Goal: Task Accomplishment & Management: Use online tool/utility

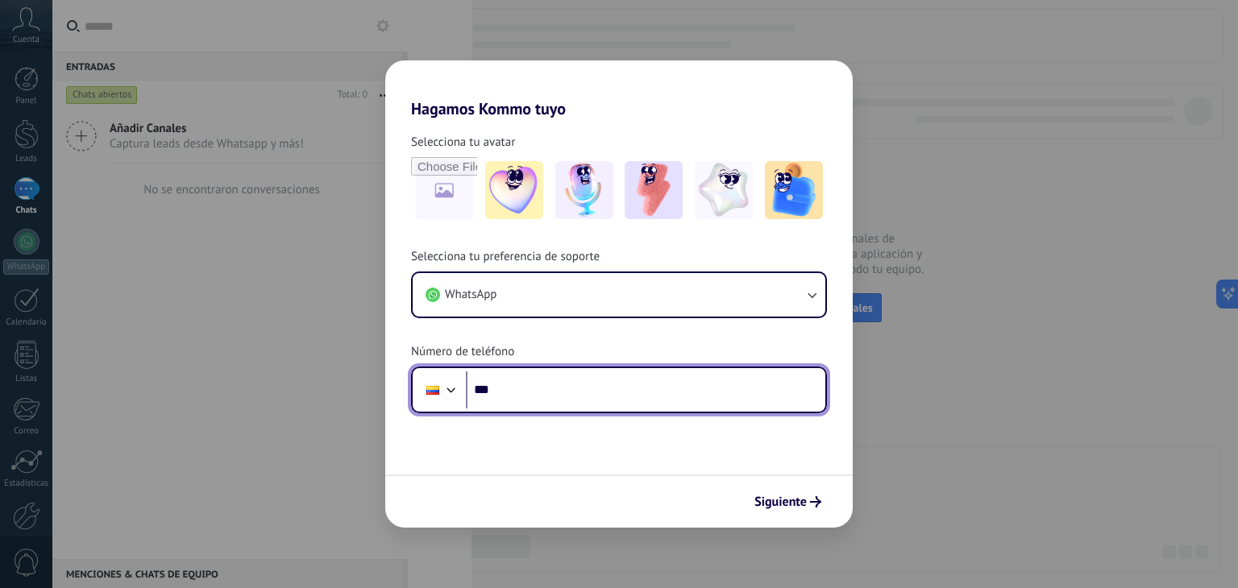
click at [605, 387] on input "***" at bounding box center [645, 389] width 359 height 37
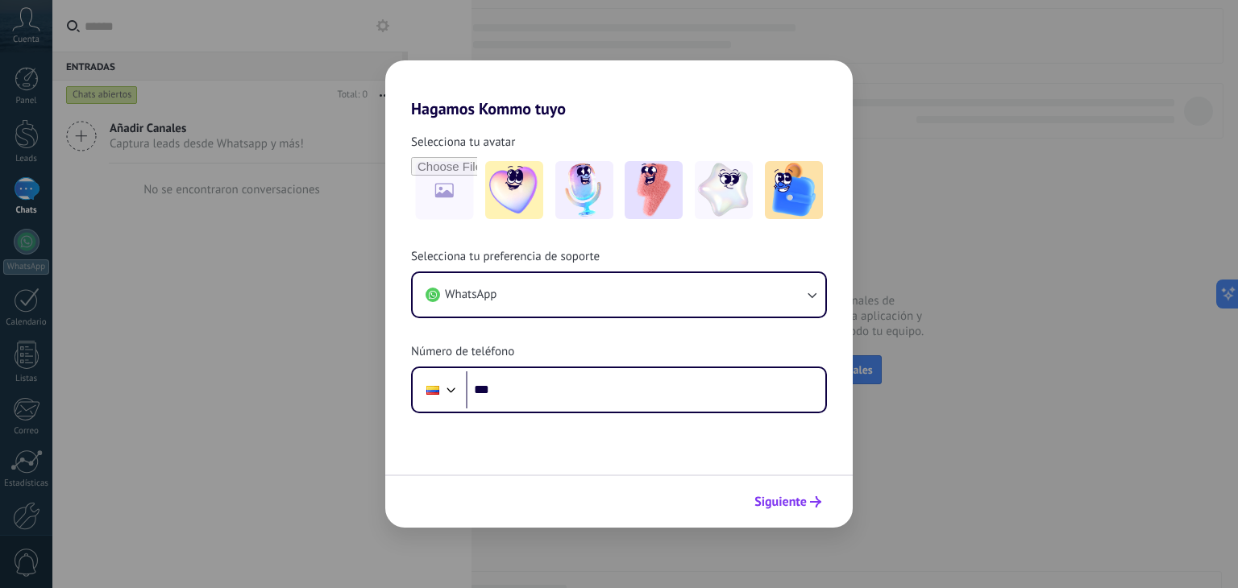
click at [786, 499] on span "Siguiente" at bounding box center [780, 501] width 52 height 11
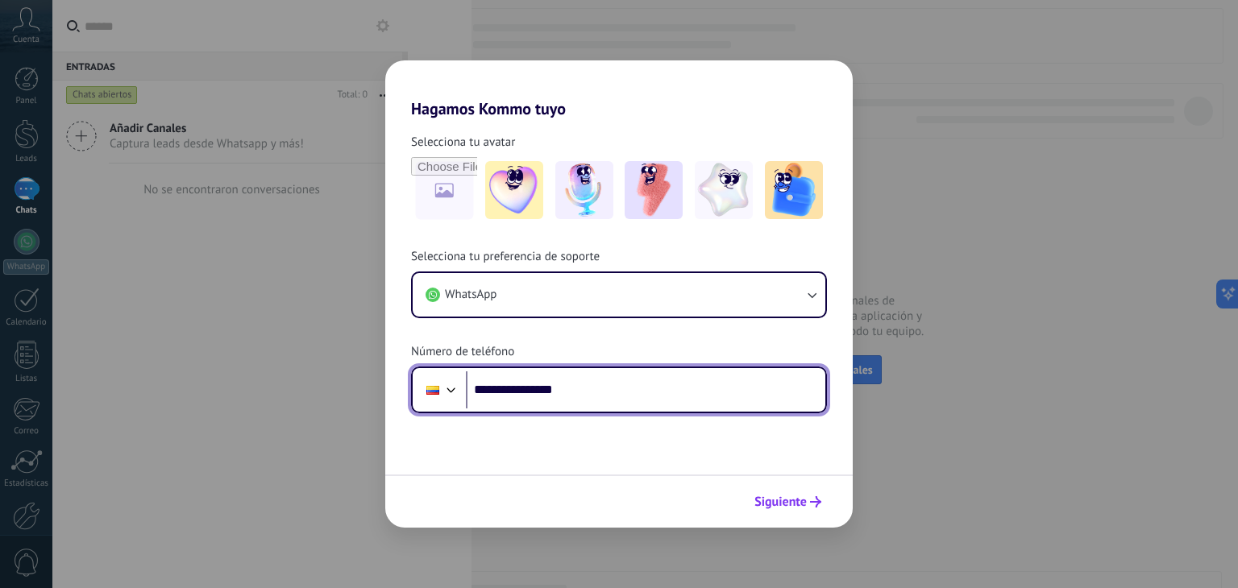
type input "**********"
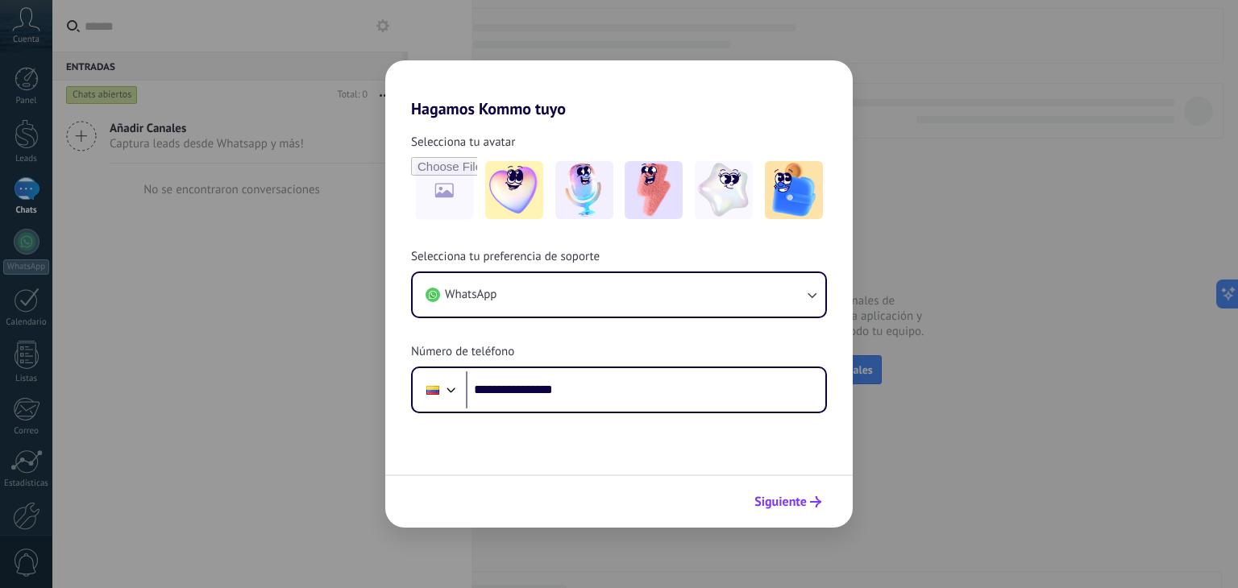
click at [763, 505] on span "Siguiente" at bounding box center [780, 501] width 52 height 11
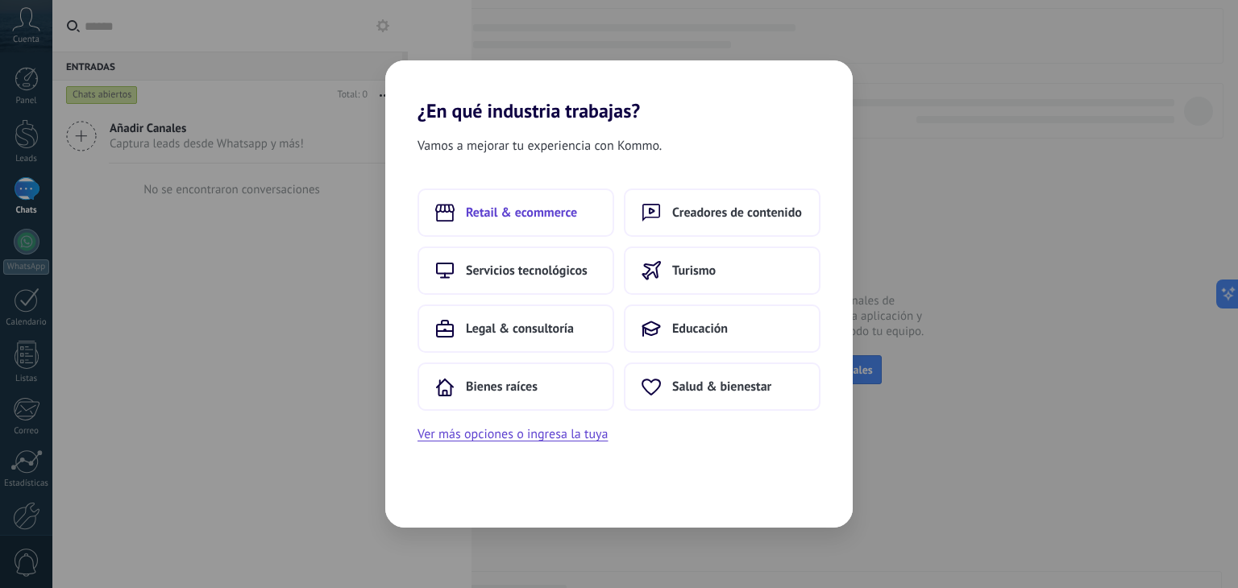
click at [541, 223] on button "Retail & ecommerce" at bounding box center [515, 213] width 197 height 48
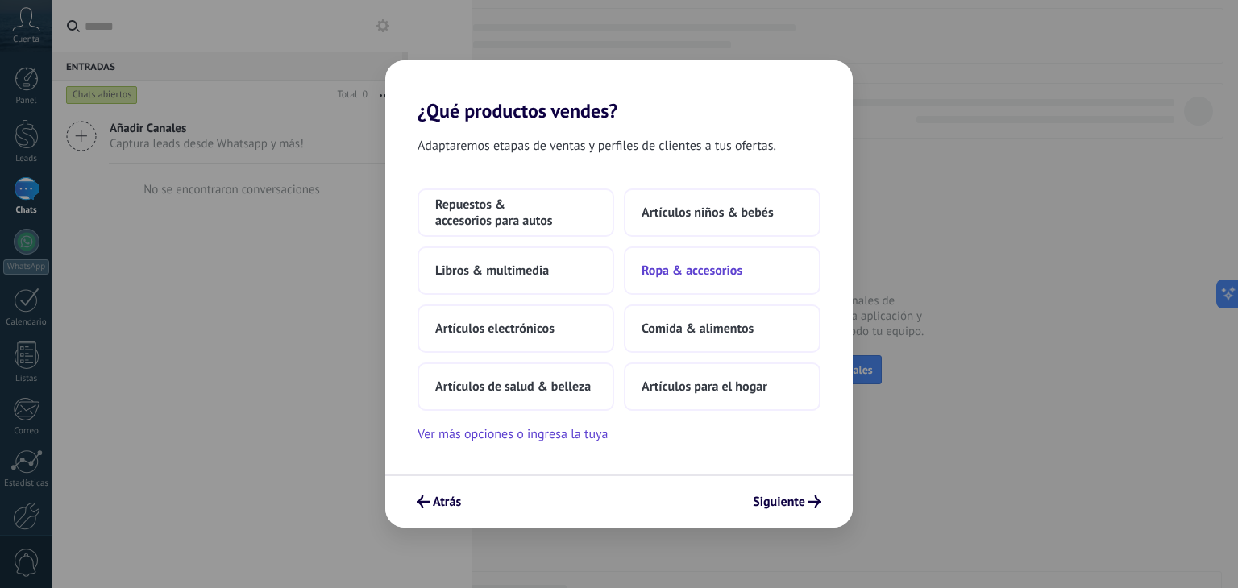
click at [674, 284] on button "Ropa & accesorios" at bounding box center [722, 271] width 197 height 48
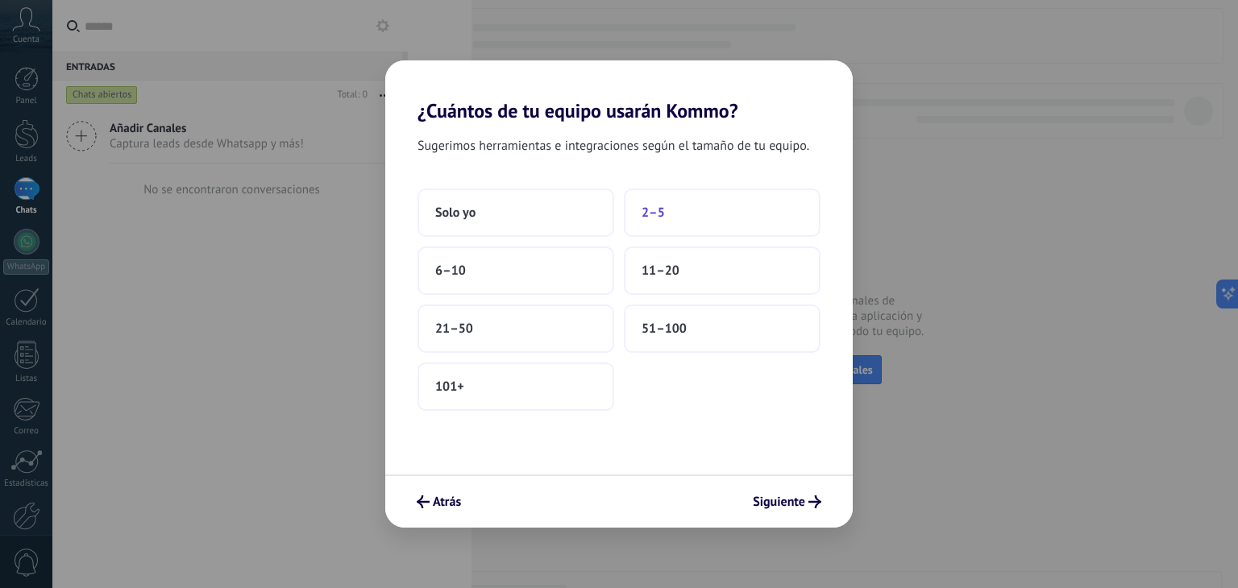
click at [655, 220] on button "2–5" at bounding box center [722, 213] width 197 height 48
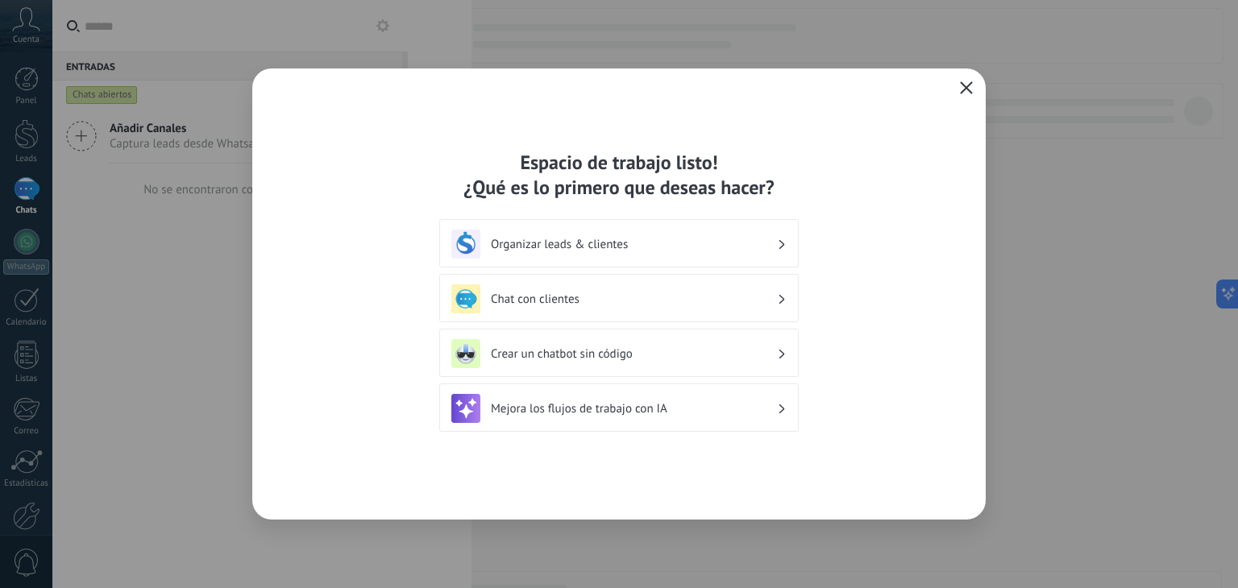
click at [730, 237] on h3 "Organizar leads & clientes" at bounding box center [634, 244] width 286 height 15
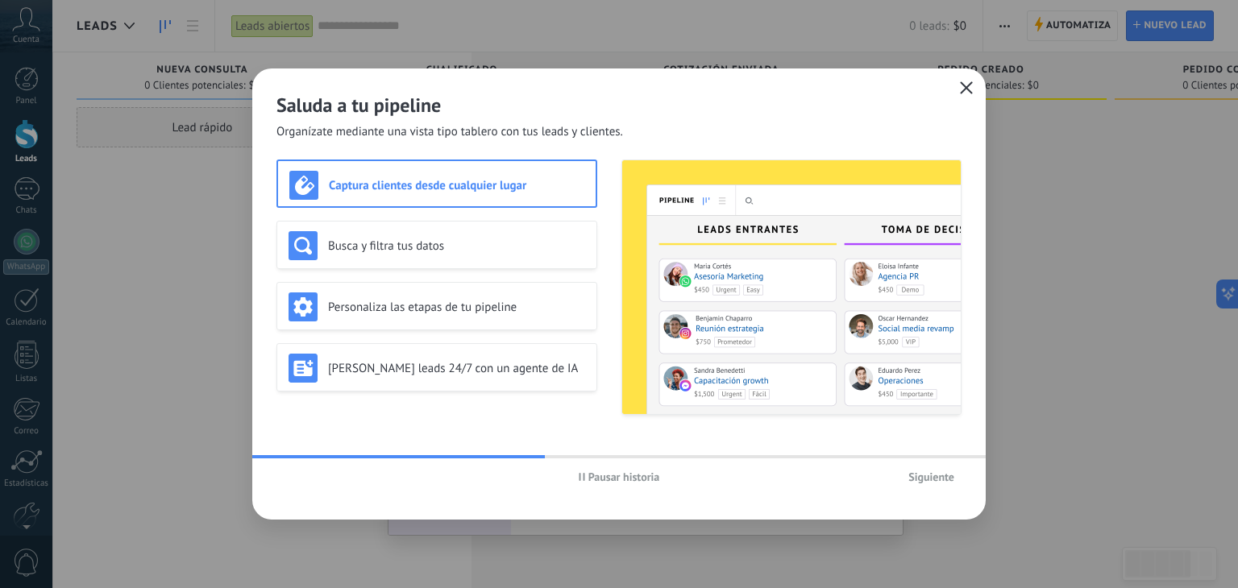
click at [968, 92] on icon "button" at bounding box center [966, 87] width 13 height 13
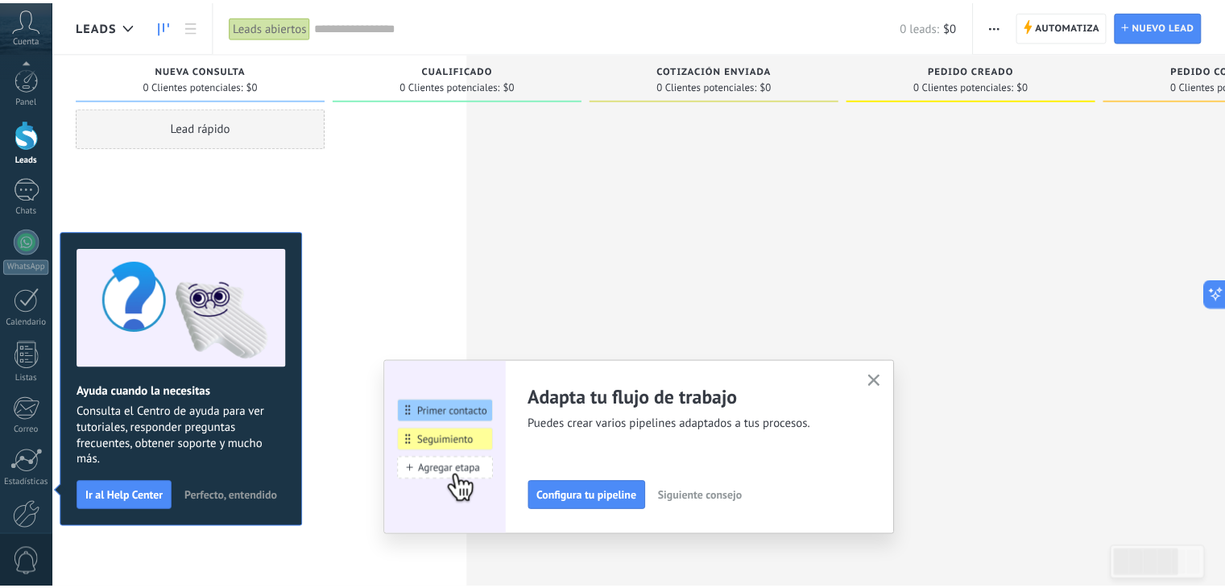
scroll to position [81, 0]
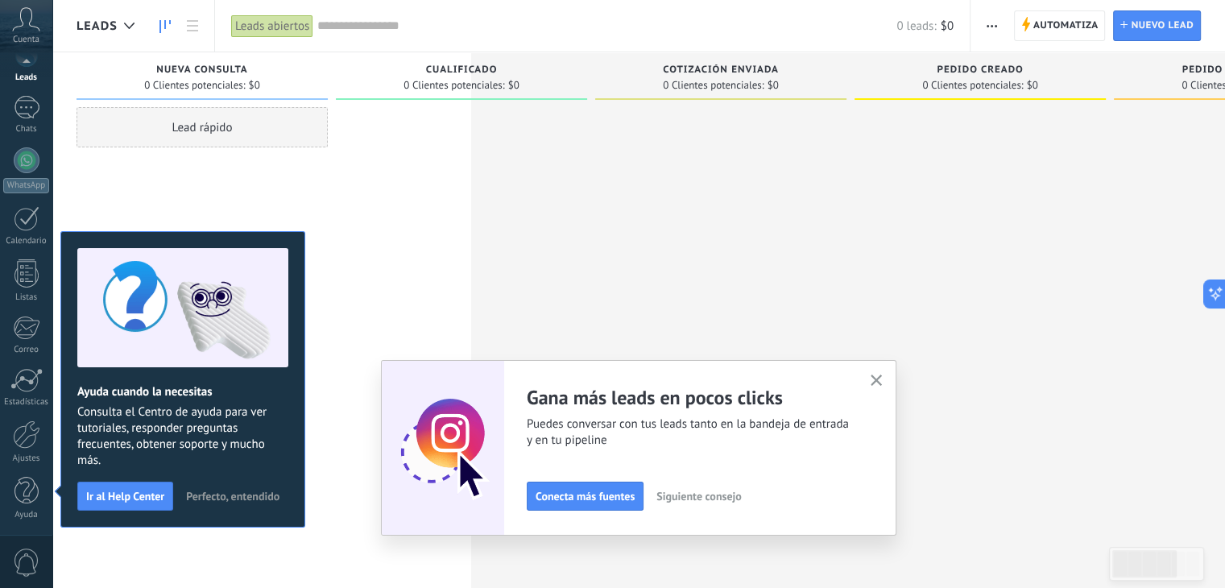
click at [226, 67] on span "Nueva consulta" at bounding box center [201, 69] width 91 height 11
click at [464, 76] on div "Cualificado" at bounding box center [461, 71] width 235 height 14
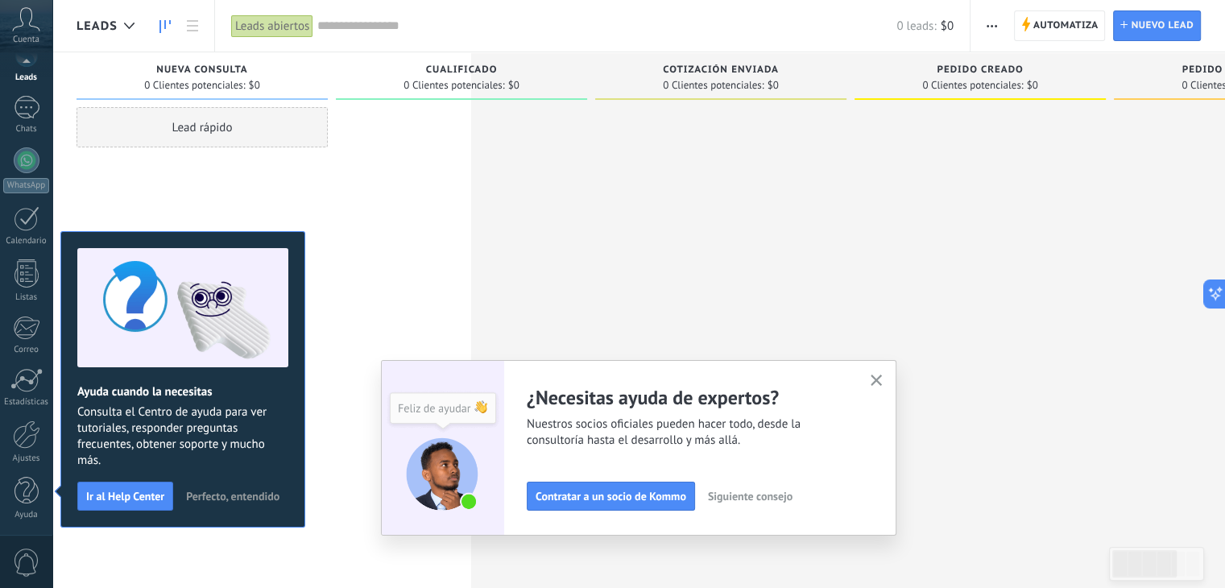
click at [877, 378] on icon "button" at bounding box center [877, 381] width 12 height 12
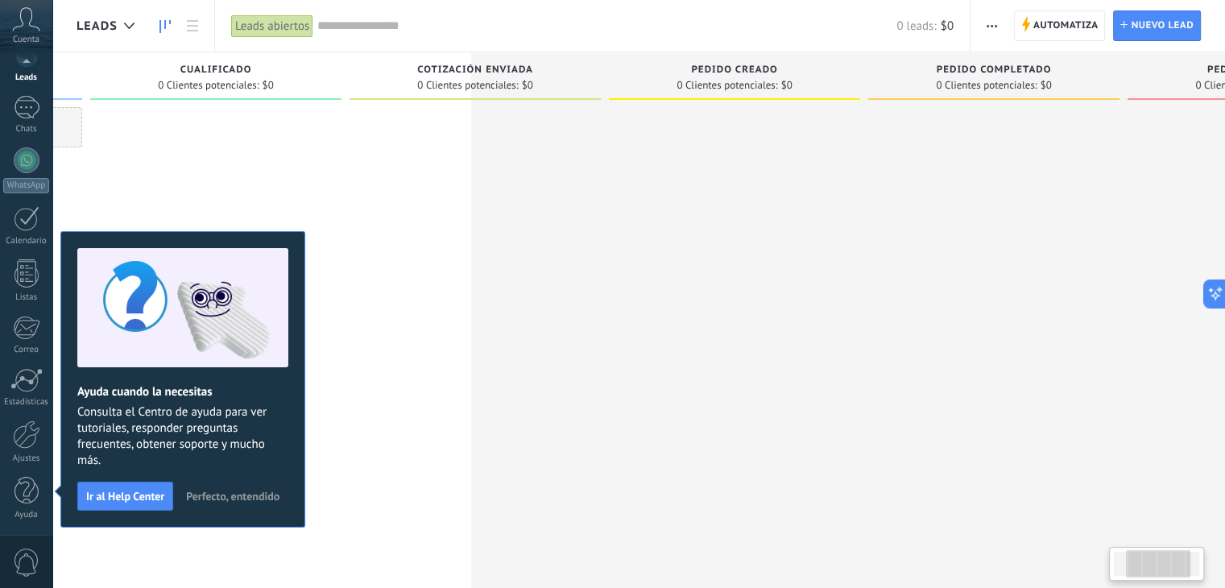
scroll to position [0, 253]
click at [458, 70] on span "Cotización enviada" at bounding box center [468, 69] width 116 height 11
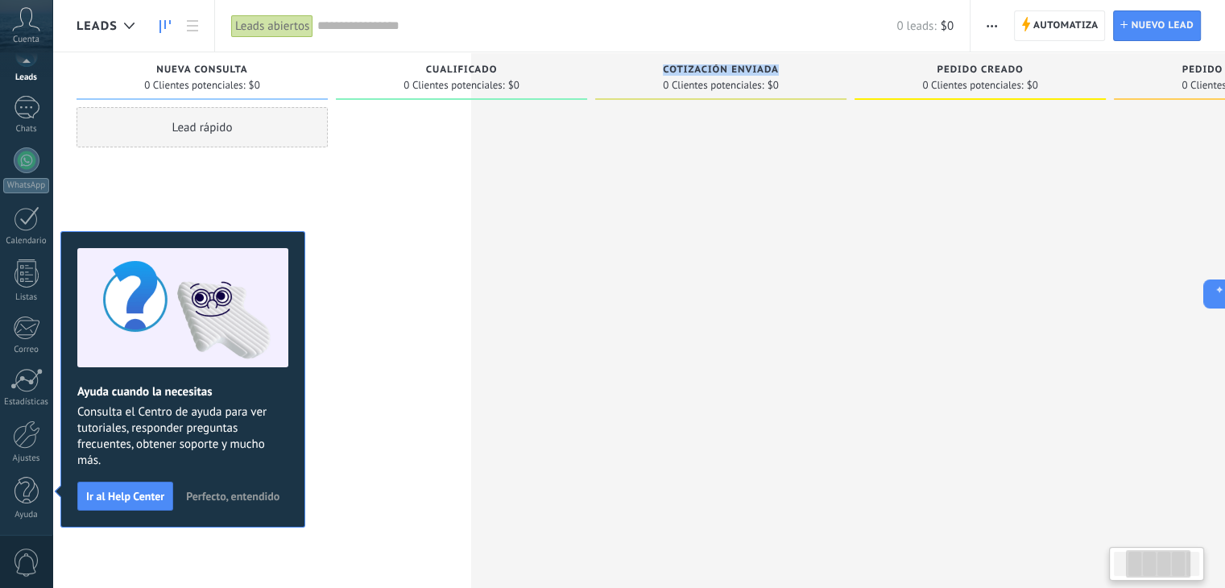
scroll to position [0, 424]
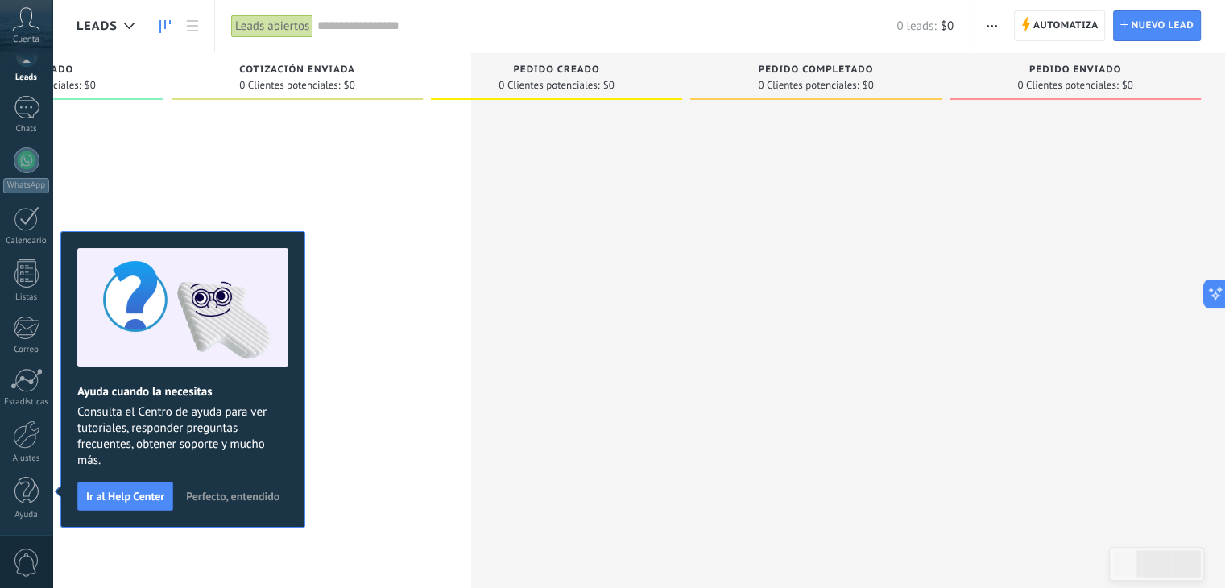
click at [1044, 65] on span "Pedido enviado" at bounding box center [1076, 69] width 93 height 11
drag, startPoint x: 1044, startPoint y: 65, endPoint x: 1062, endPoint y: 81, distance: 24.0
click at [1062, 81] on span "0 Clientes potenciales:" at bounding box center [1068, 86] width 101 height 10
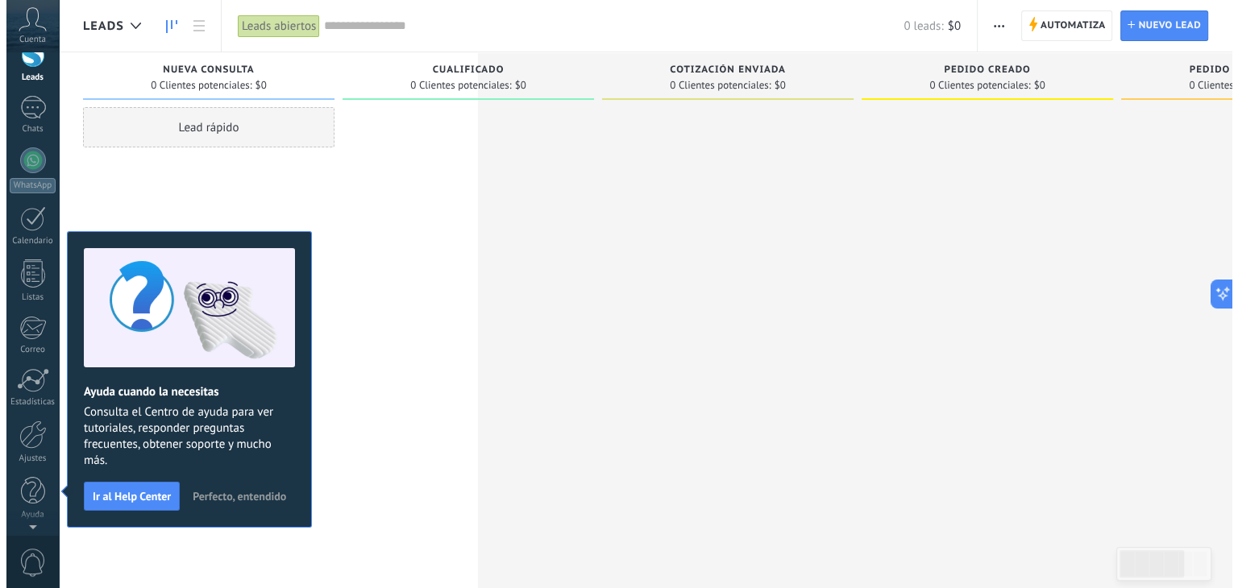
scroll to position [0, 0]
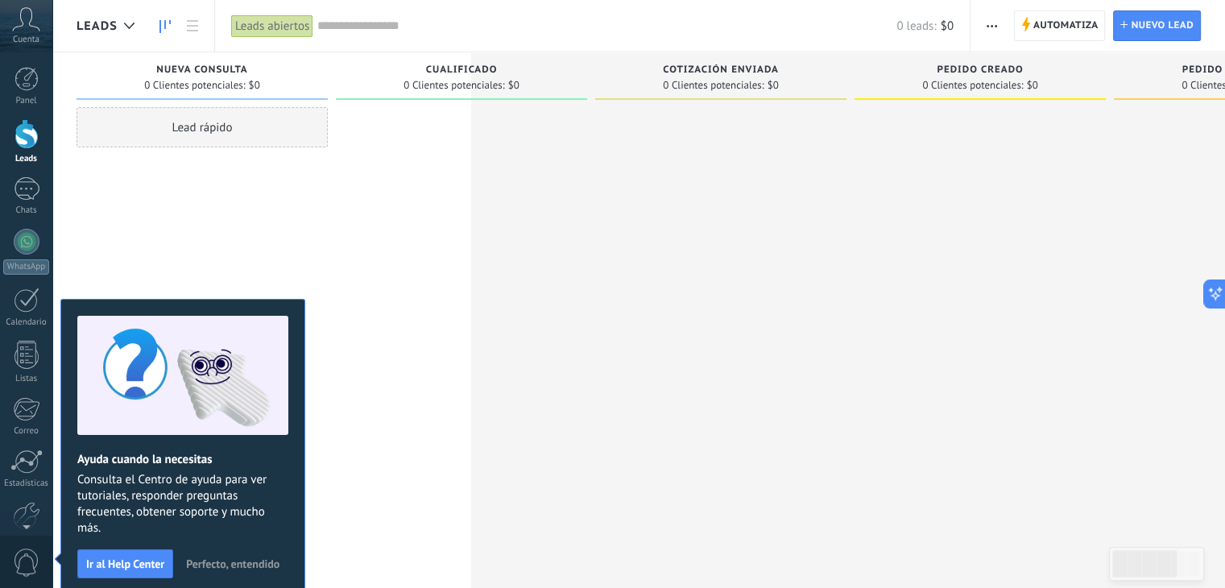
click at [242, 565] on span "Perfecto, entendido" at bounding box center [232, 563] width 93 height 11
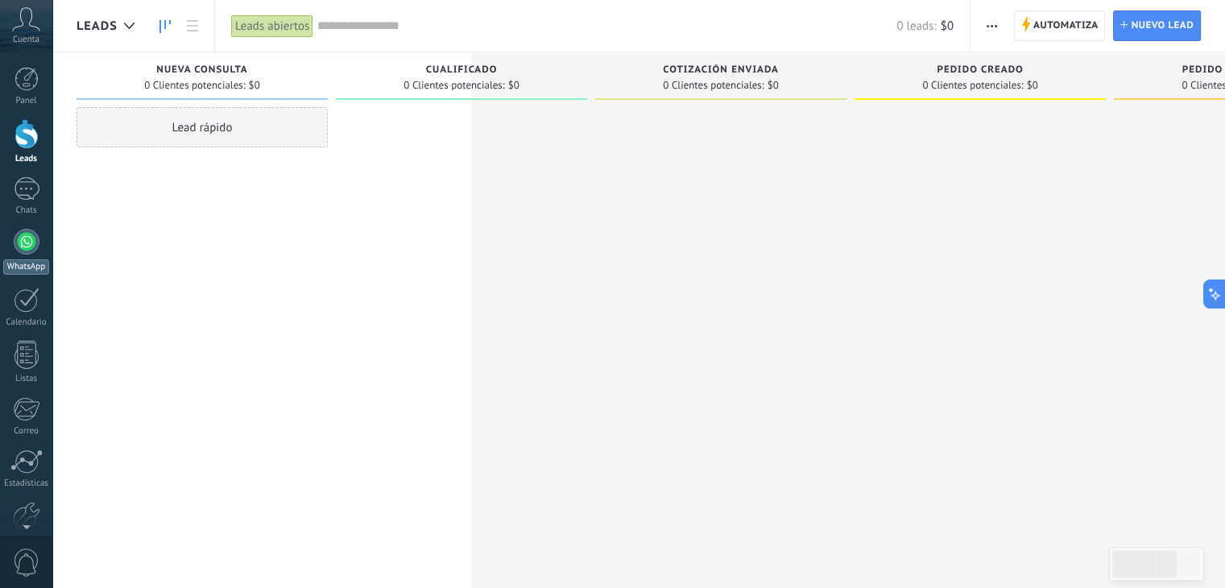
click at [27, 249] on div at bounding box center [27, 242] width 26 height 26
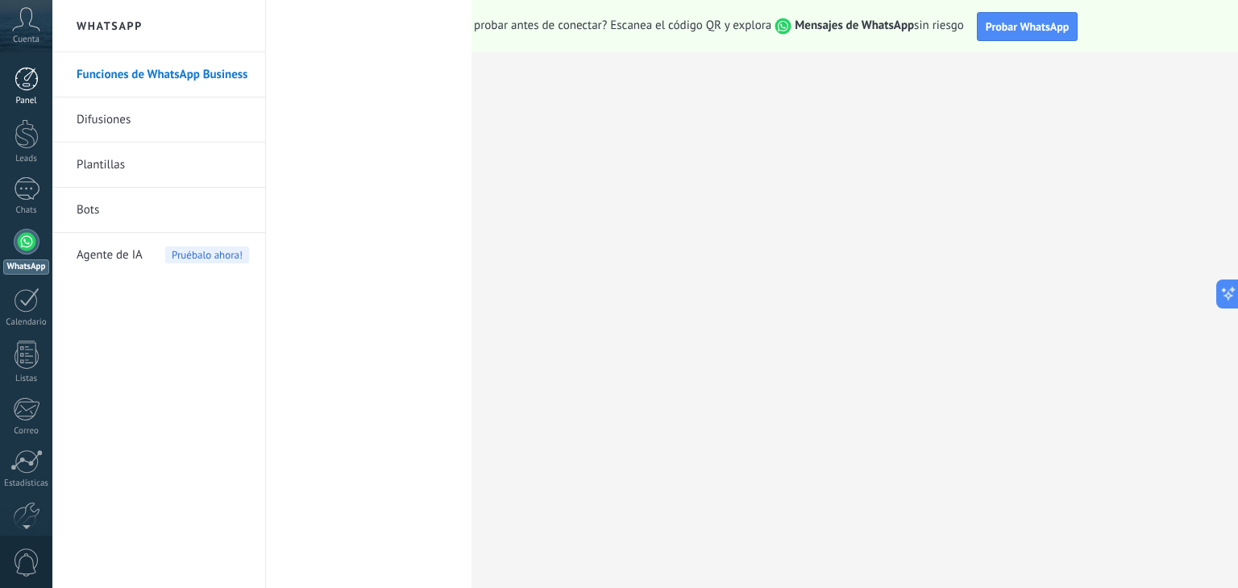
click at [29, 88] on div at bounding box center [27, 79] width 24 height 24
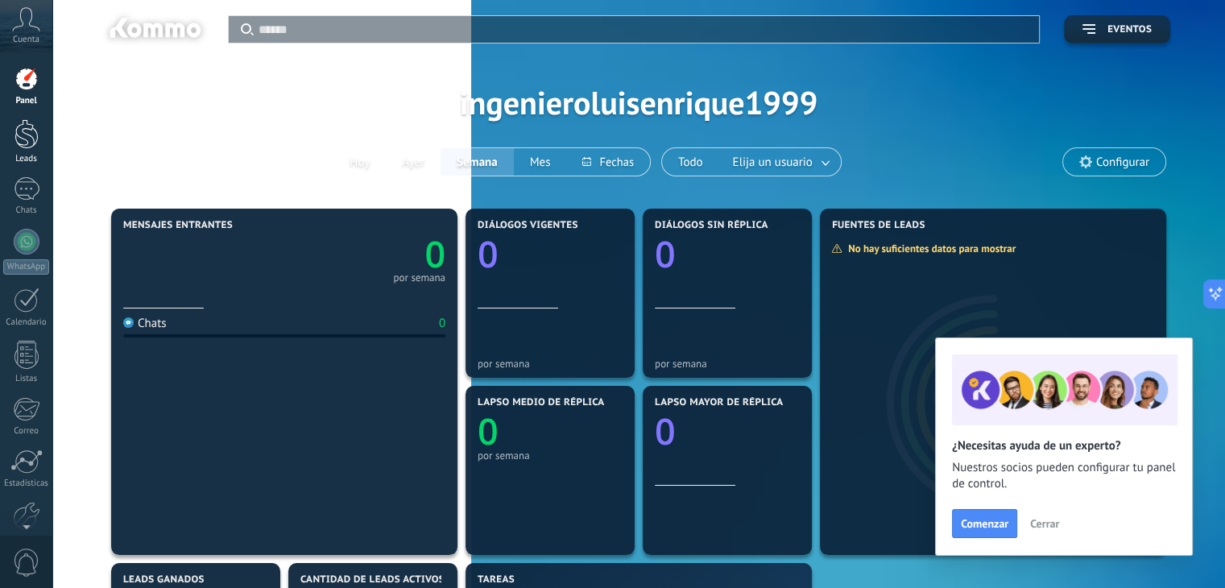
click at [32, 143] on div at bounding box center [27, 134] width 24 height 30
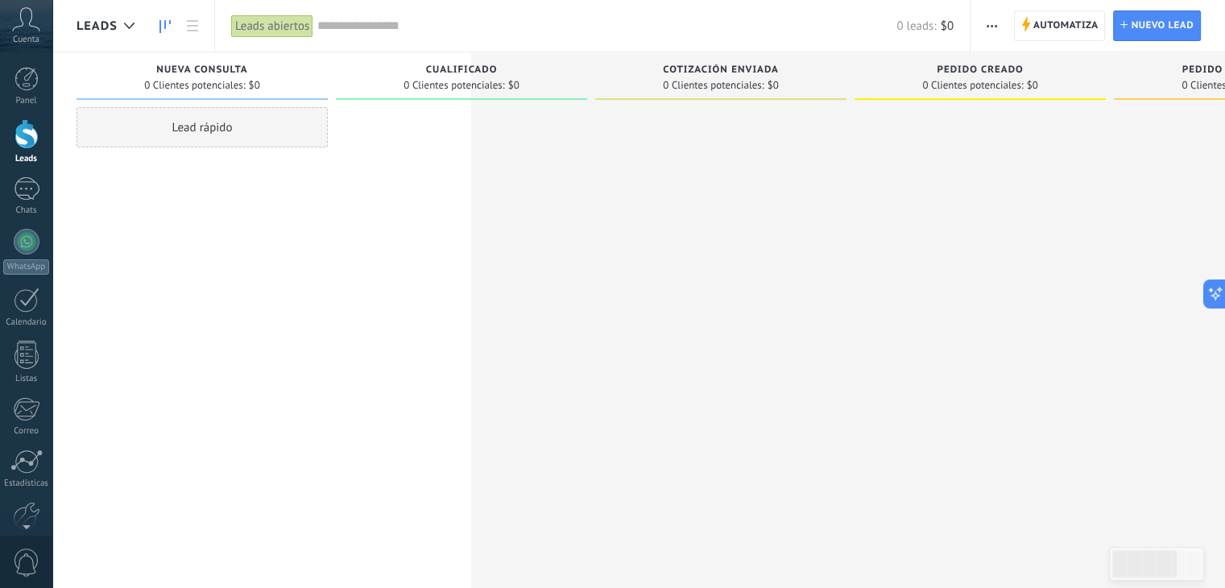
click at [228, 64] on span "Nueva consulta" at bounding box center [201, 69] width 91 height 11
click at [190, 23] on icon at bounding box center [192, 25] width 11 height 11
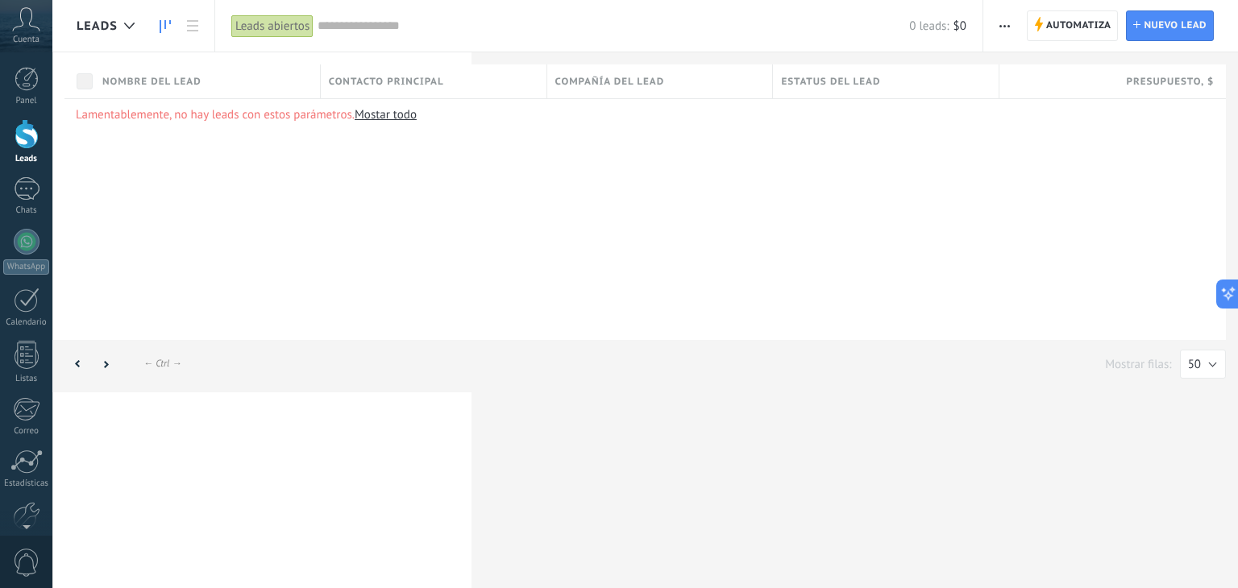
click at [162, 25] on icon at bounding box center [165, 26] width 11 height 13
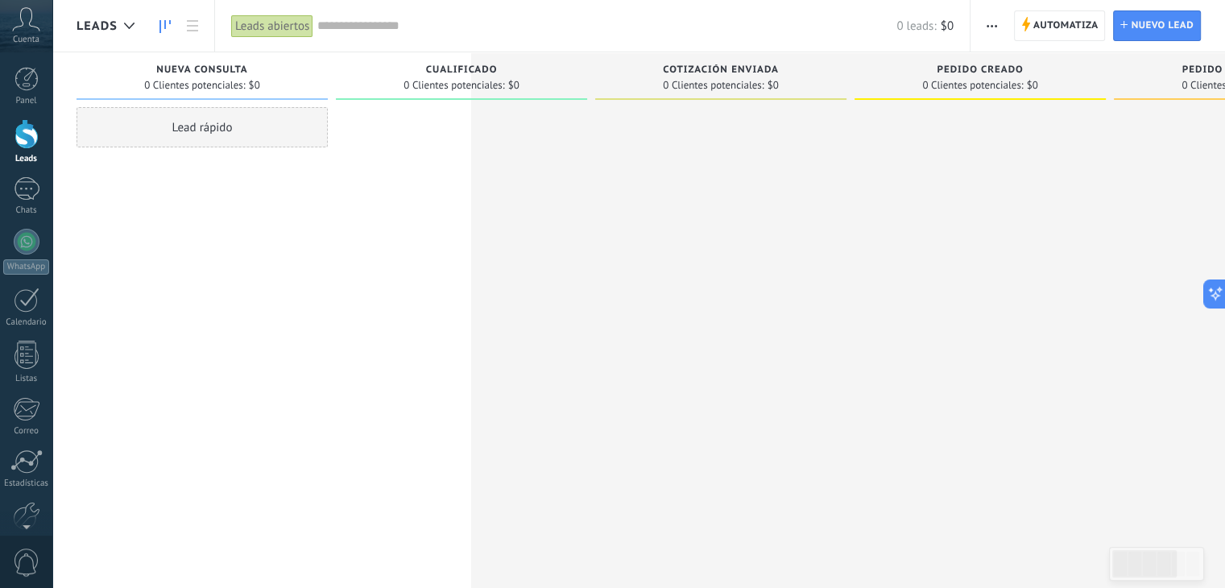
click at [355, 30] on input "text" at bounding box center [606, 26] width 579 height 17
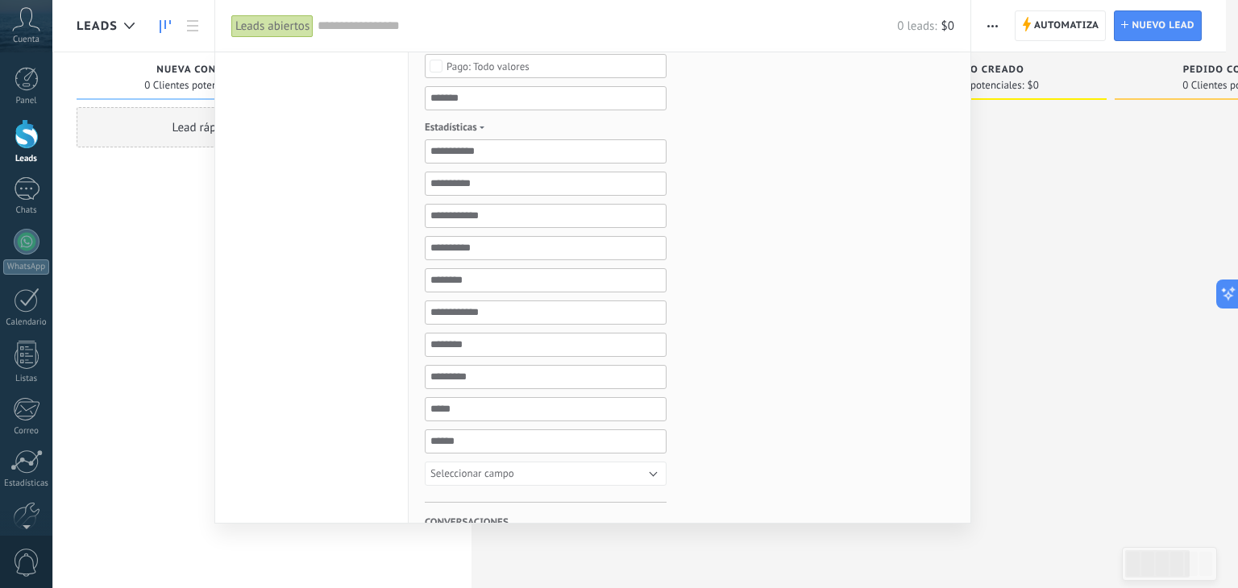
scroll to position [554, 0]
click at [1105, 264] on div at bounding box center [619, 294] width 1238 height 588
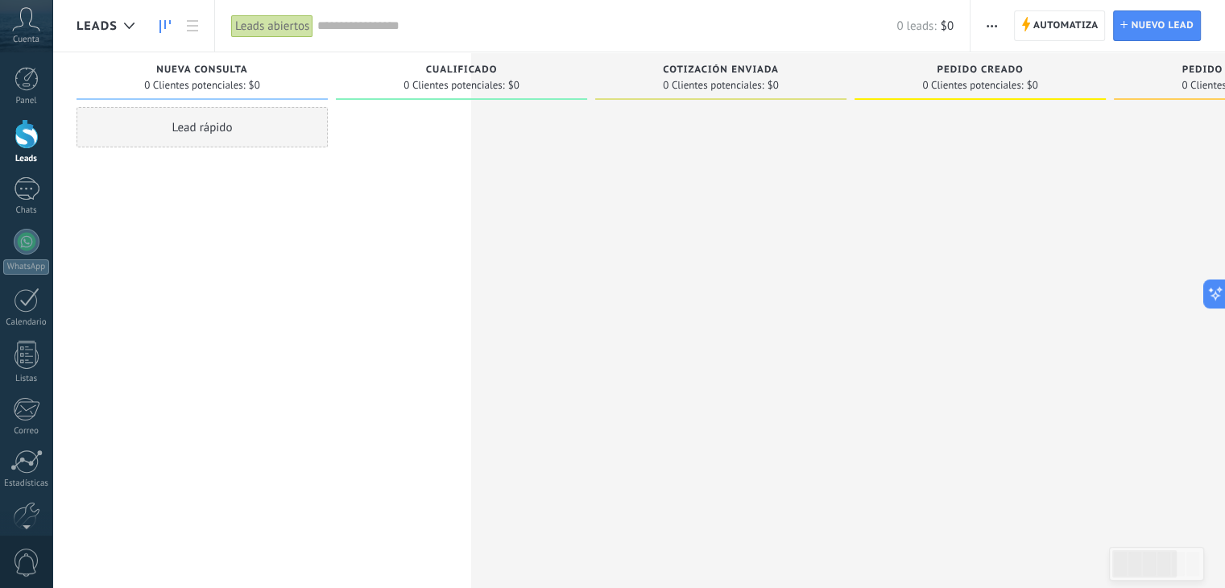
click at [993, 28] on span "button" at bounding box center [992, 25] width 10 height 31
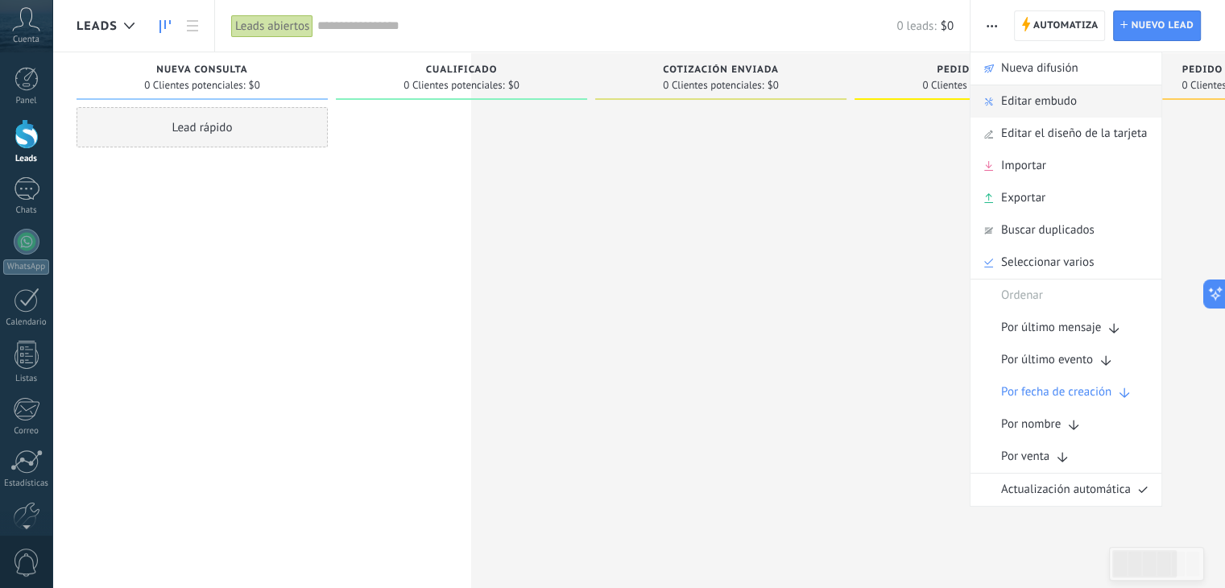
click at [1022, 105] on span "Editar embudo" at bounding box center [1040, 101] width 76 height 32
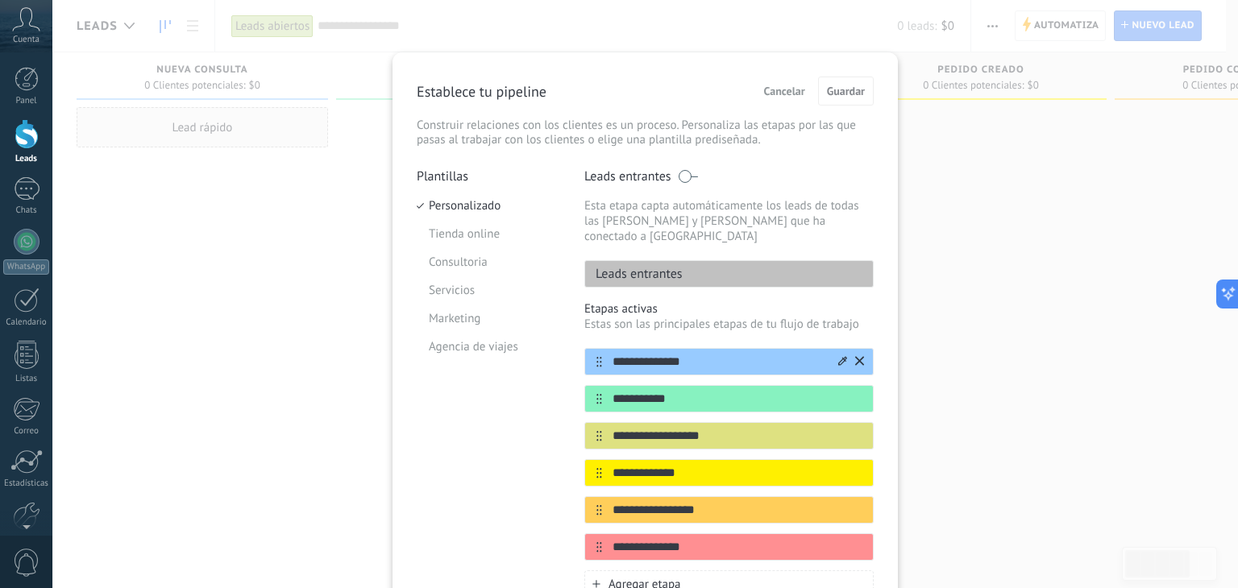
click at [836, 349] on div at bounding box center [850, 362] width 28 height 26
click at [838, 356] on icon at bounding box center [842, 361] width 9 height 10
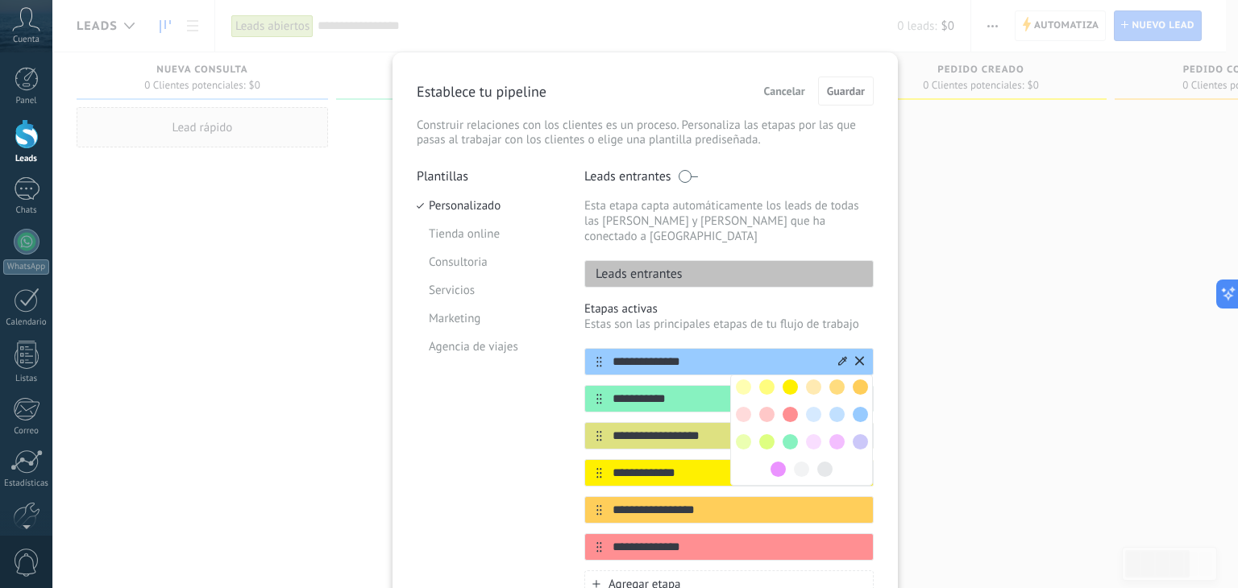
click at [838, 356] on icon at bounding box center [842, 361] width 9 height 10
click at [714, 354] on input "**********" at bounding box center [719, 362] width 234 height 17
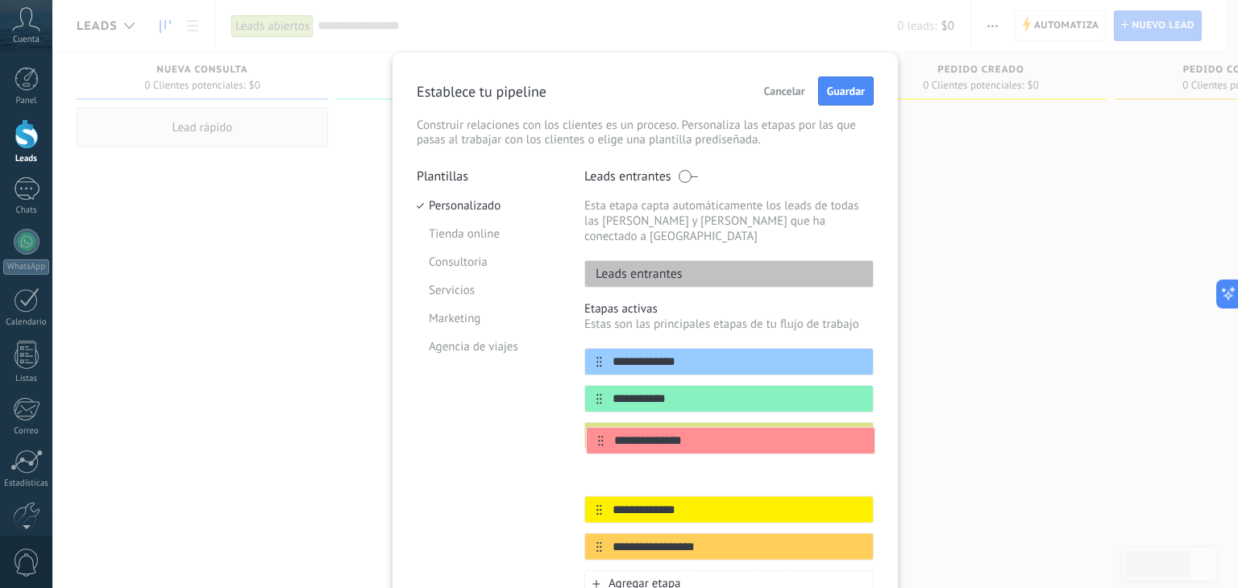
scroll to position [0, 0]
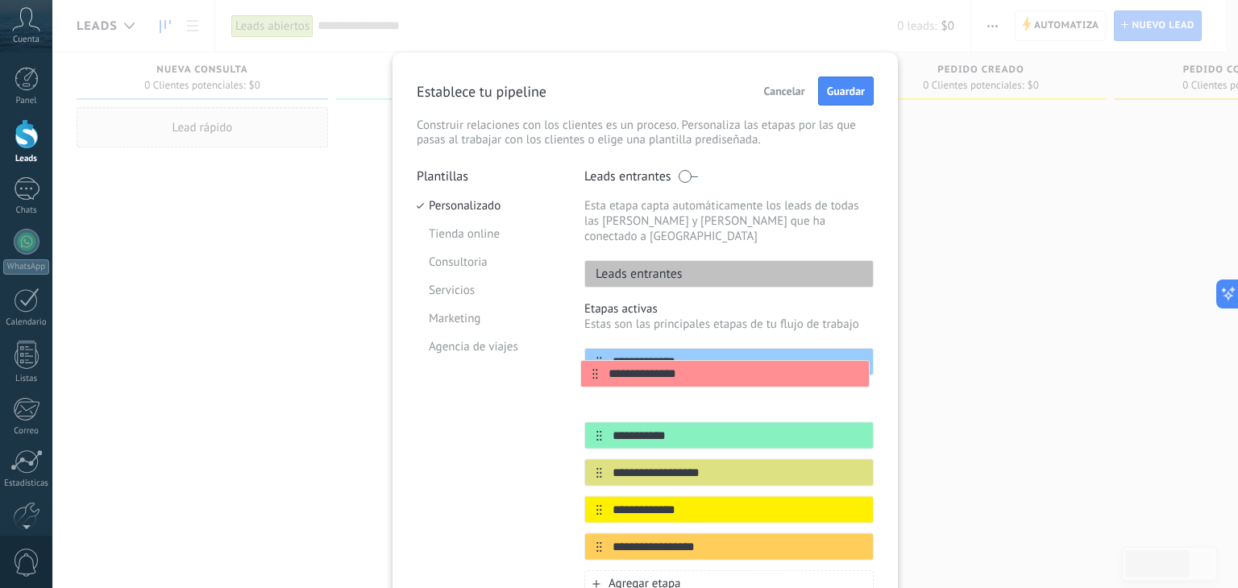
drag, startPoint x: 596, startPoint y: 530, endPoint x: 595, endPoint y: 371, distance: 159.5
click at [595, 371] on div "**********" at bounding box center [728, 454] width 289 height 213
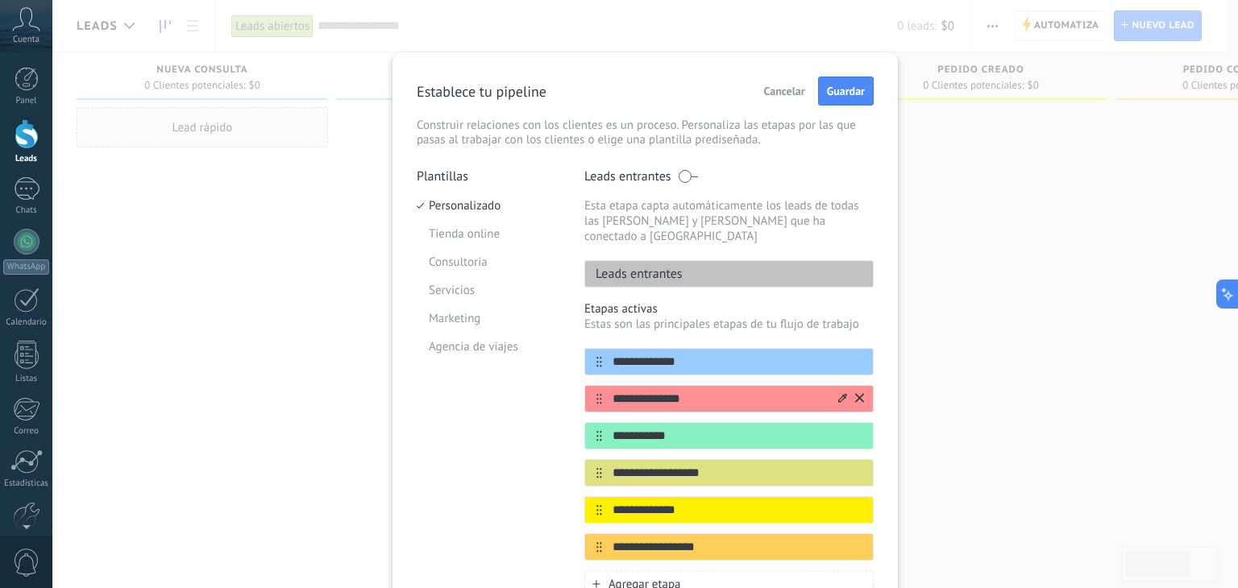
type input "**********"
click at [706, 391] on input "**********" at bounding box center [719, 399] width 234 height 17
type input "*"
type input "*******"
click at [912, 458] on div "**********" at bounding box center [644, 294] width 1185 height 588
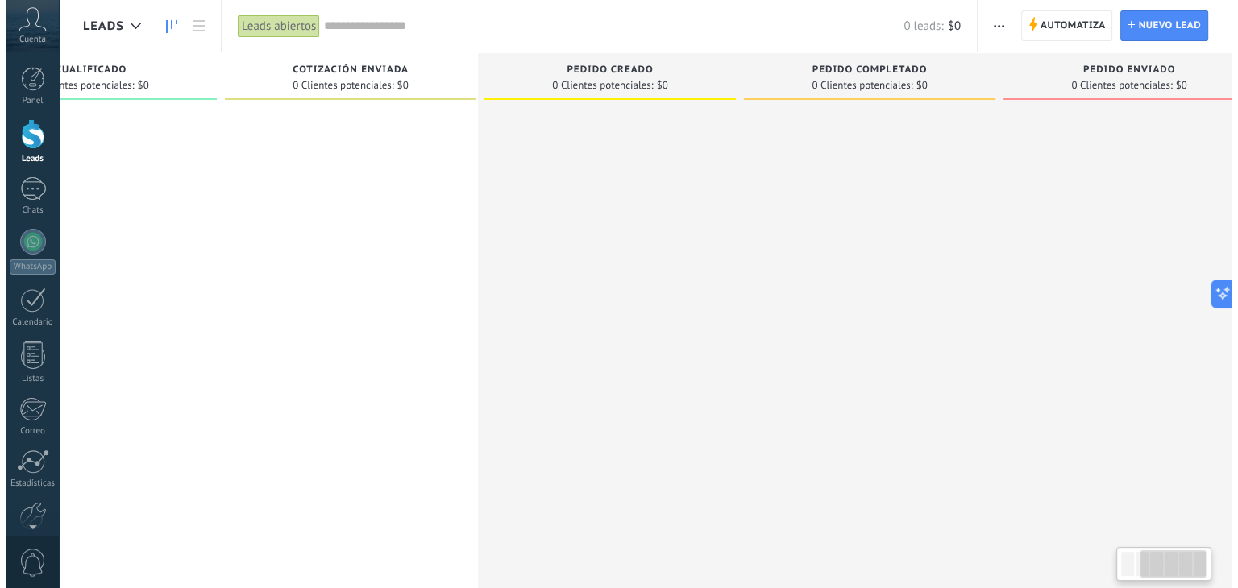
scroll to position [0, 380]
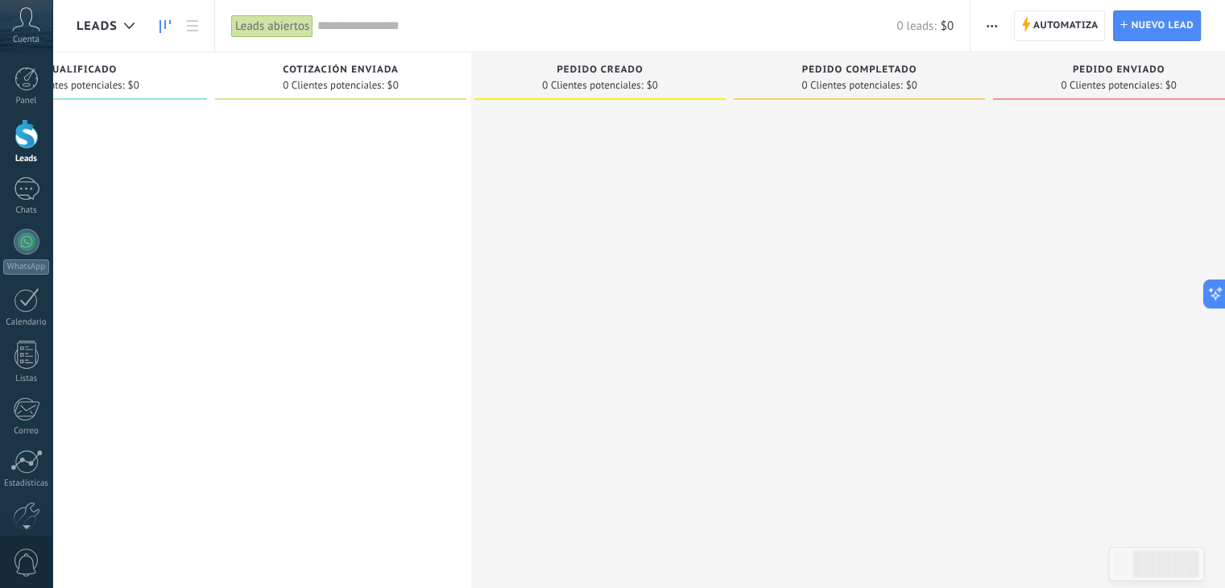
click at [985, 15] on button "button" at bounding box center [992, 25] width 23 height 31
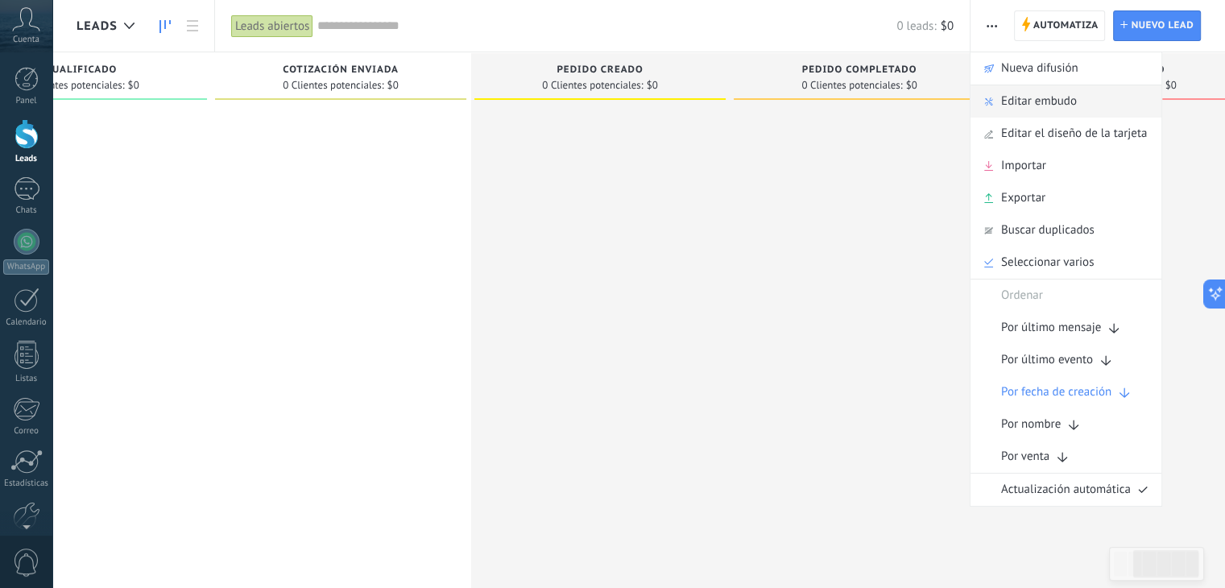
click at [1029, 108] on span "Editar embudo" at bounding box center [1040, 101] width 76 height 32
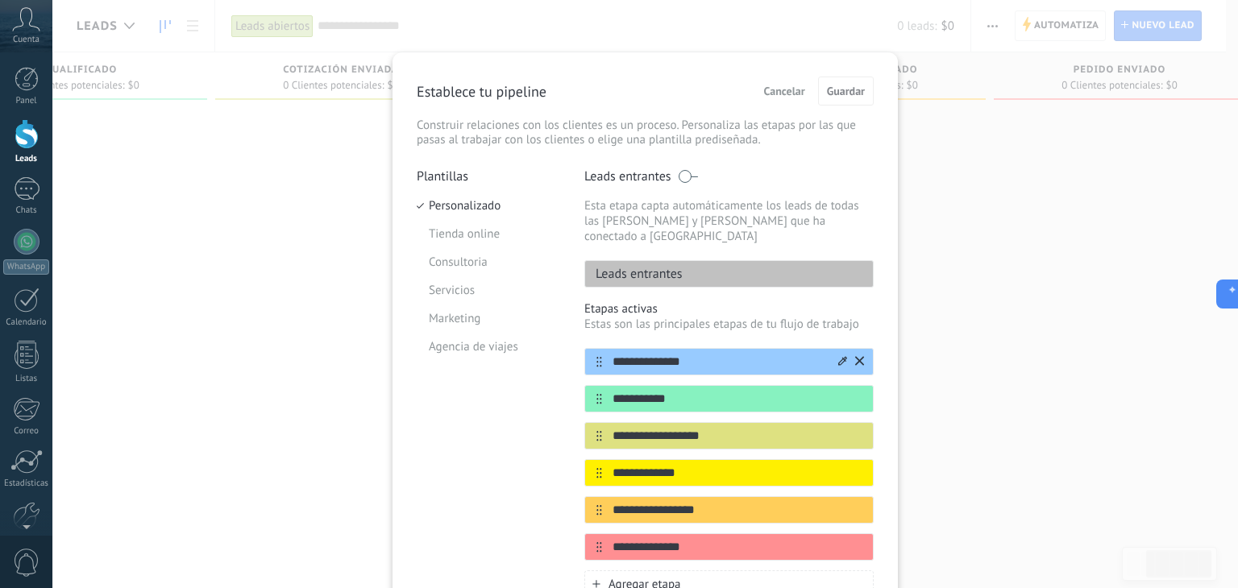
click at [699, 354] on input "**********" at bounding box center [719, 362] width 234 height 17
type input "**********"
click at [695, 539] on input "**********" at bounding box center [719, 547] width 234 height 17
type input "*"
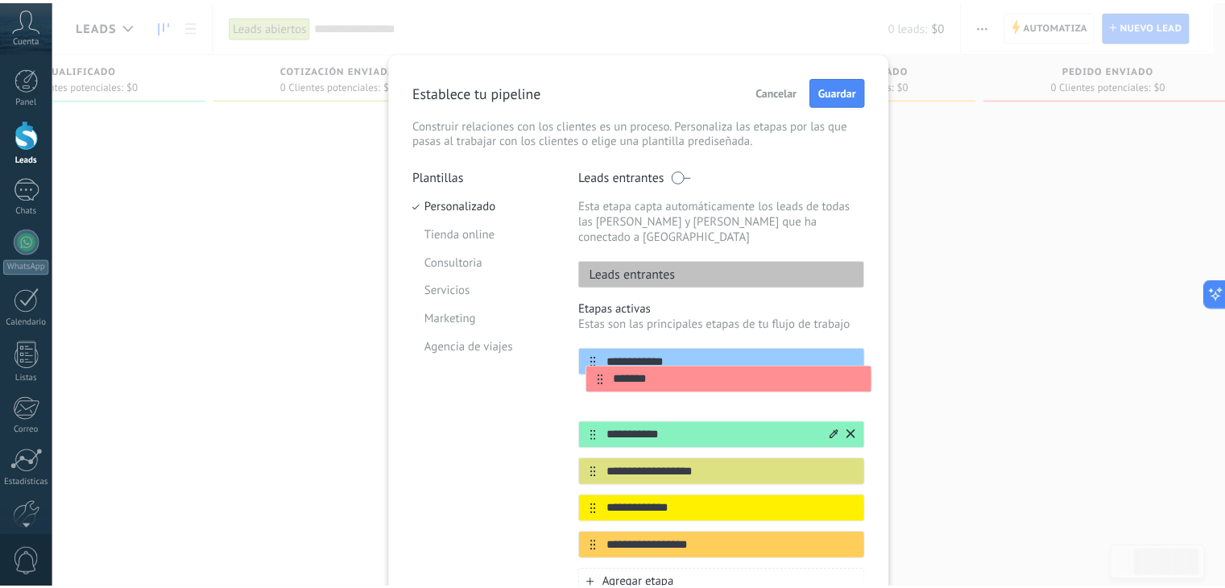
scroll to position [2, 0]
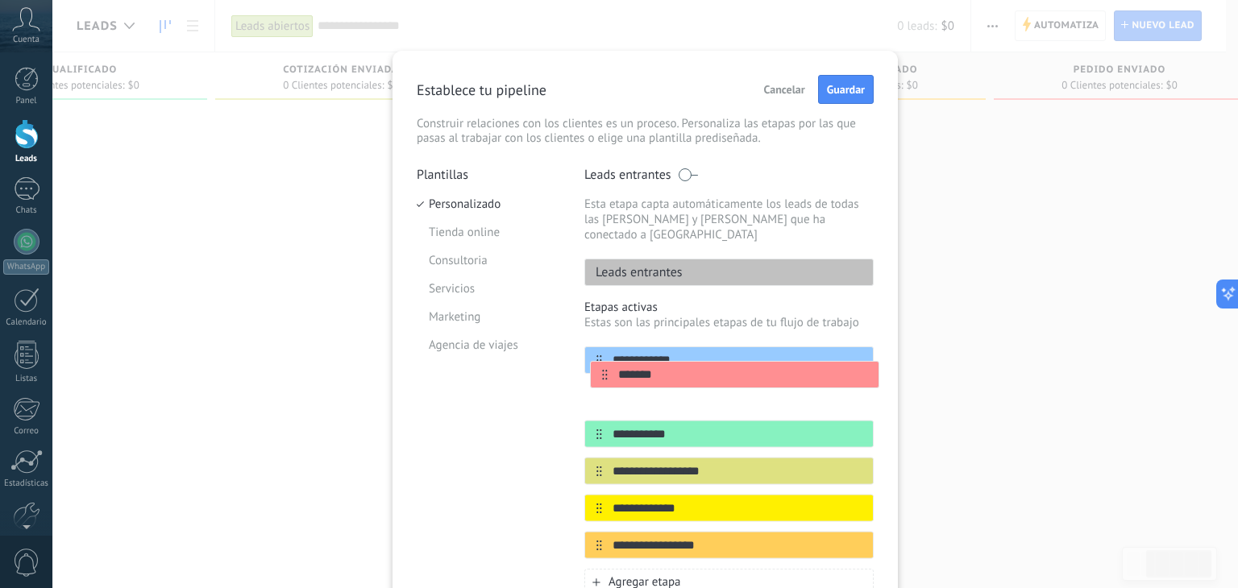
drag, startPoint x: 595, startPoint y: 531, endPoint x: 602, endPoint y: 375, distance: 156.5
click at [602, 375] on div "**********" at bounding box center [728, 452] width 289 height 213
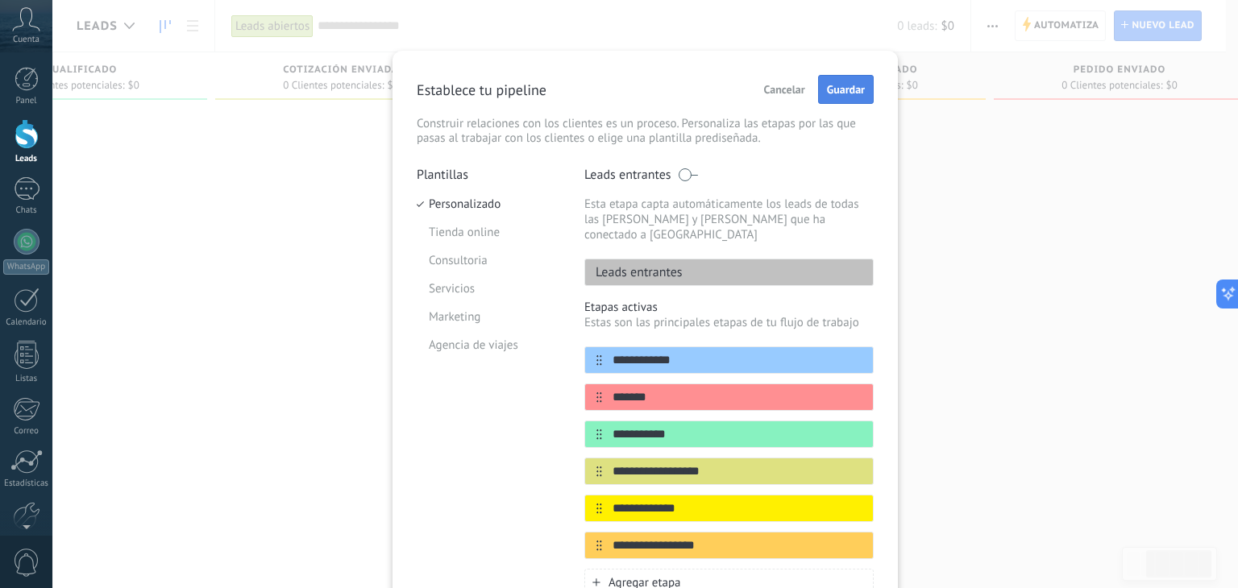
type input "*******"
click at [836, 81] on button "Guardar" at bounding box center [846, 89] width 56 height 29
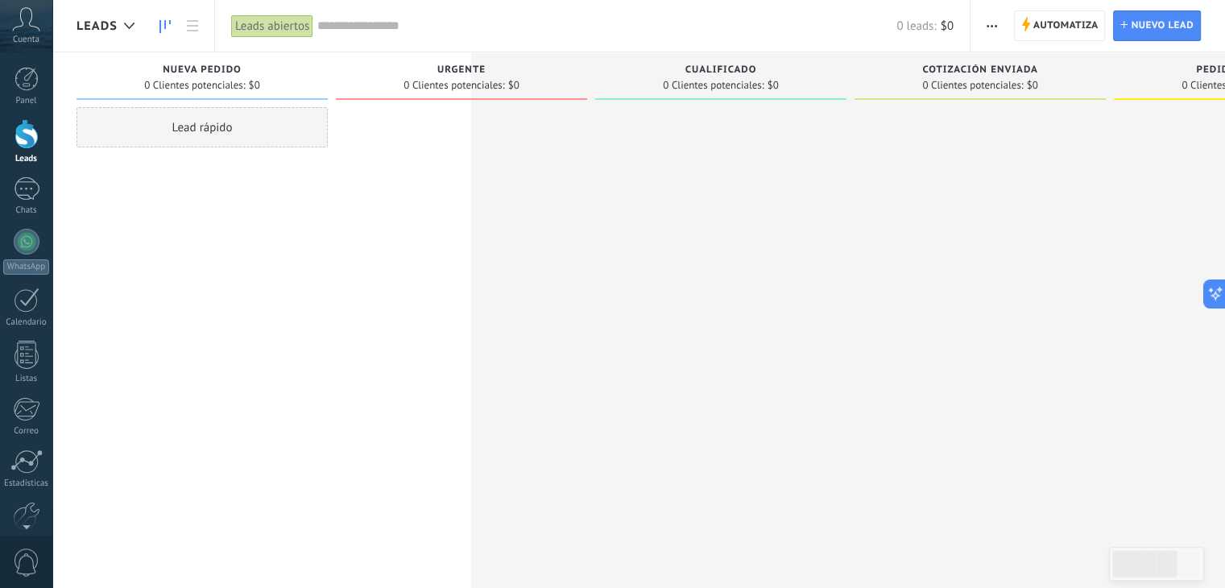
click at [1000, 31] on button "button" at bounding box center [992, 25] width 23 height 31
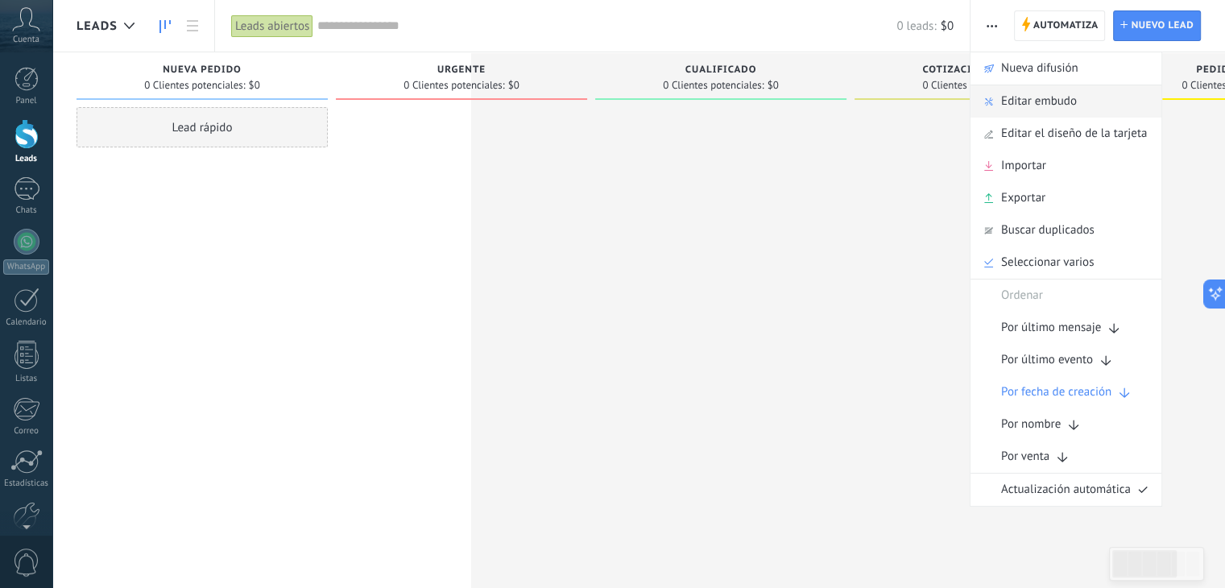
click at [1014, 96] on span "Editar embudo" at bounding box center [1040, 101] width 76 height 32
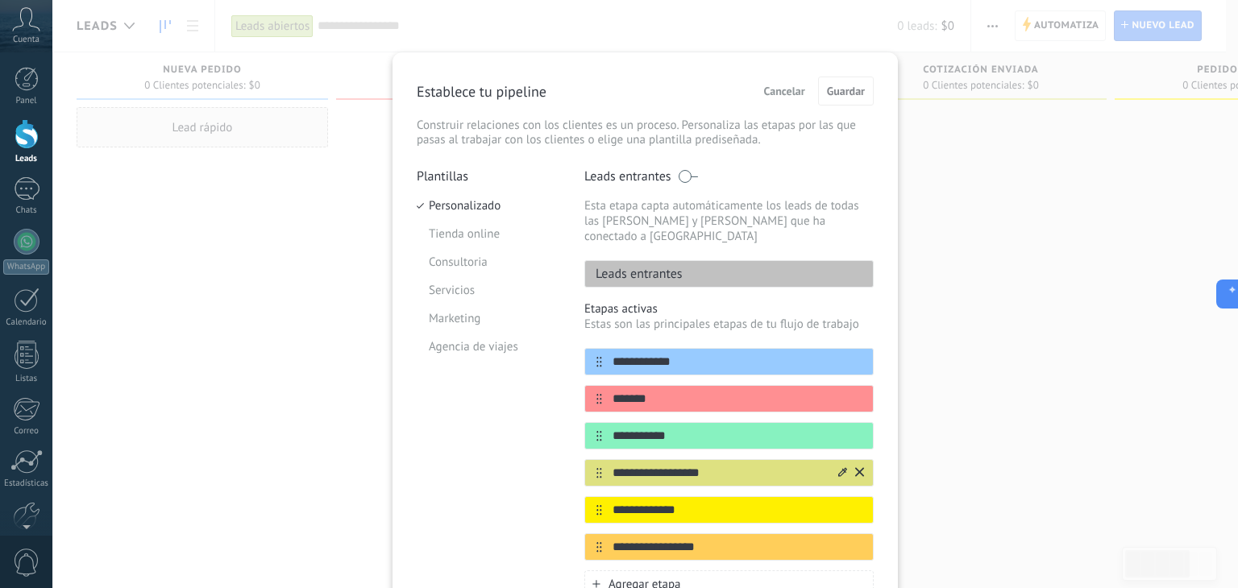
click at [721, 465] on input "**********" at bounding box center [719, 473] width 234 height 17
type input "*"
type input "*********"
click at [686, 502] on input "**********" at bounding box center [719, 510] width 234 height 17
type input "*"
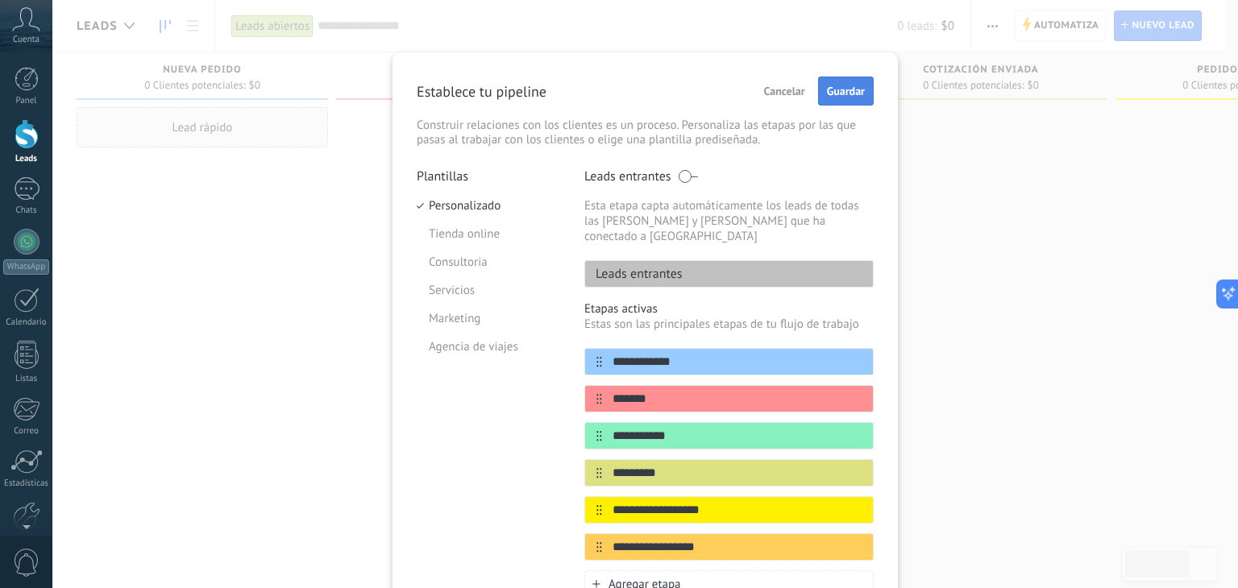
type input "**********"
click at [838, 102] on button "Guardar" at bounding box center [846, 91] width 56 height 29
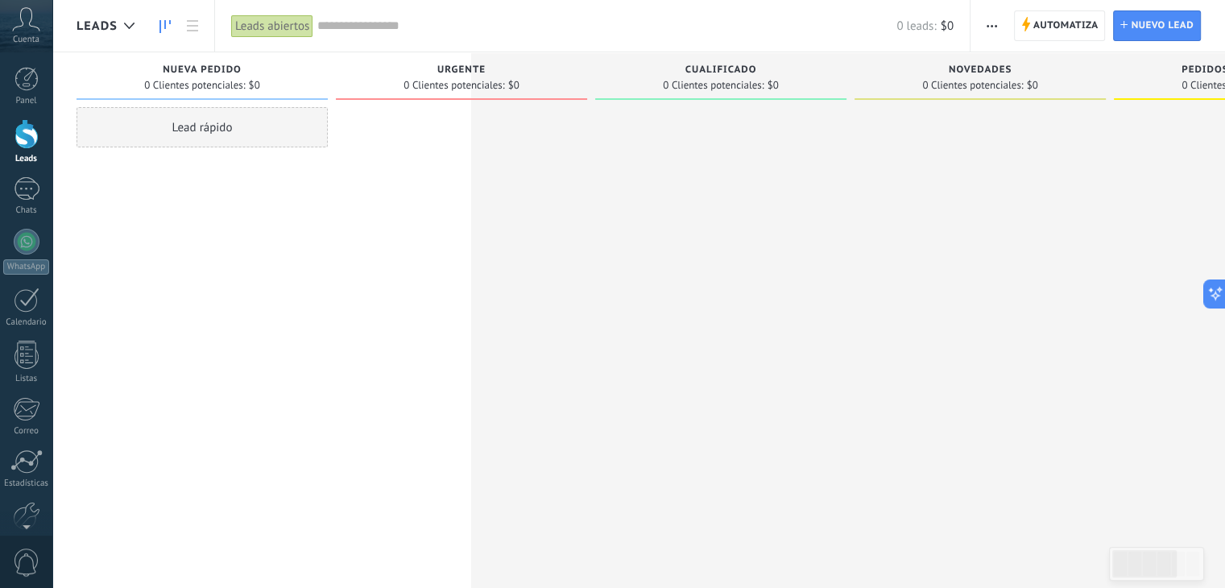
click at [987, 20] on span "button" at bounding box center [992, 25] width 10 height 31
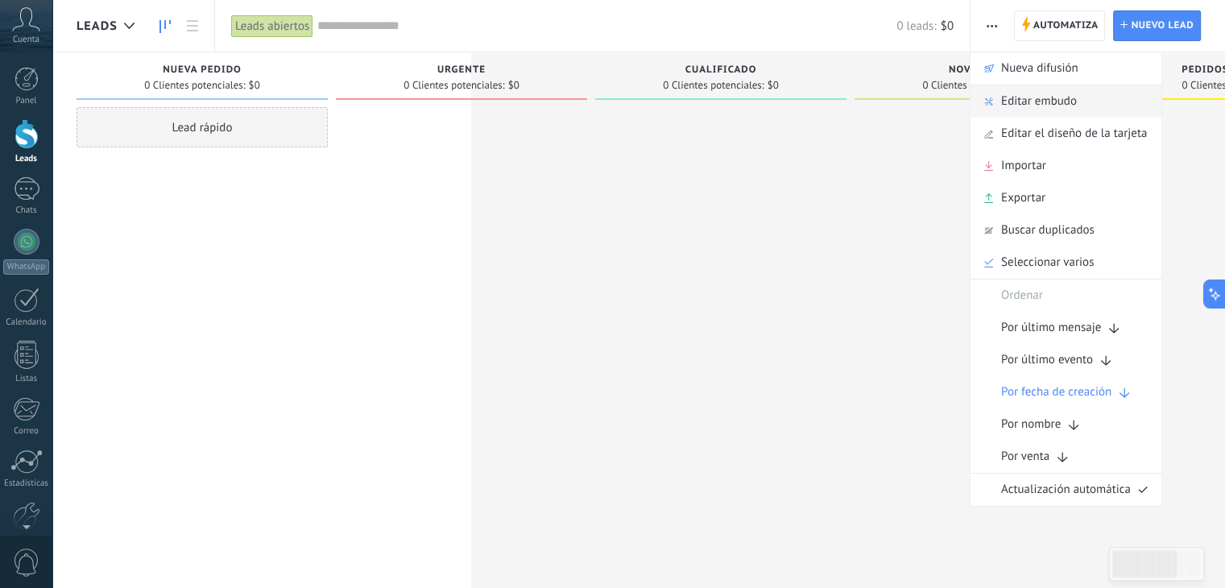
click at [1008, 97] on span "Editar embudo" at bounding box center [1040, 101] width 76 height 32
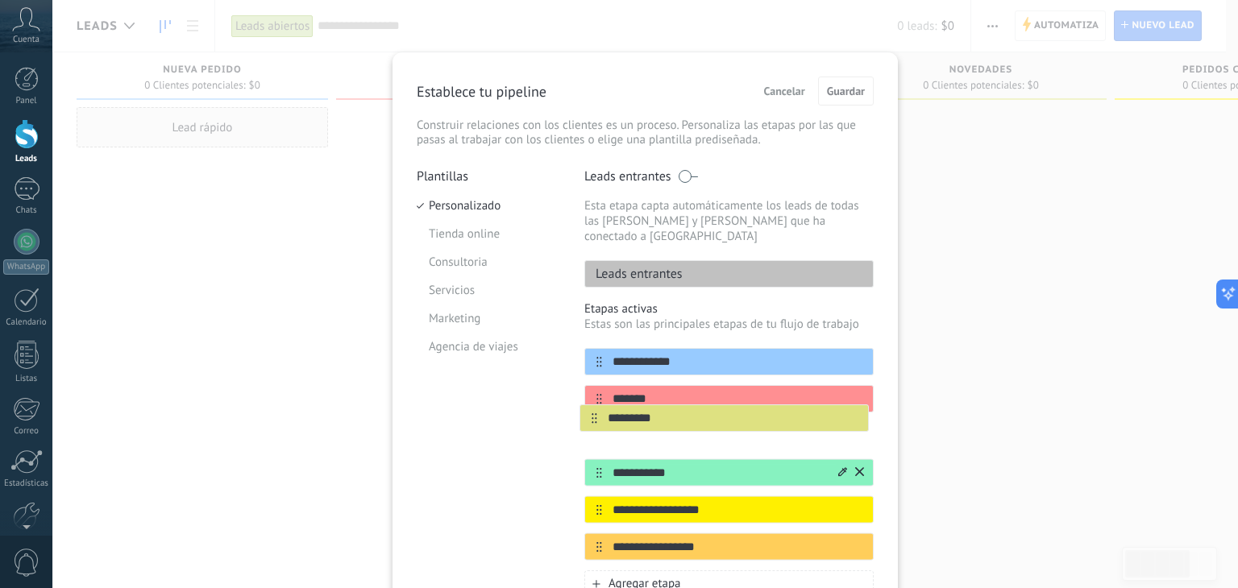
drag, startPoint x: 595, startPoint y: 459, endPoint x: 592, endPoint y: 414, distance: 45.2
click at [592, 414] on div "**********" at bounding box center [728, 454] width 289 height 213
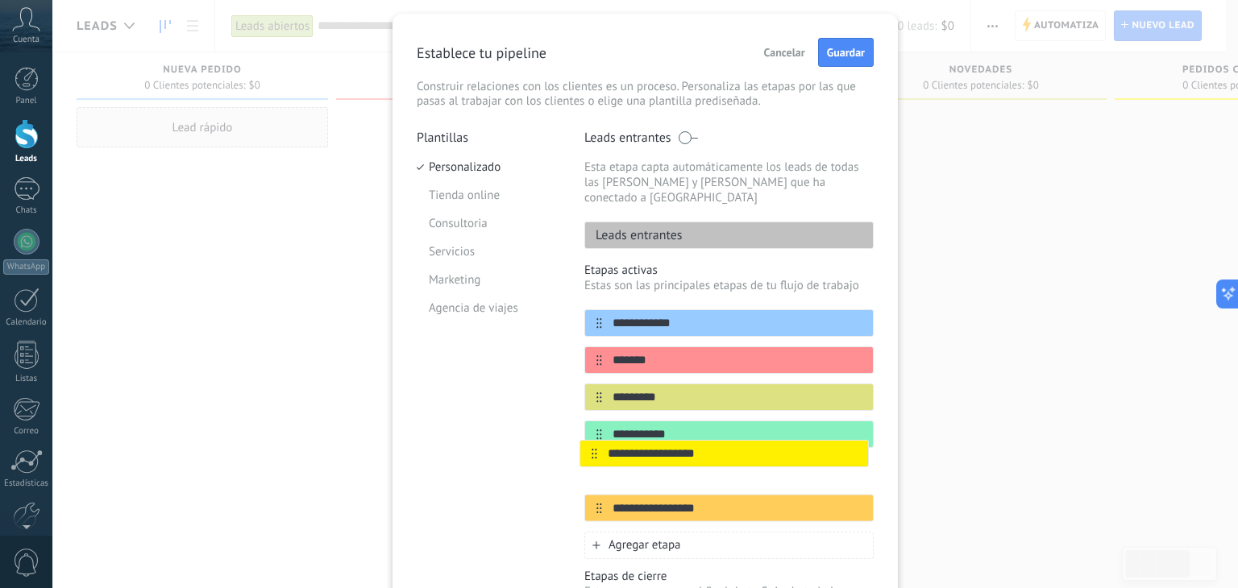
scroll to position [39, 0]
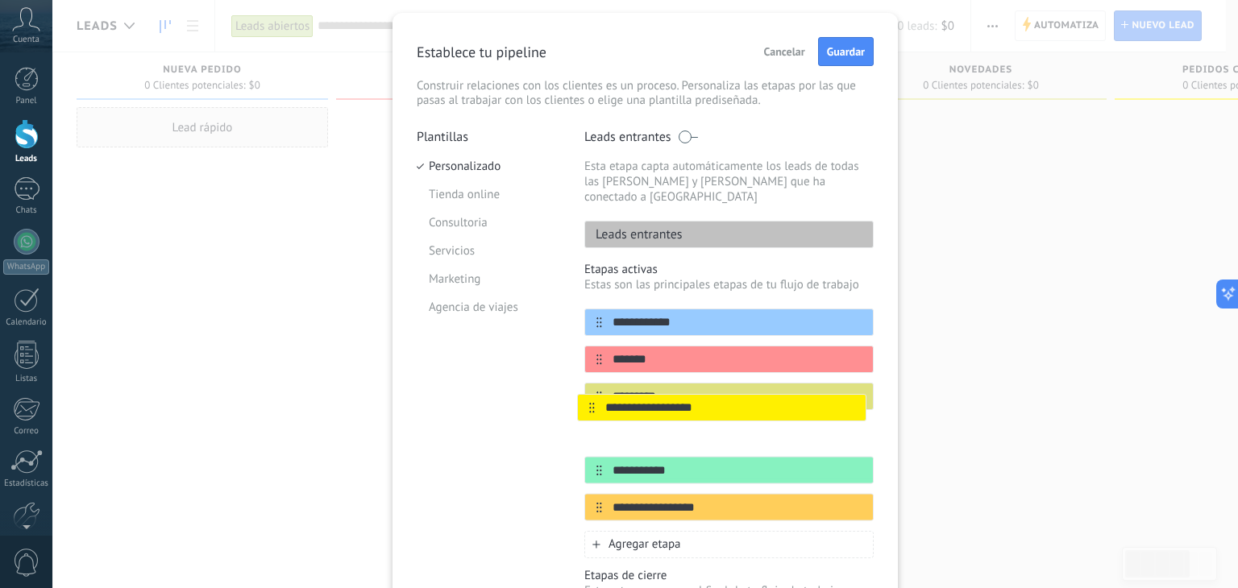
drag, startPoint x: 591, startPoint y: 494, endPoint x: 587, endPoint y: 400, distance: 94.4
click at [587, 400] on div "**********" at bounding box center [728, 415] width 289 height 213
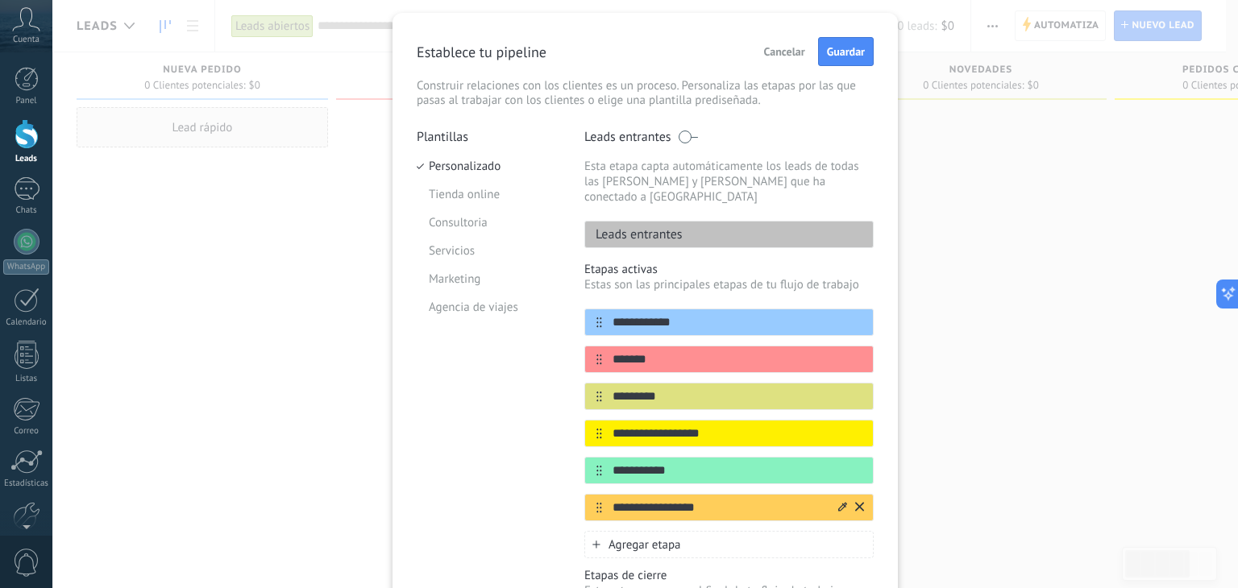
click at [706, 500] on input "**********" at bounding box center [719, 508] width 234 height 17
type input "*"
type input "*******"
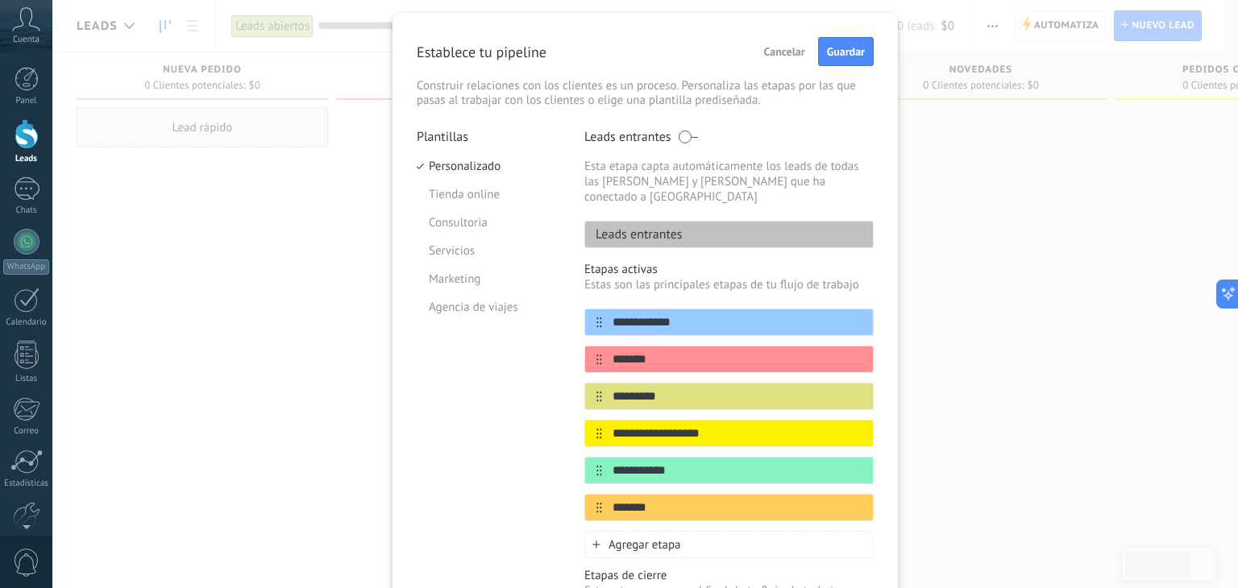
click at [926, 475] on div "**********" at bounding box center [644, 294] width 1185 height 588
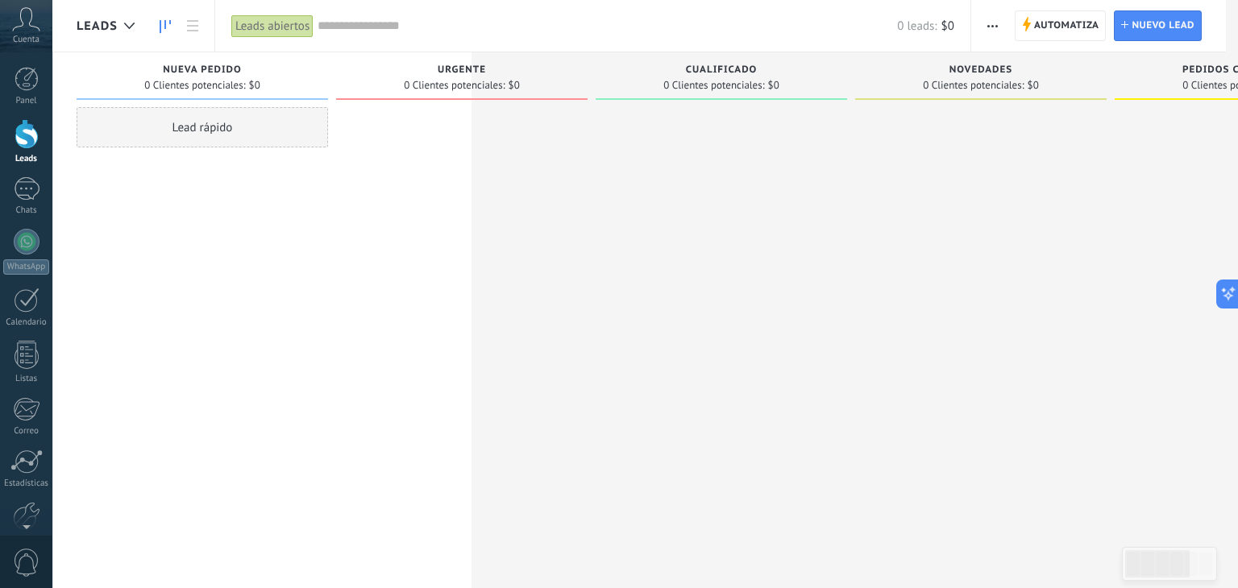
scroll to position [0, 0]
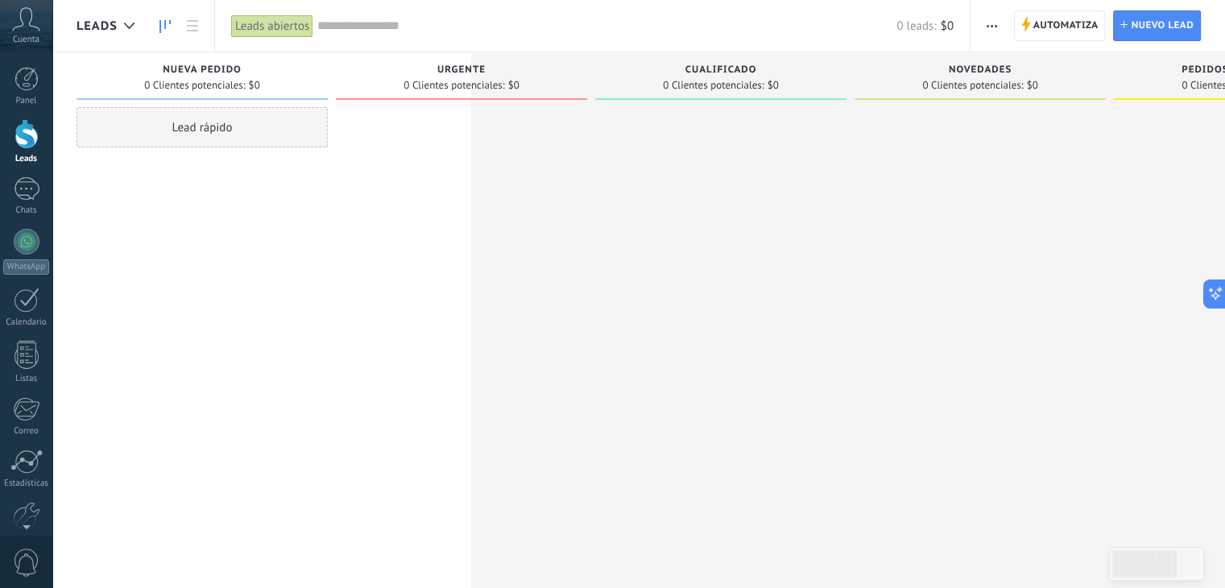
click at [991, 25] on icon "button" at bounding box center [992, 26] width 10 height 2
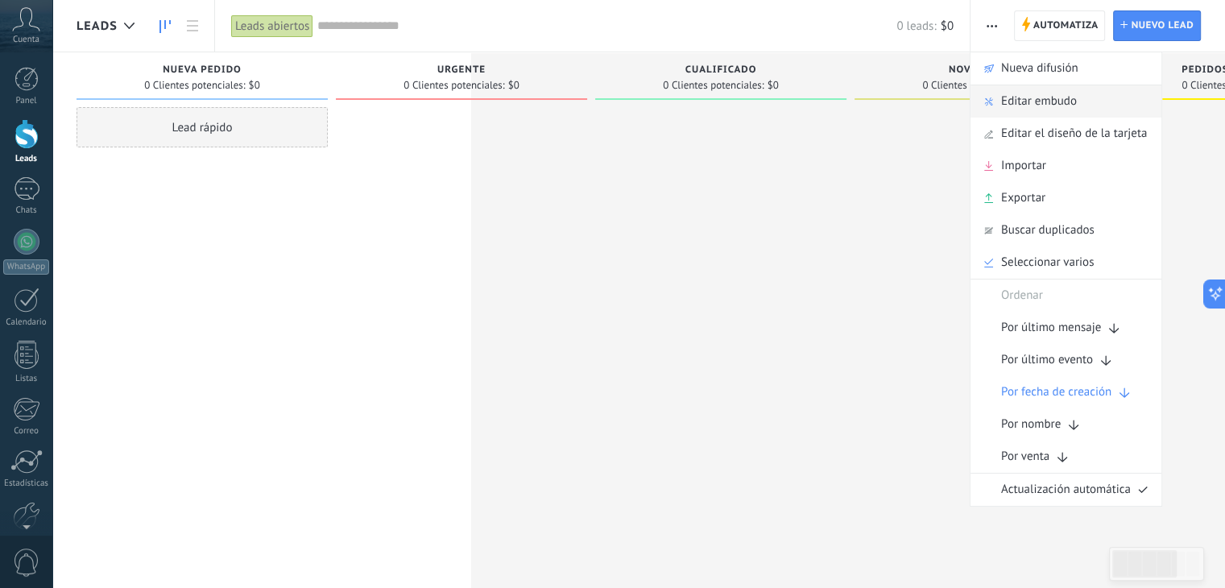
click at [1005, 105] on span "Editar embudo" at bounding box center [1040, 101] width 76 height 32
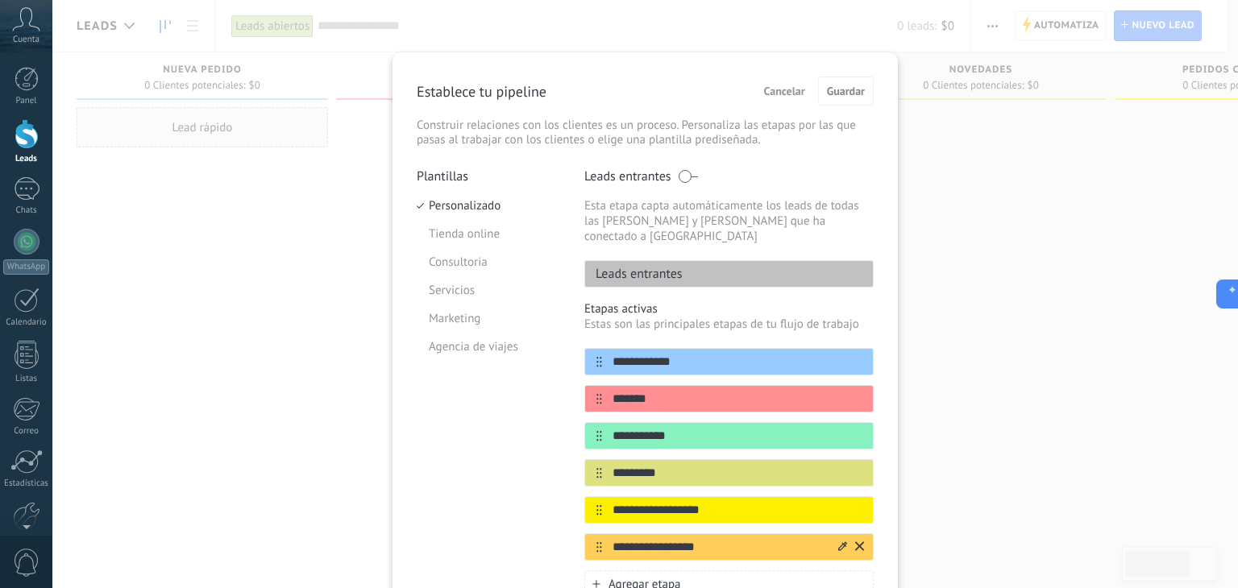
click at [664, 539] on input "**********" at bounding box center [719, 547] width 234 height 17
type input "*"
type input "*******"
drag, startPoint x: 725, startPoint y: 496, endPoint x: 601, endPoint y: 504, distance: 124.3
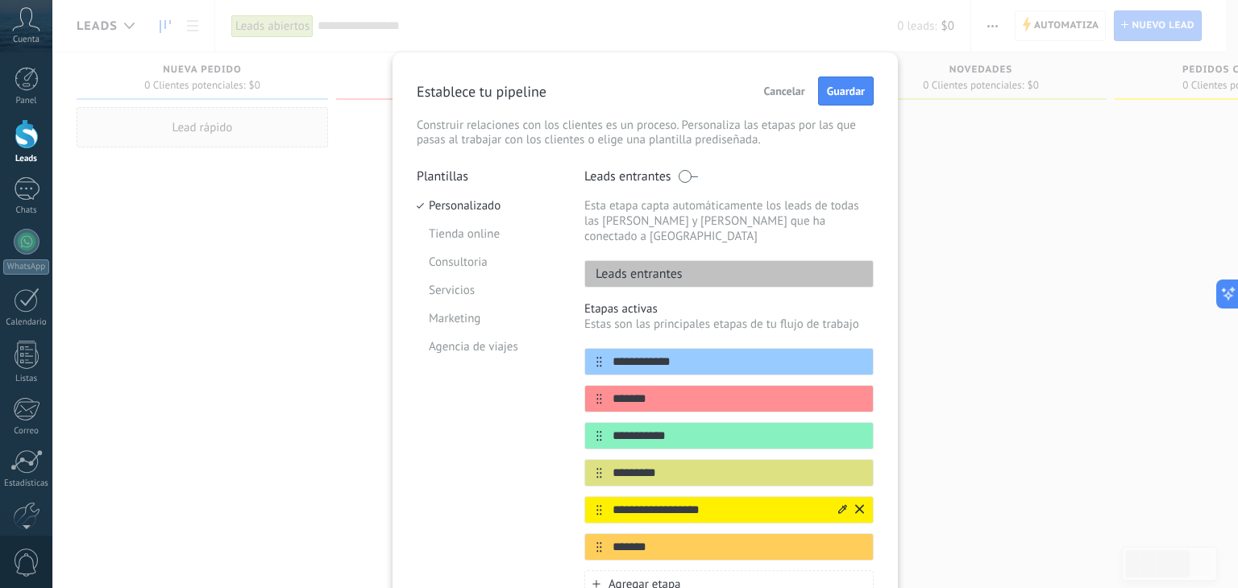
click at [601, 504] on div "**********" at bounding box center [728, 509] width 289 height 27
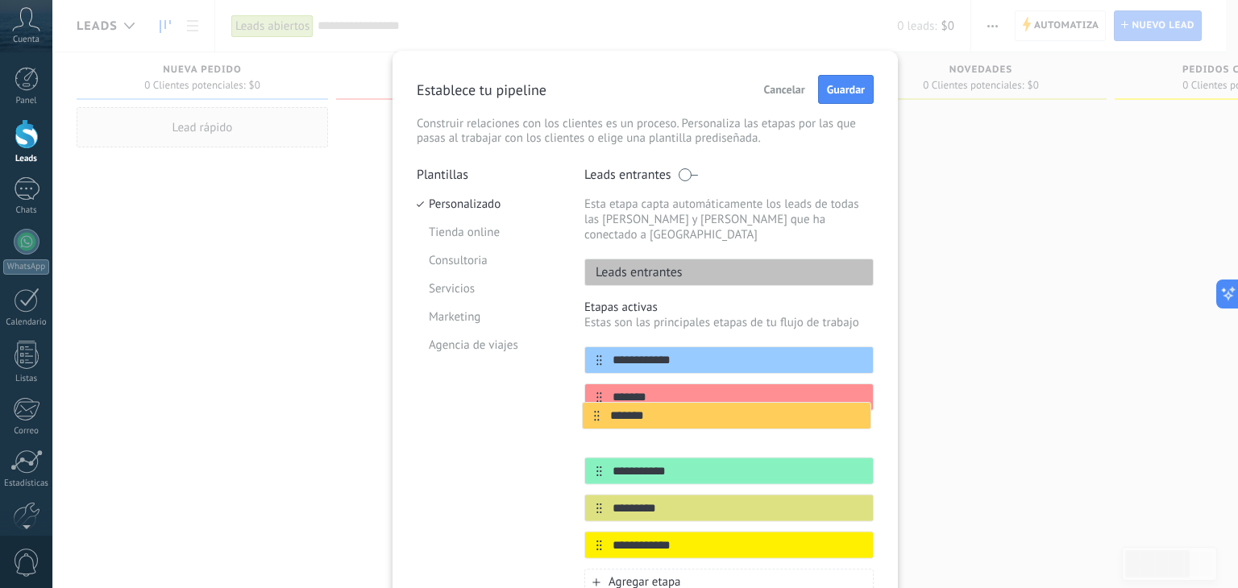
drag, startPoint x: 595, startPoint y: 531, endPoint x: 595, endPoint y: 409, distance: 121.7
click at [595, 409] on div "**********" at bounding box center [728, 452] width 289 height 213
type input "**********"
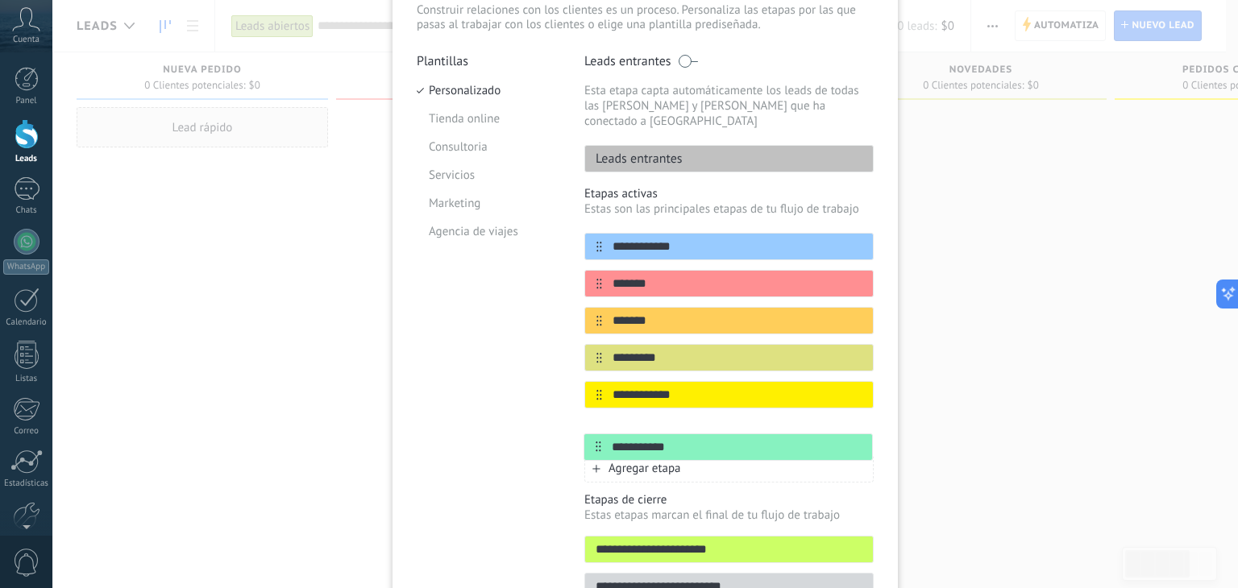
scroll to position [116, 0]
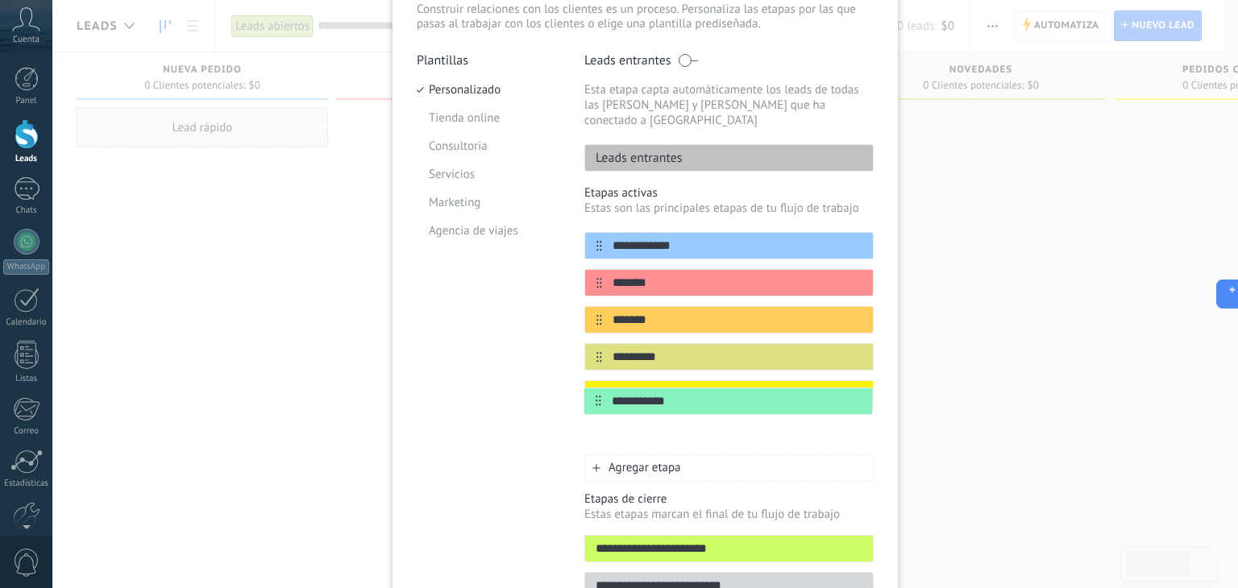
drag, startPoint x: 590, startPoint y: 451, endPoint x: 591, endPoint y: 404, distance: 47.6
click at [591, 404] on div "**********" at bounding box center [728, 338] width 289 height 213
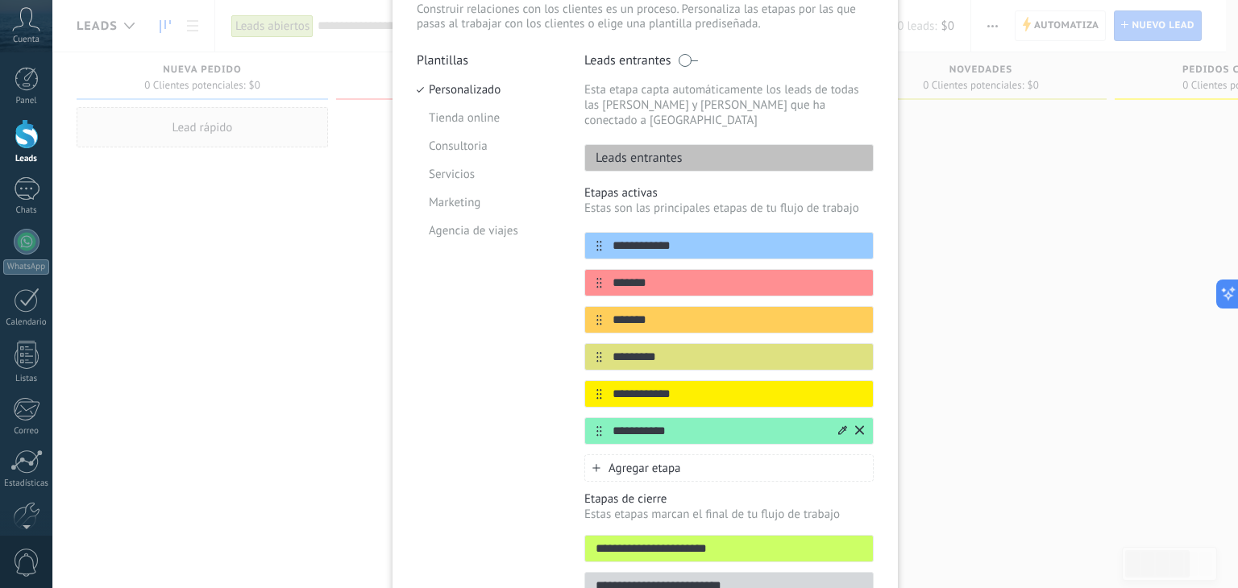
click at [676, 423] on input "**********" at bounding box center [719, 431] width 234 height 17
type input "*"
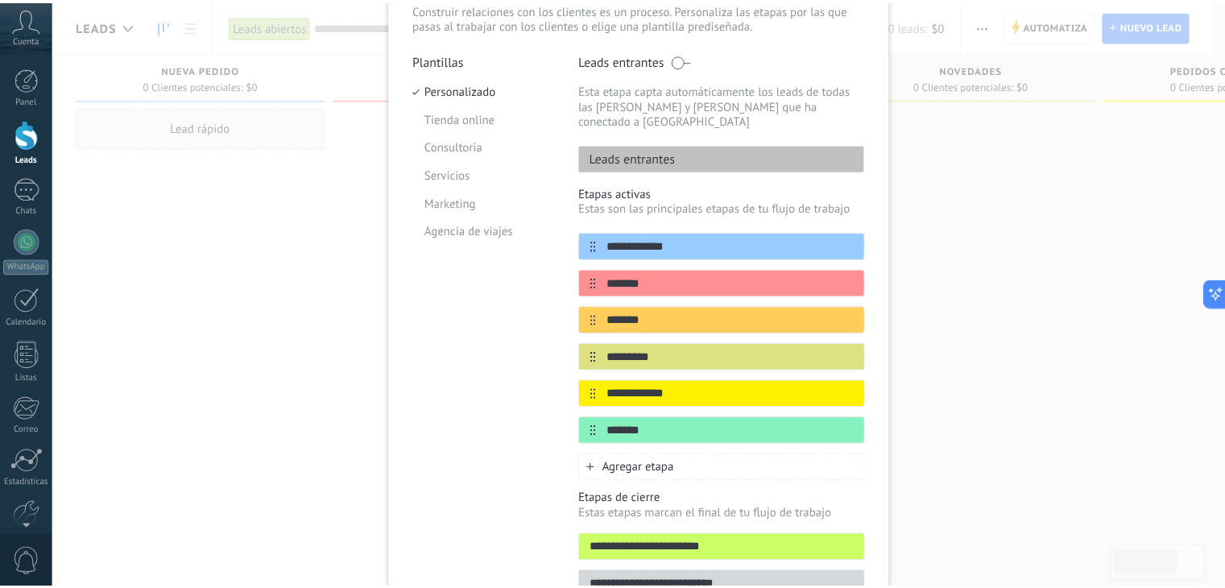
scroll to position [0, 0]
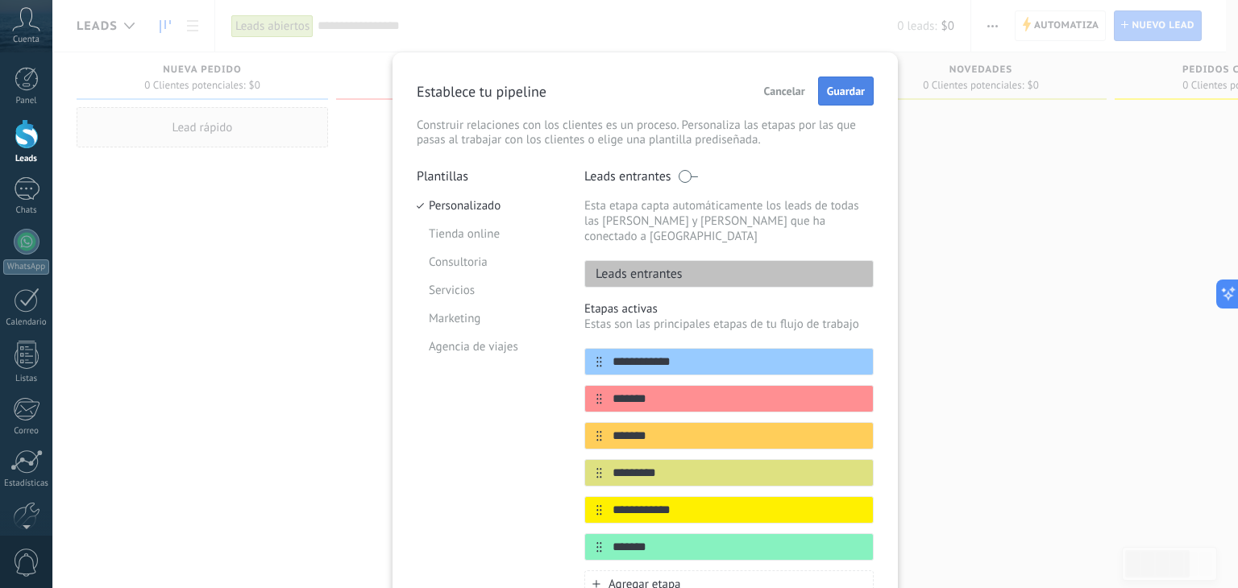
type input "*******"
click at [847, 96] on span "Guardar" at bounding box center [846, 90] width 38 height 11
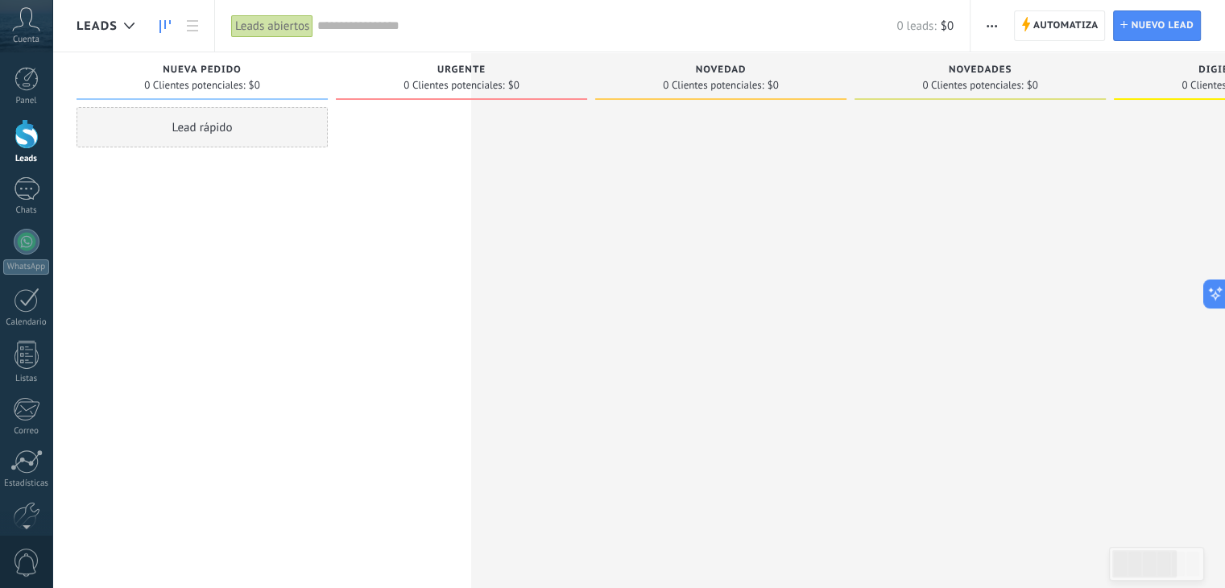
click at [993, 20] on span "button" at bounding box center [992, 25] width 10 height 31
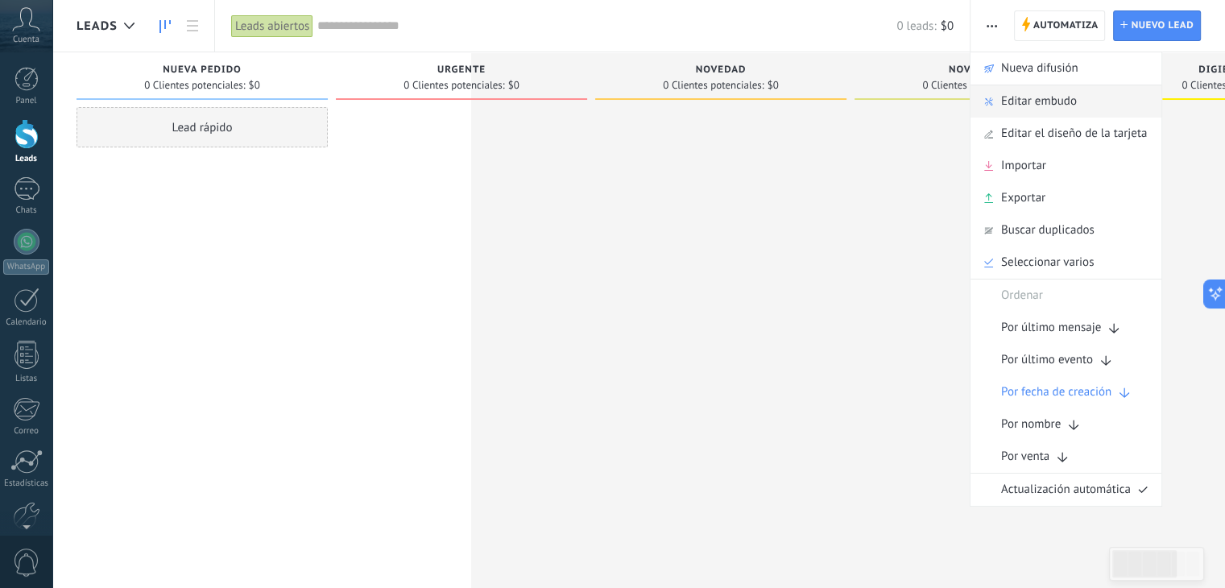
click at [1006, 101] on span "Editar embudo" at bounding box center [1040, 101] width 76 height 32
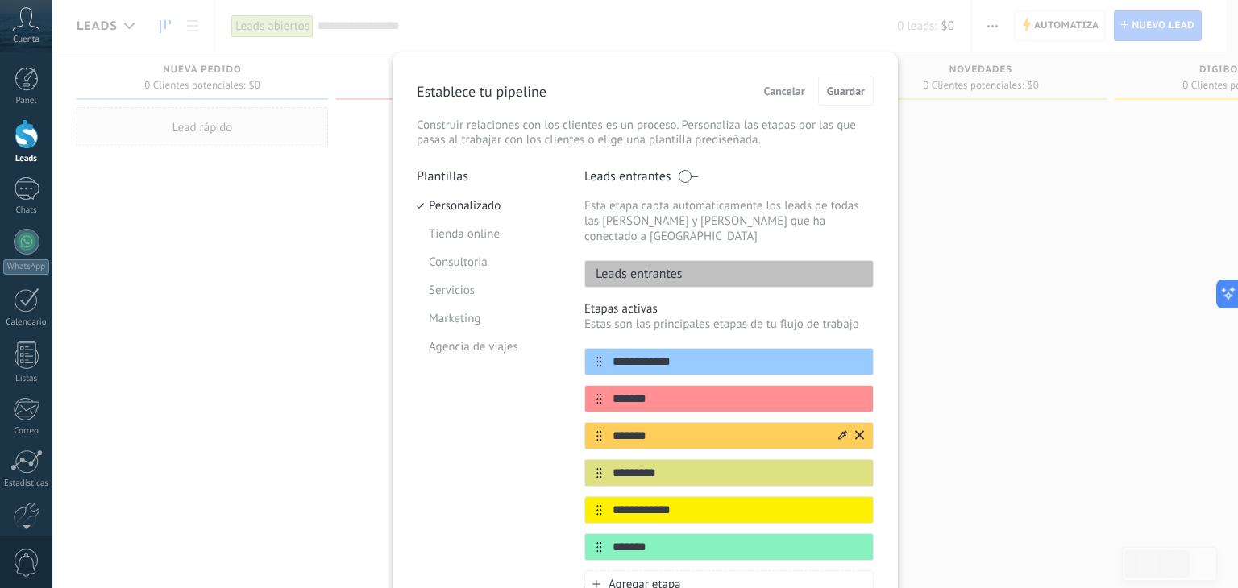
click at [753, 428] on input "*******" at bounding box center [719, 436] width 234 height 17
click at [745, 465] on input "*********" at bounding box center [719, 473] width 234 height 17
type input "*"
type input "**********"
click at [836, 89] on span "Guardar" at bounding box center [846, 90] width 38 height 11
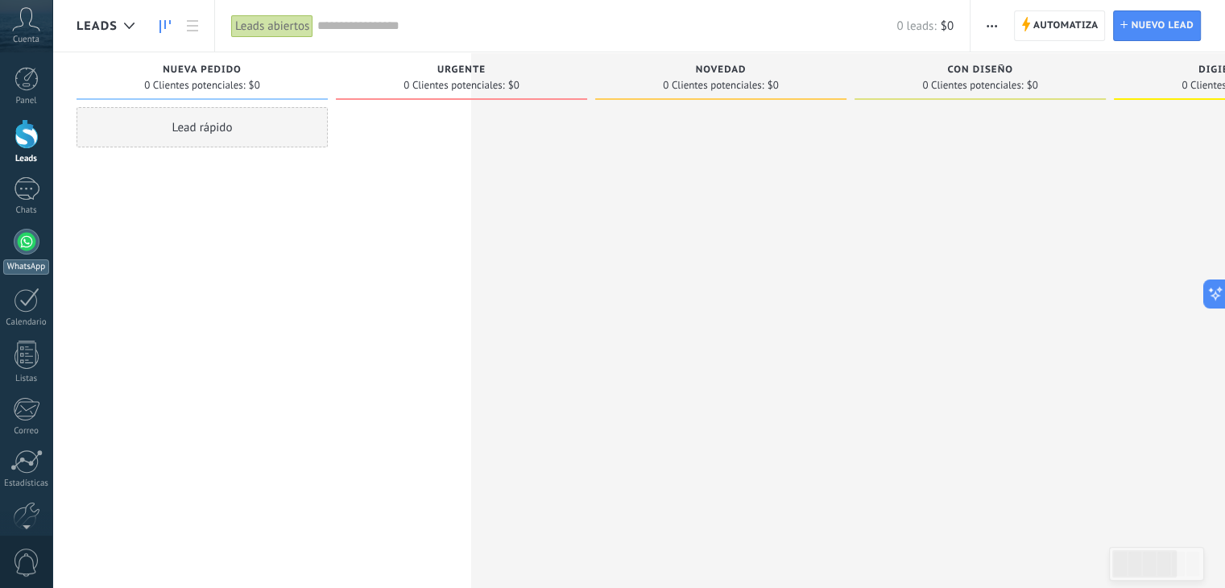
click at [29, 230] on div at bounding box center [27, 242] width 26 height 26
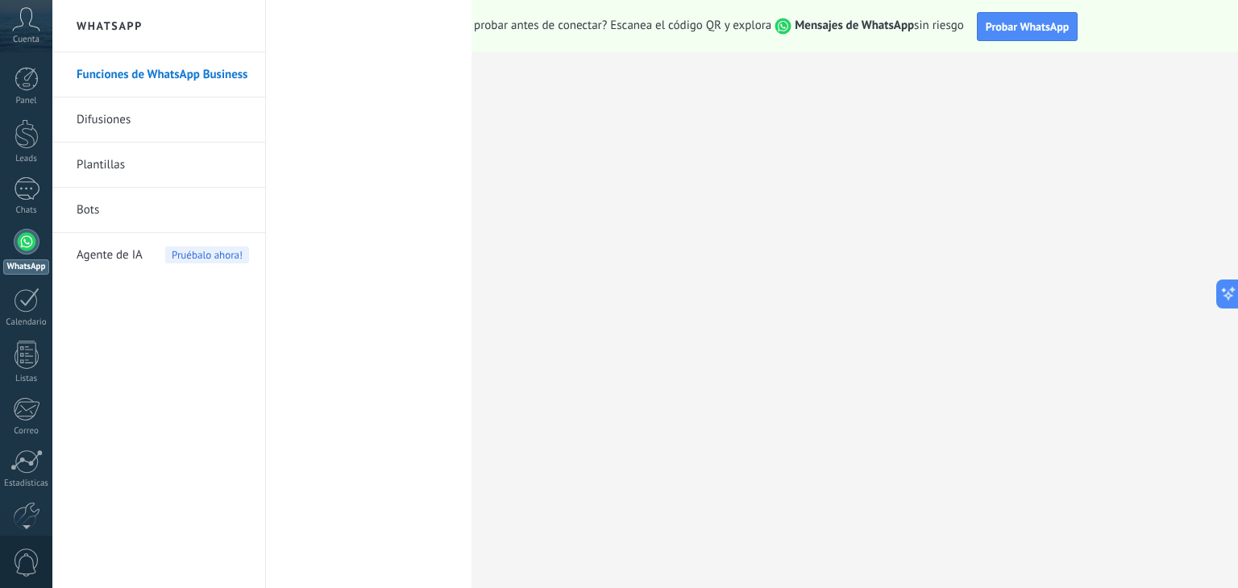
click at [177, 78] on link "Funciones de WhatsApp Business" at bounding box center [163, 74] width 172 height 45
click at [24, 18] on icon at bounding box center [26, 19] width 28 height 24
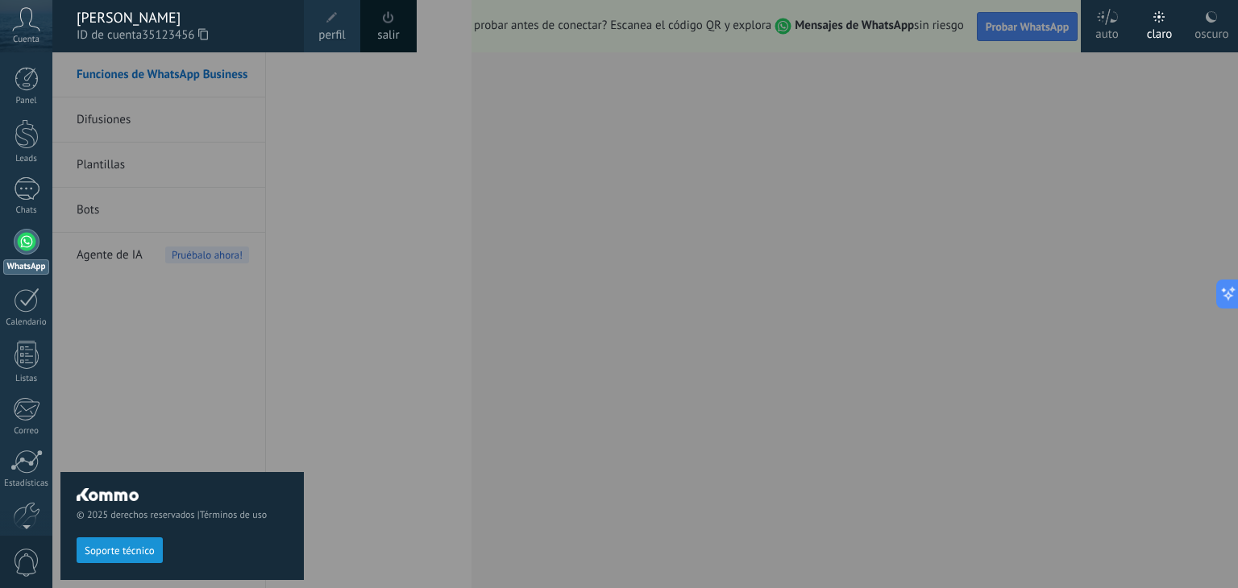
click at [379, 172] on div at bounding box center [671, 294] width 1238 height 588
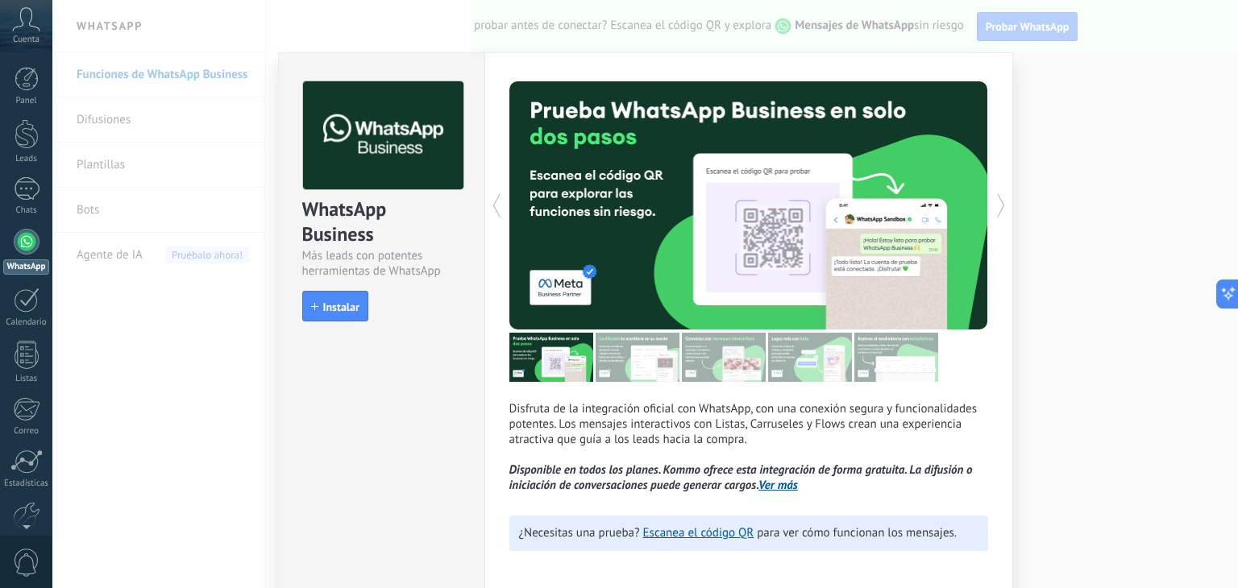
scroll to position [71, 0]
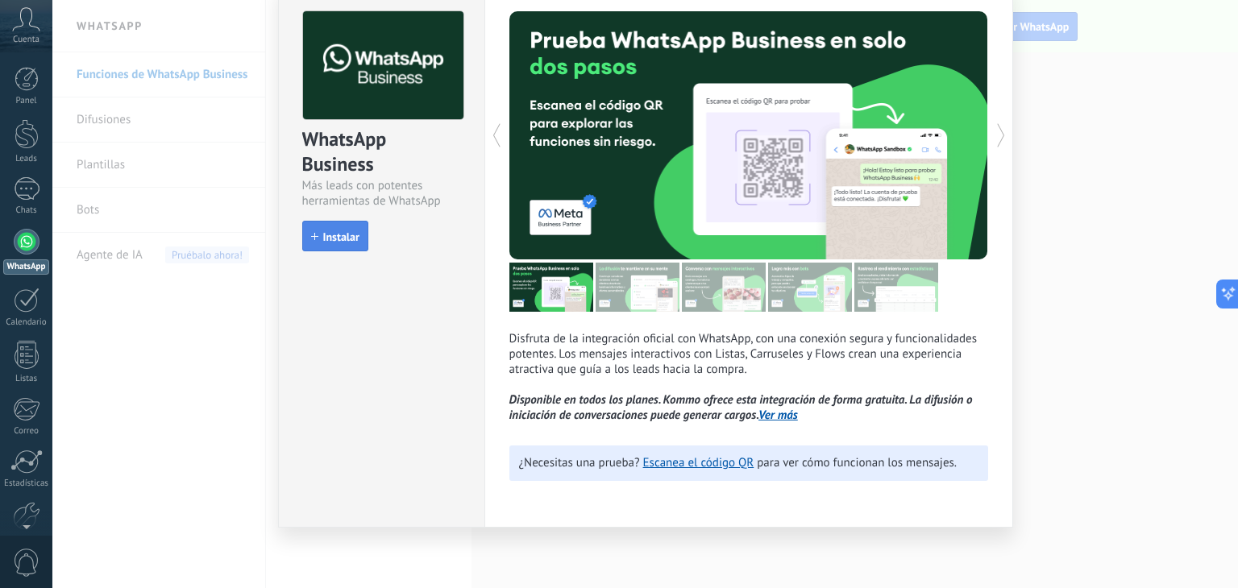
click at [337, 243] on button "Instalar" at bounding box center [335, 236] width 66 height 31
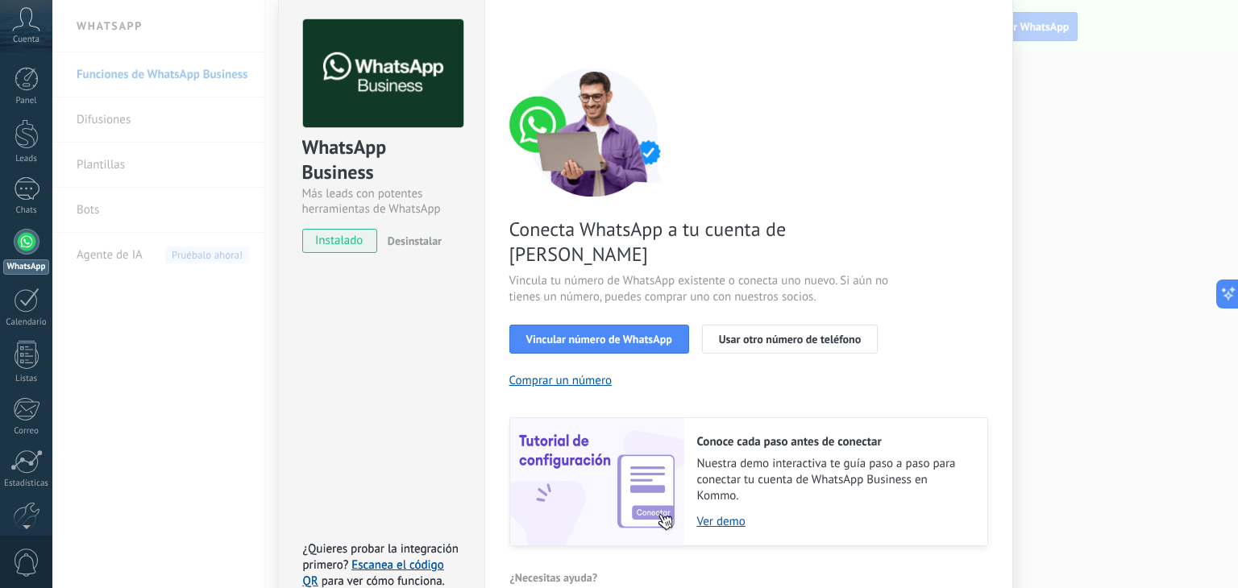
scroll to position [68, 0]
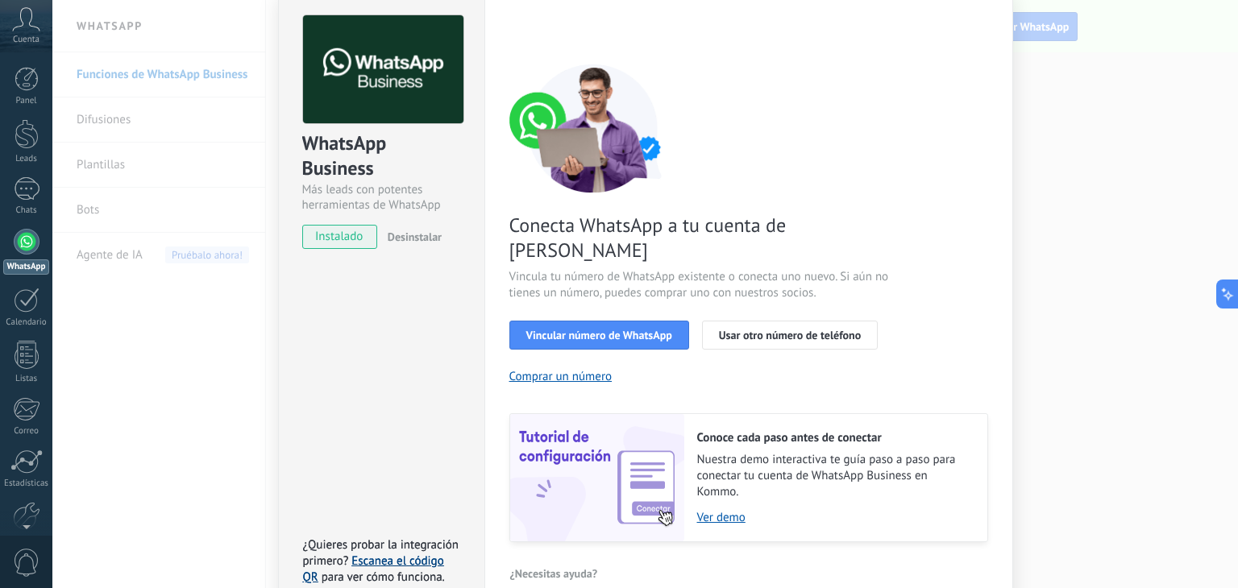
click at [397, 554] on link "Escanea el código QR" at bounding box center [373, 569] width 141 height 31
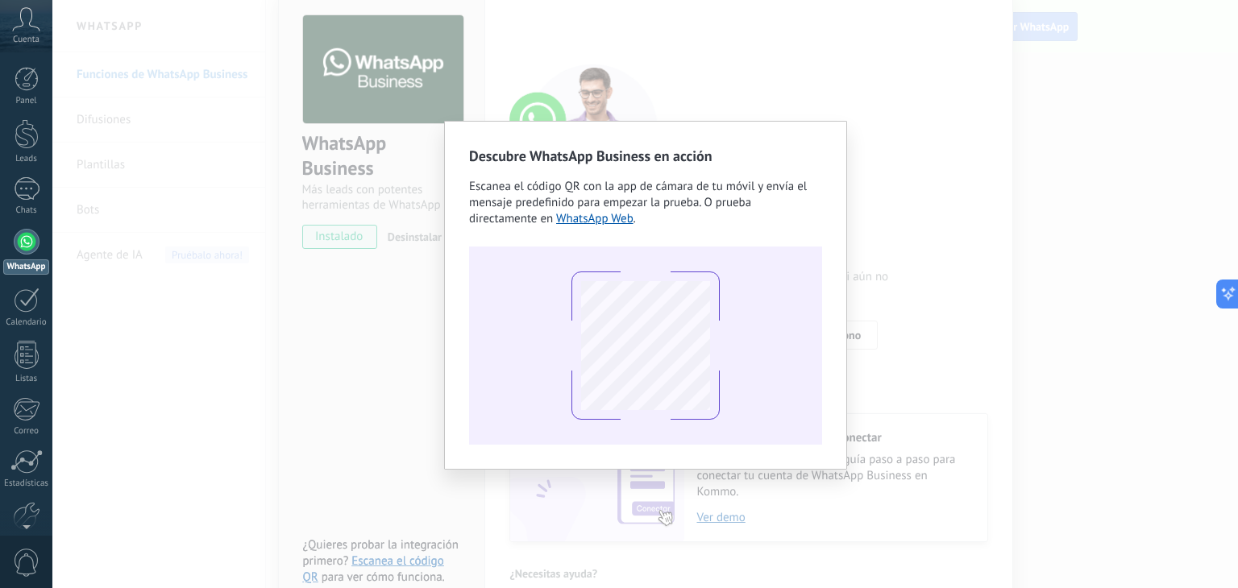
click at [744, 65] on div "Descubre WhatsApp Business en acción Escanea el código QR con la app de cámara …" at bounding box center [644, 294] width 1185 height 588
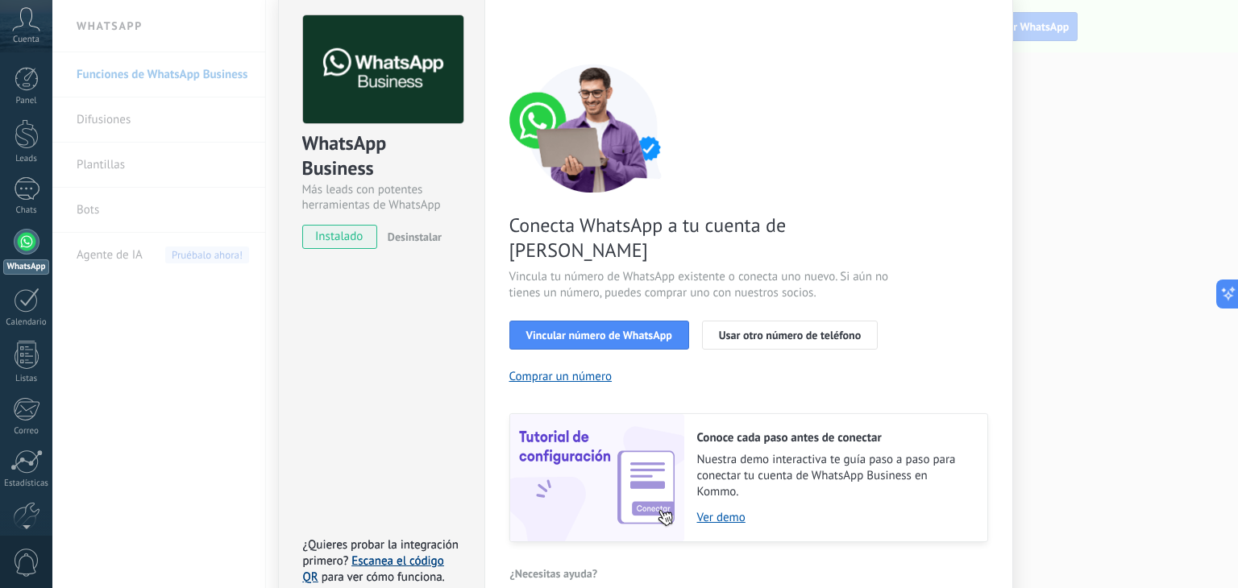
click at [383, 554] on link "Escanea el código QR" at bounding box center [373, 569] width 141 height 31
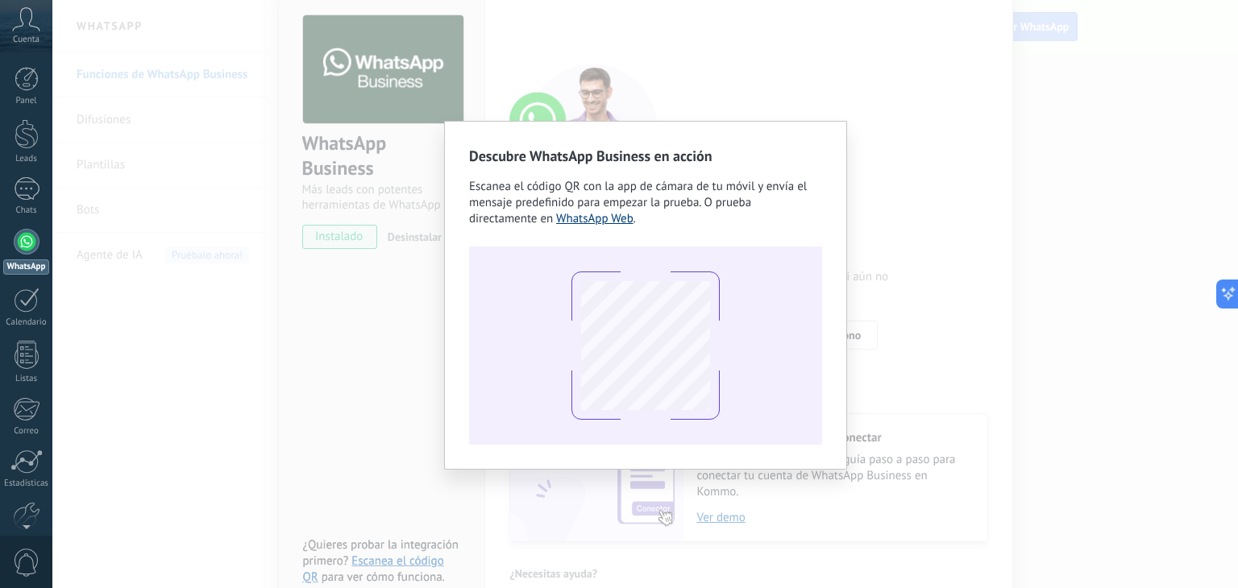
click at [563, 218] on link "WhatsApp Web" at bounding box center [594, 218] width 77 height 15
click at [910, 323] on div "Descubre WhatsApp Business en acción Escanea el código QR con la app de cámara …" at bounding box center [644, 294] width 1185 height 588
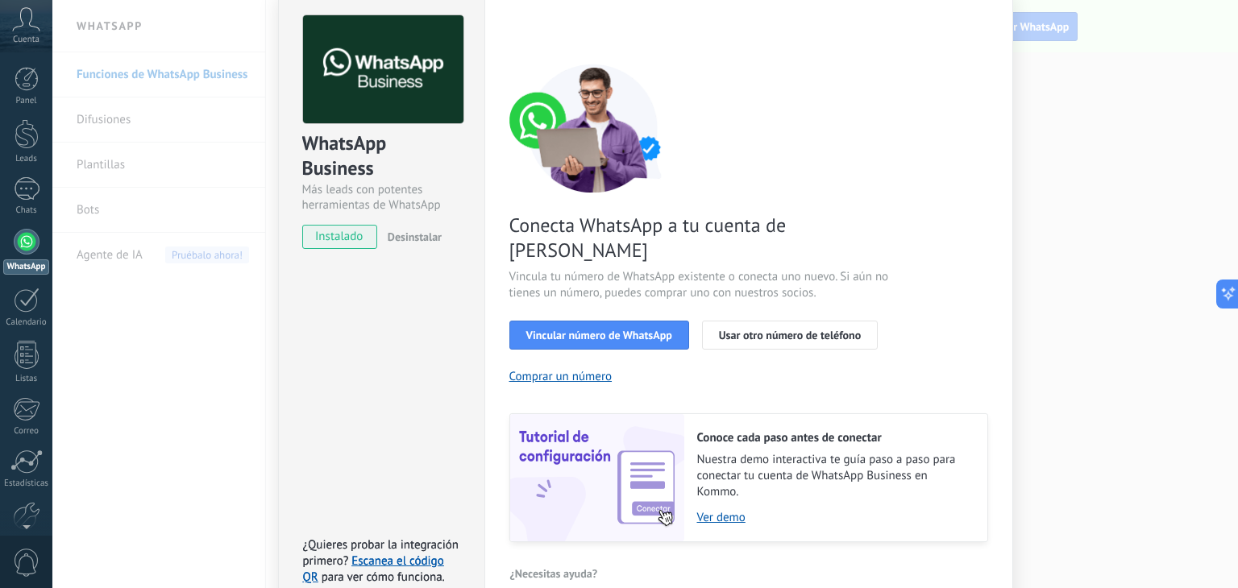
click at [350, 233] on span "instalado" at bounding box center [339, 237] width 73 height 24
click at [635, 330] on span "Vincular número de WhatsApp" at bounding box center [599, 335] width 146 height 11
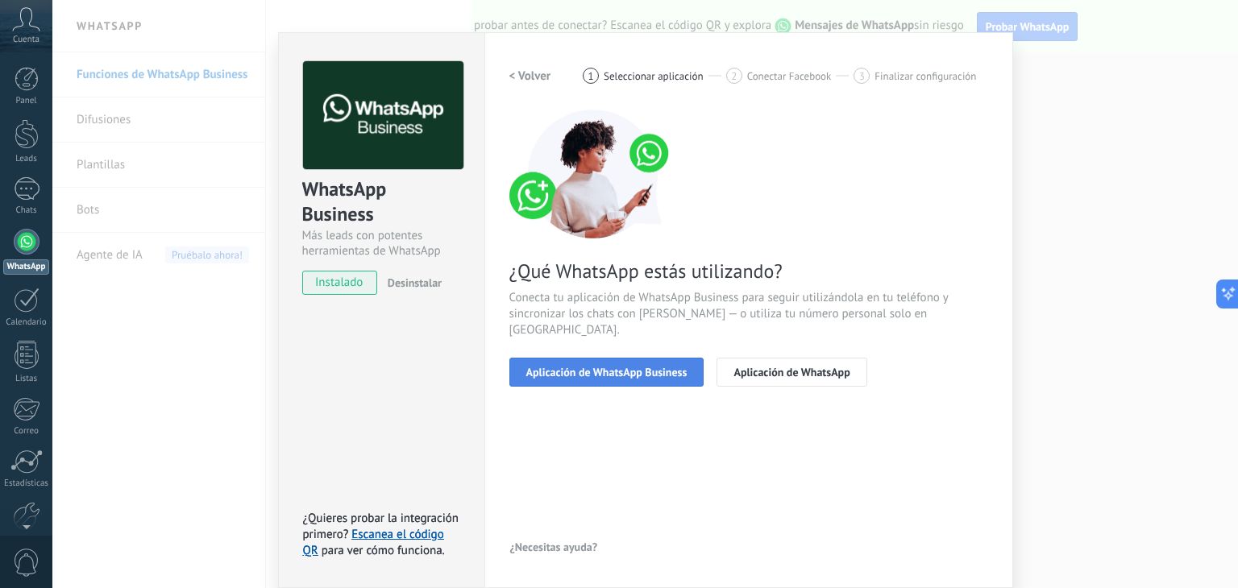
click at [634, 358] on button "Aplicación de WhatsApp Business" at bounding box center [606, 372] width 195 height 29
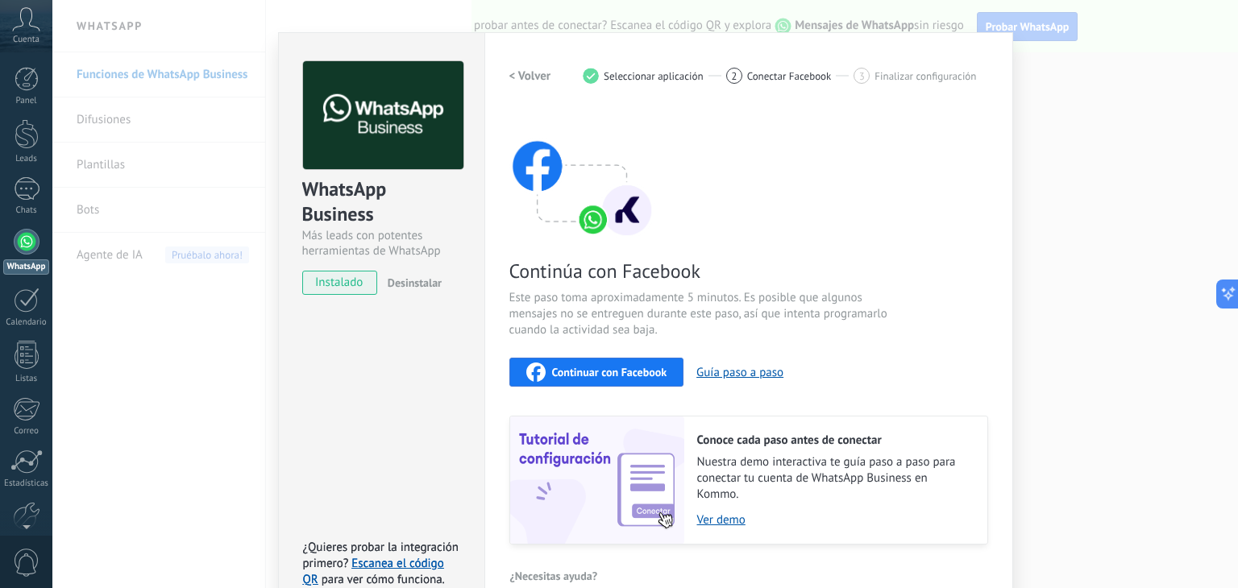
click at [346, 272] on span "instalado" at bounding box center [339, 283] width 73 height 24
click at [1101, 110] on div "WhatsApp Business Más leads con potentes herramientas de WhatsApp instalado Des…" at bounding box center [644, 294] width 1185 height 588
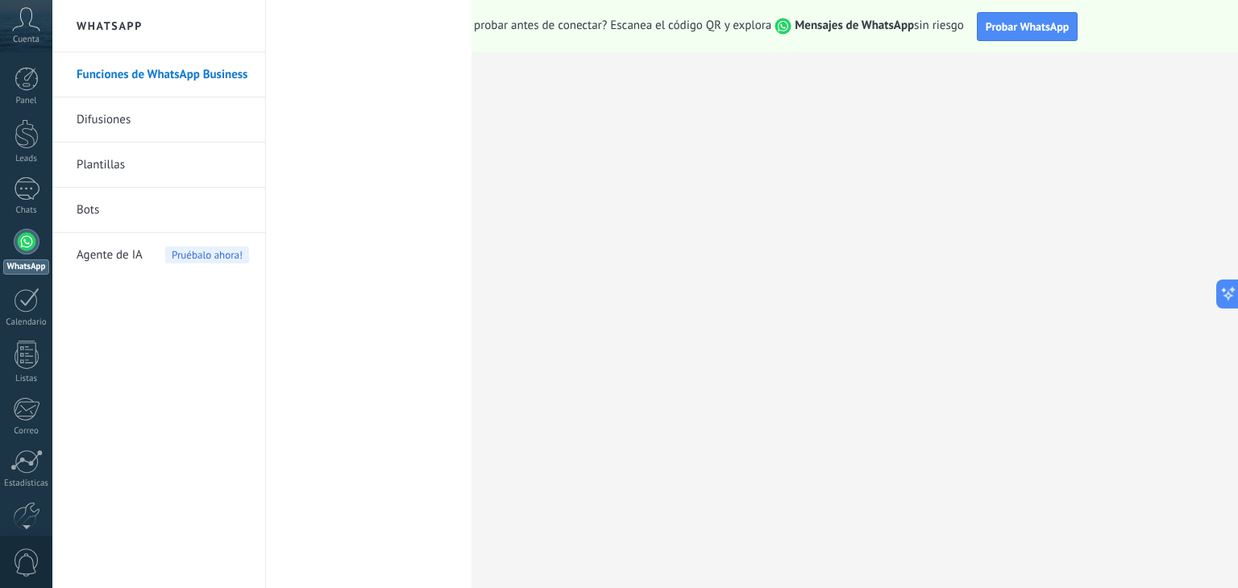
scroll to position [0, 0]
click at [126, 75] on link "Funciones de WhatsApp Business" at bounding box center [163, 74] width 172 height 45
click at [26, 150] on link "Leads" at bounding box center [26, 141] width 52 height 45
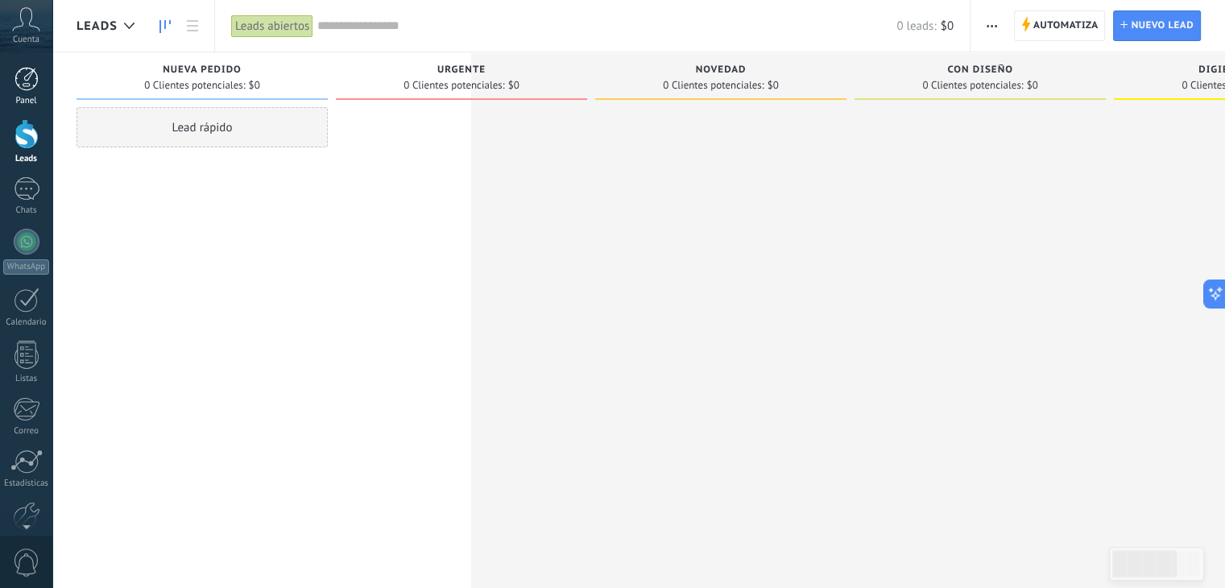
click at [26, 102] on div "Panel" at bounding box center [26, 101] width 47 height 10
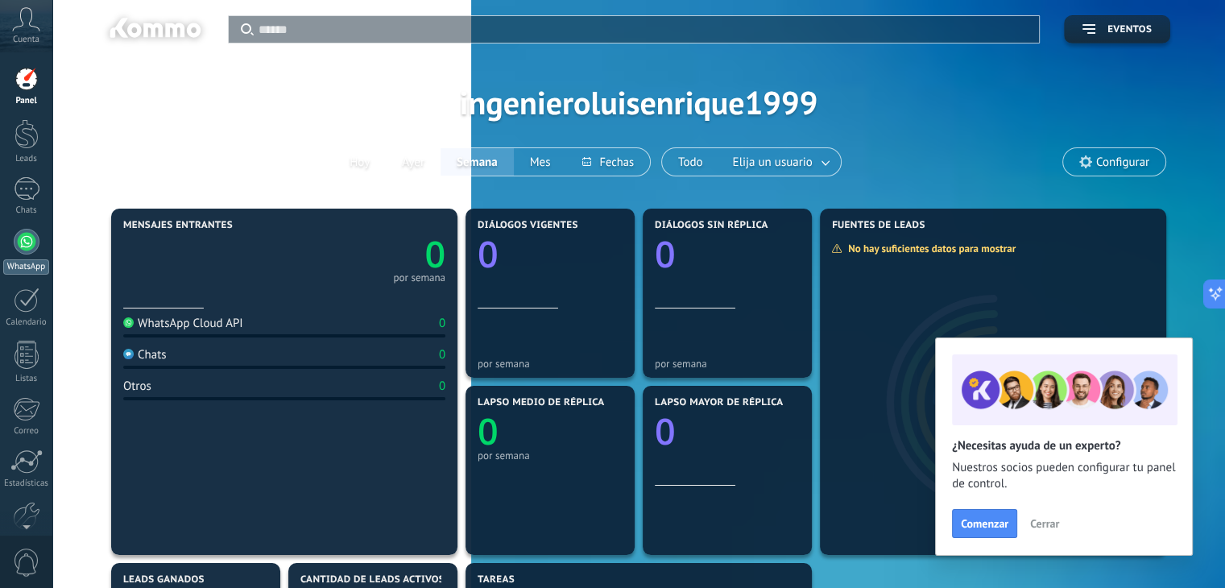
click at [24, 250] on div at bounding box center [27, 242] width 26 height 26
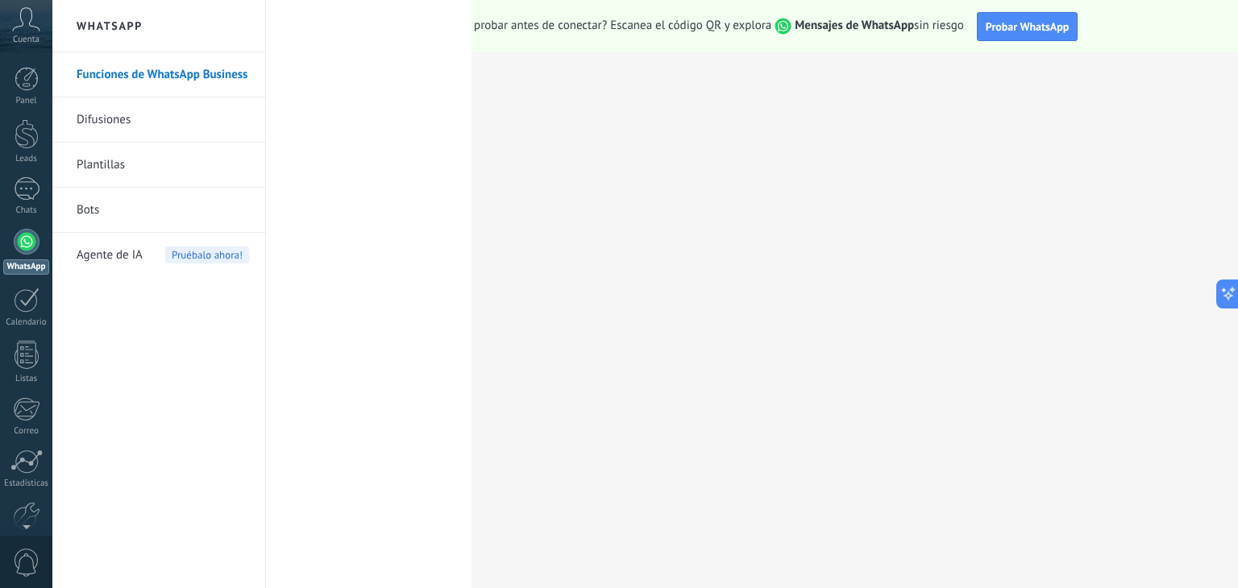
click at [179, 67] on link "Funciones de WhatsApp Business" at bounding box center [163, 74] width 172 height 45
click at [172, 71] on link "Funciones de WhatsApp Business" at bounding box center [163, 74] width 172 height 45
click at [28, 141] on div at bounding box center [27, 134] width 24 height 30
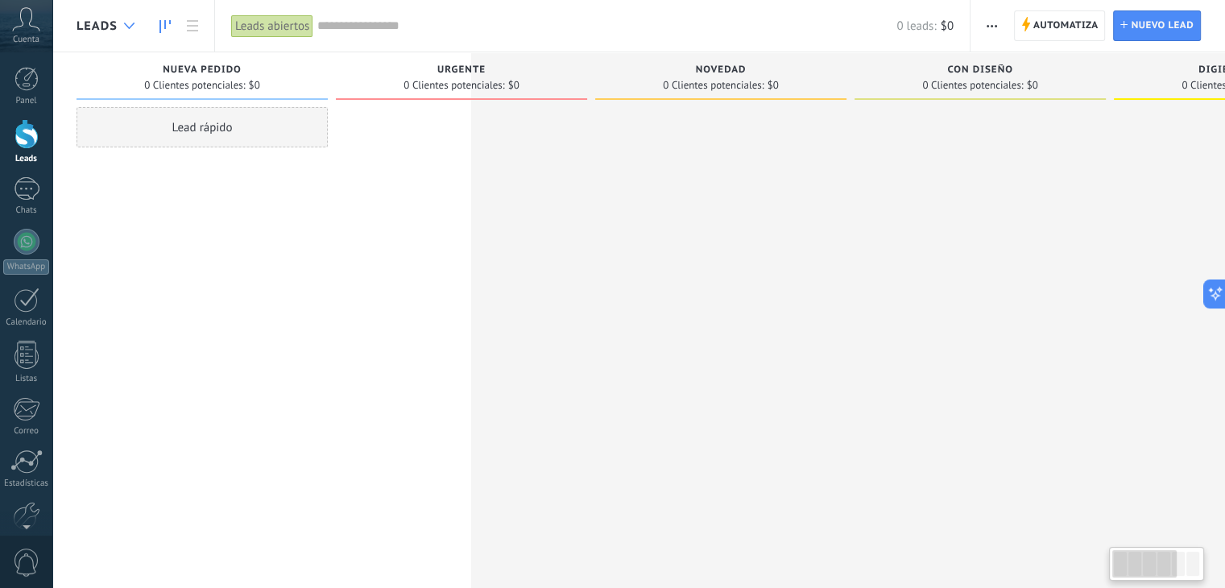
click at [132, 23] on icon at bounding box center [129, 26] width 10 height 6
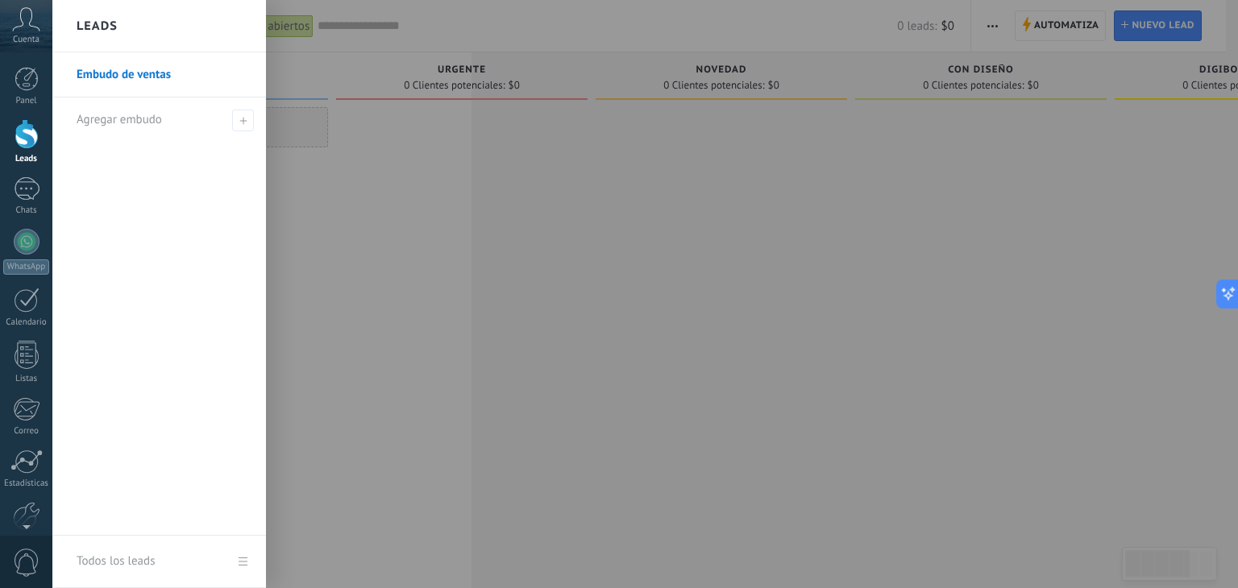
click at [343, 186] on div at bounding box center [671, 294] width 1238 height 588
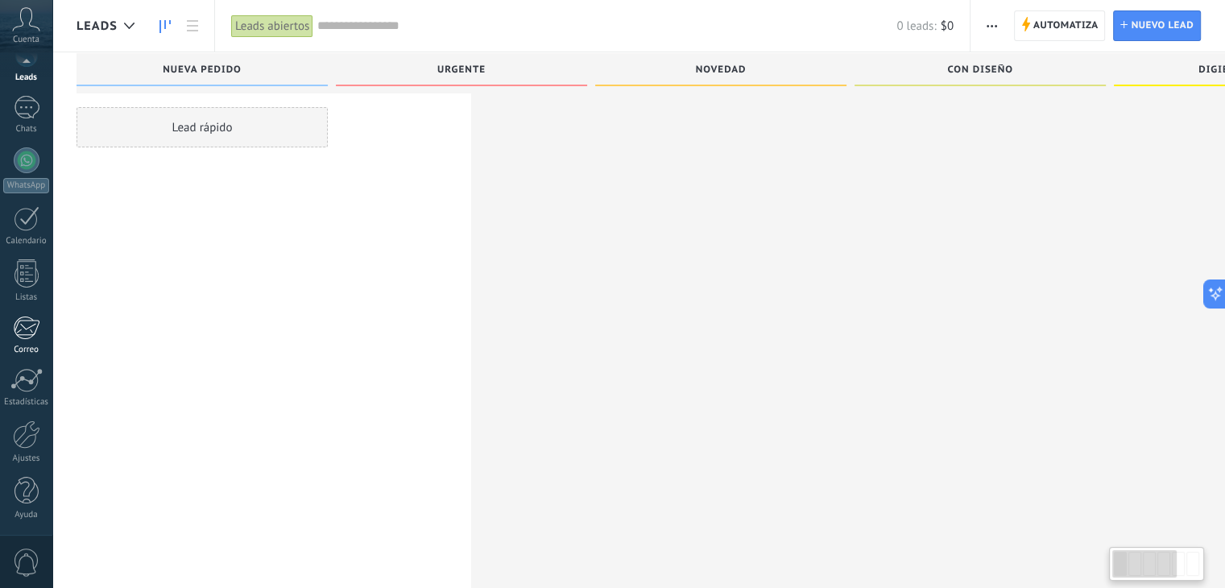
scroll to position [27, 0]
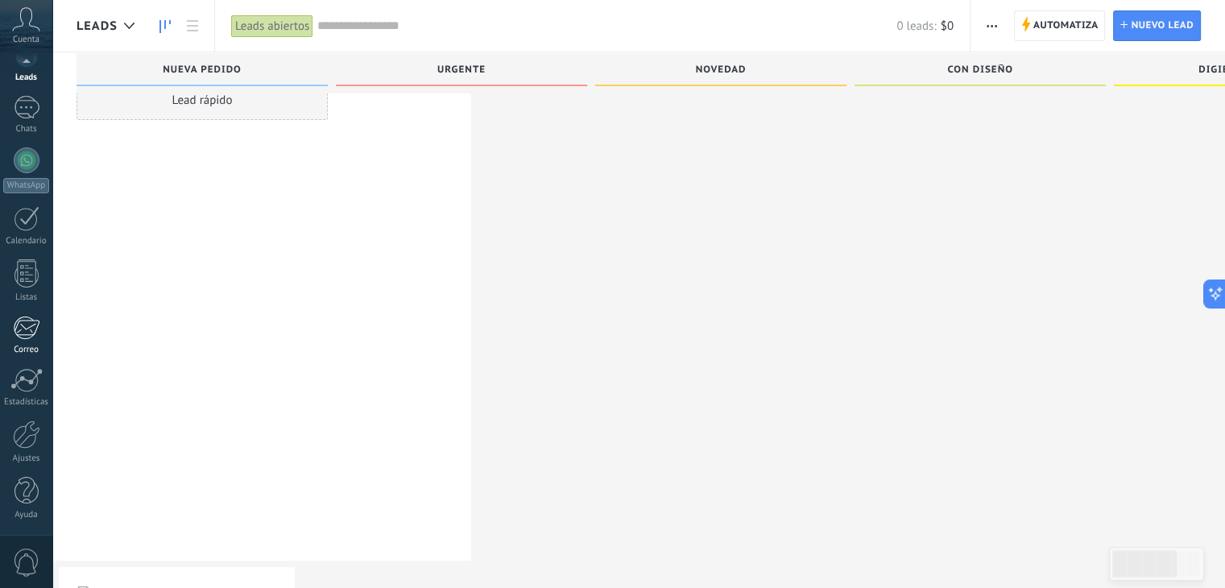
click at [31, 417] on div "Panel Leads Chats WhatsApp Clientes" at bounding box center [26, 260] width 52 height 551
click at [33, 19] on icon at bounding box center [26, 19] width 28 height 24
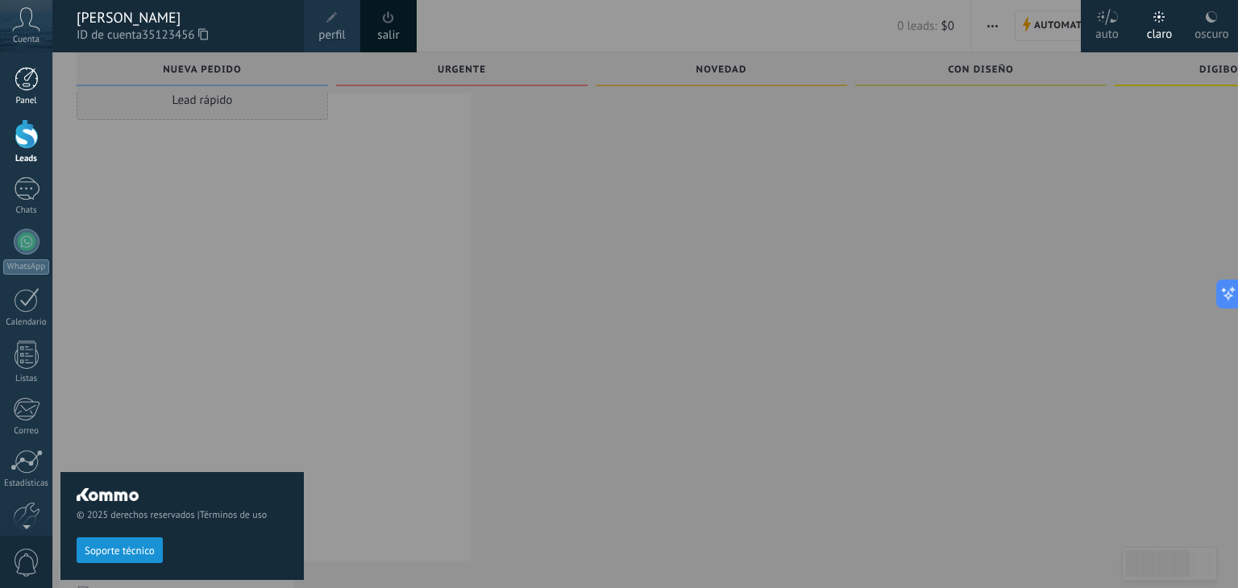
click at [34, 81] on div at bounding box center [27, 79] width 24 height 24
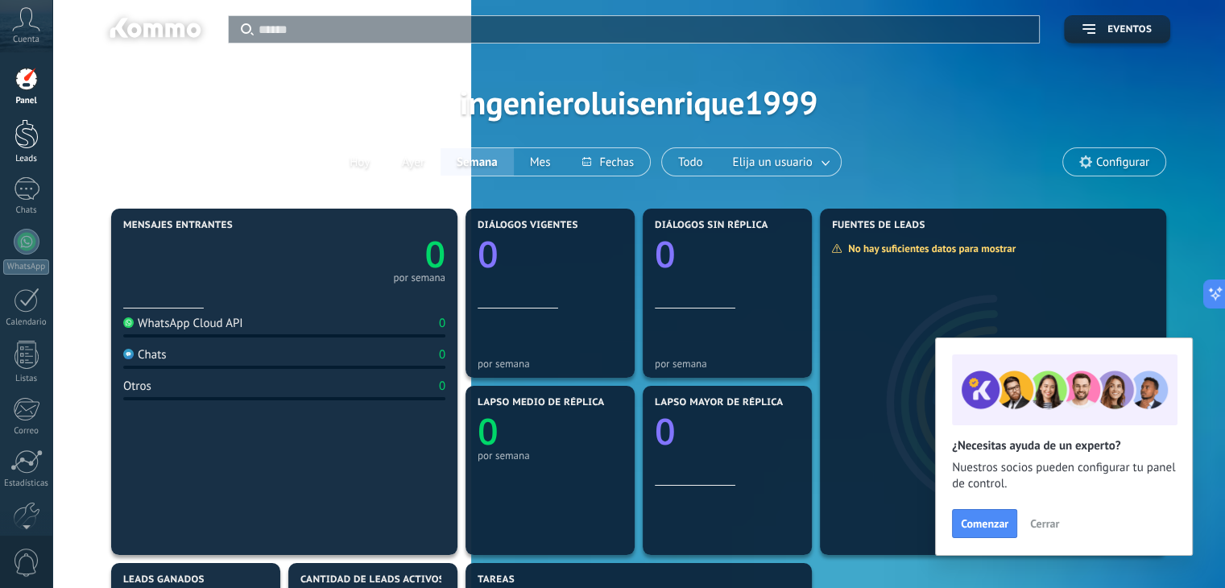
click at [34, 145] on div at bounding box center [27, 134] width 24 height 30
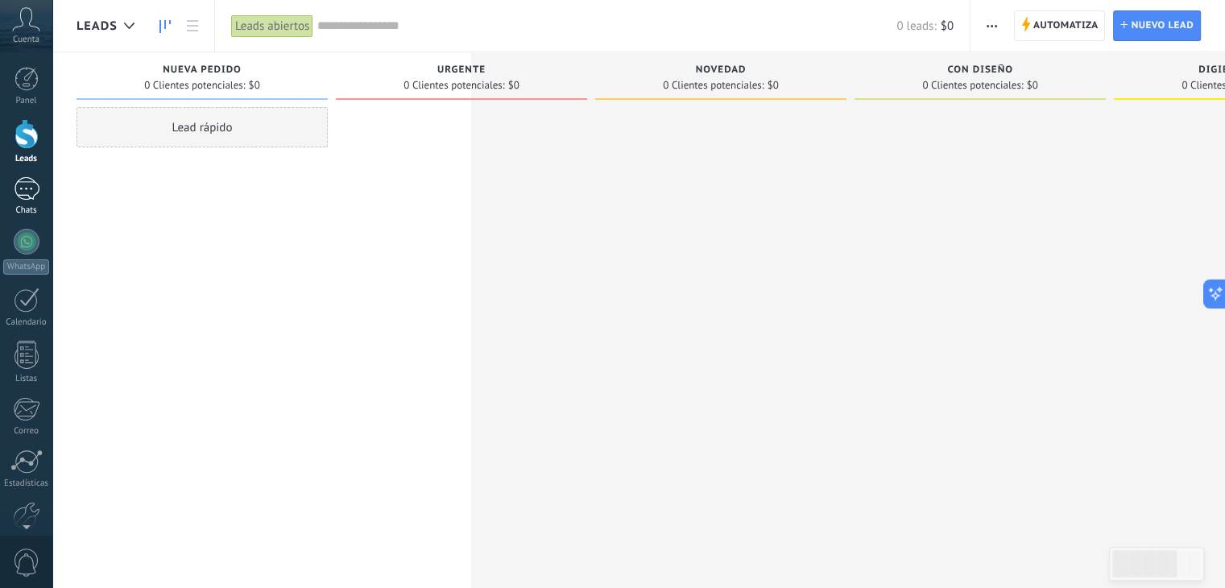
click at [27, 182] on div at bounding box center [27, 188] width 26 height 23
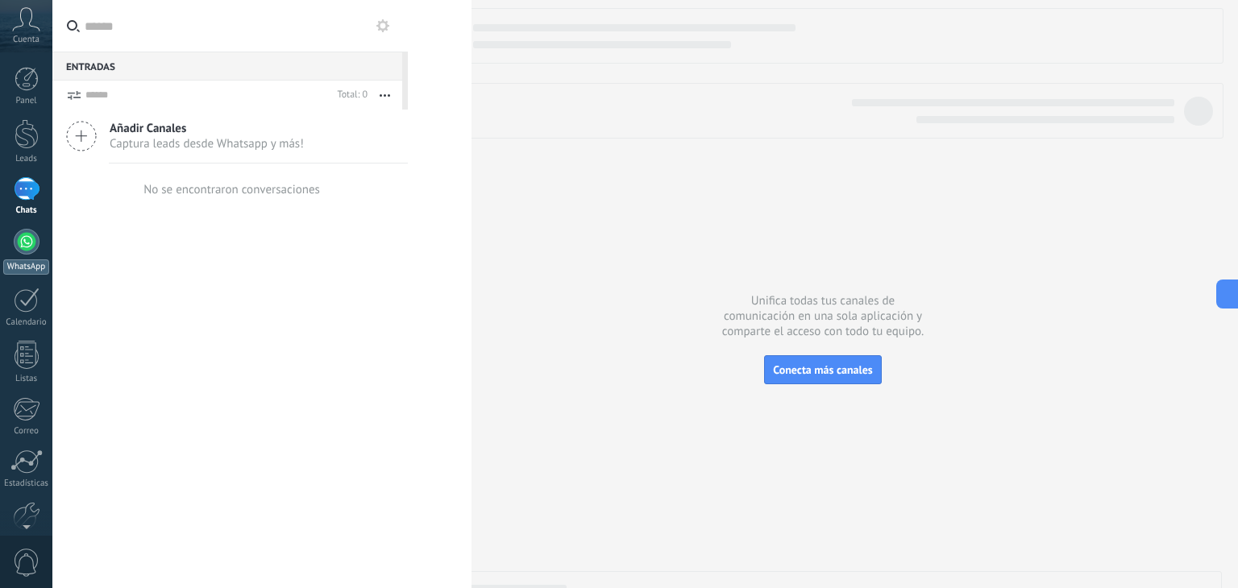
click at [27, 247] on div at bounding box center [27, 242] width 26 height 26
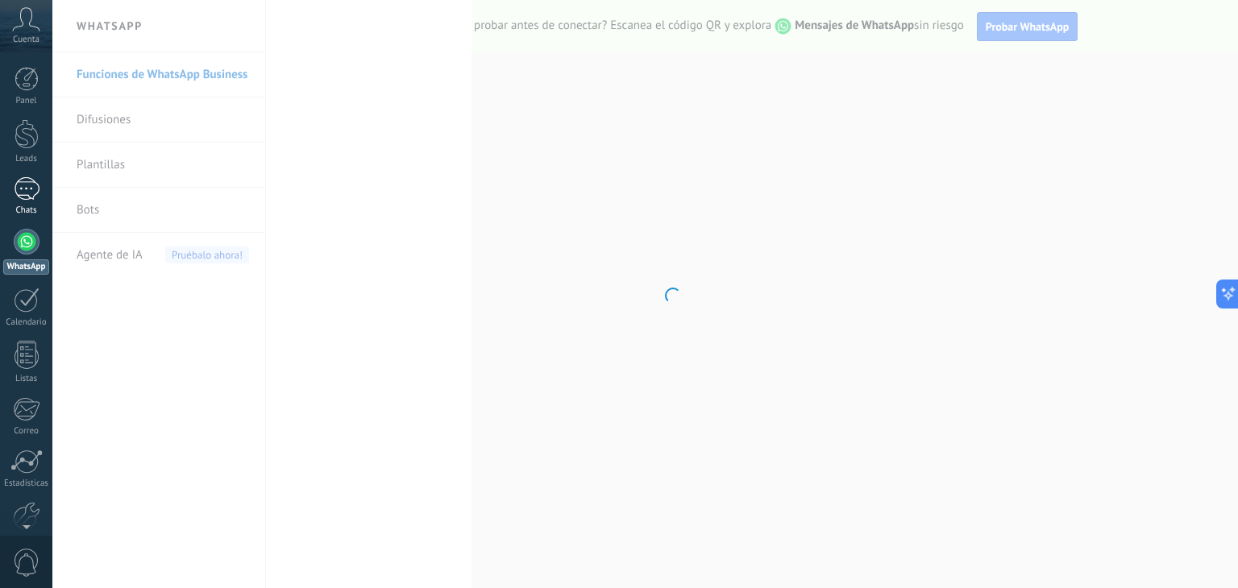
click at [23, 203] on link "Chats" at bounding box center [26, 196] width 52 height 39
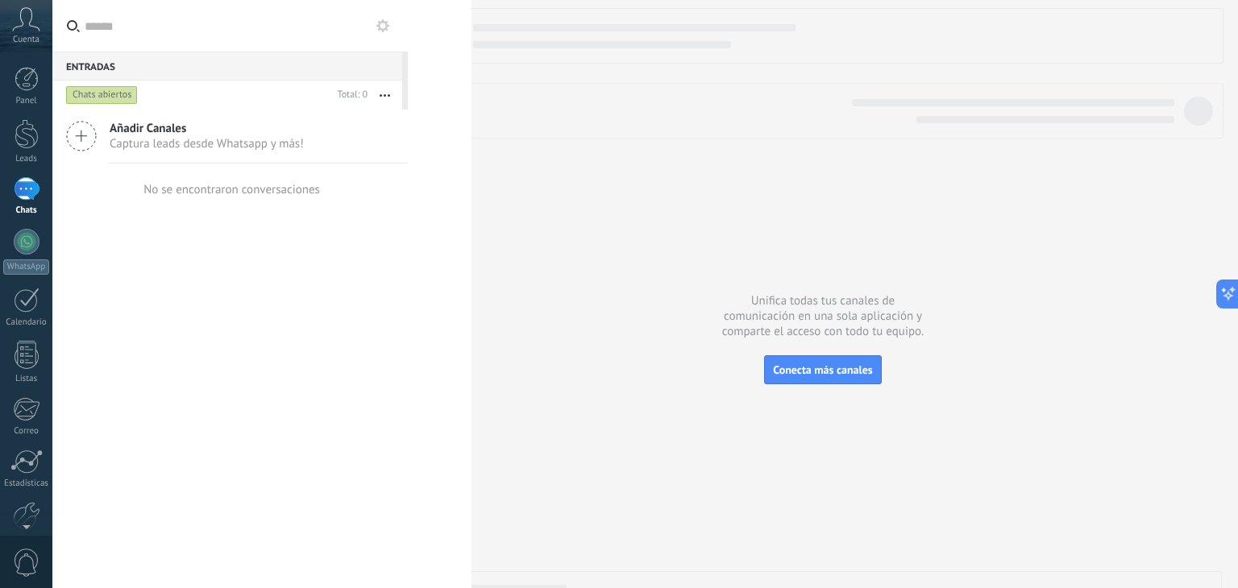
click at [74, 135] on icon at bounding box center [81, 136] width 31 height 31
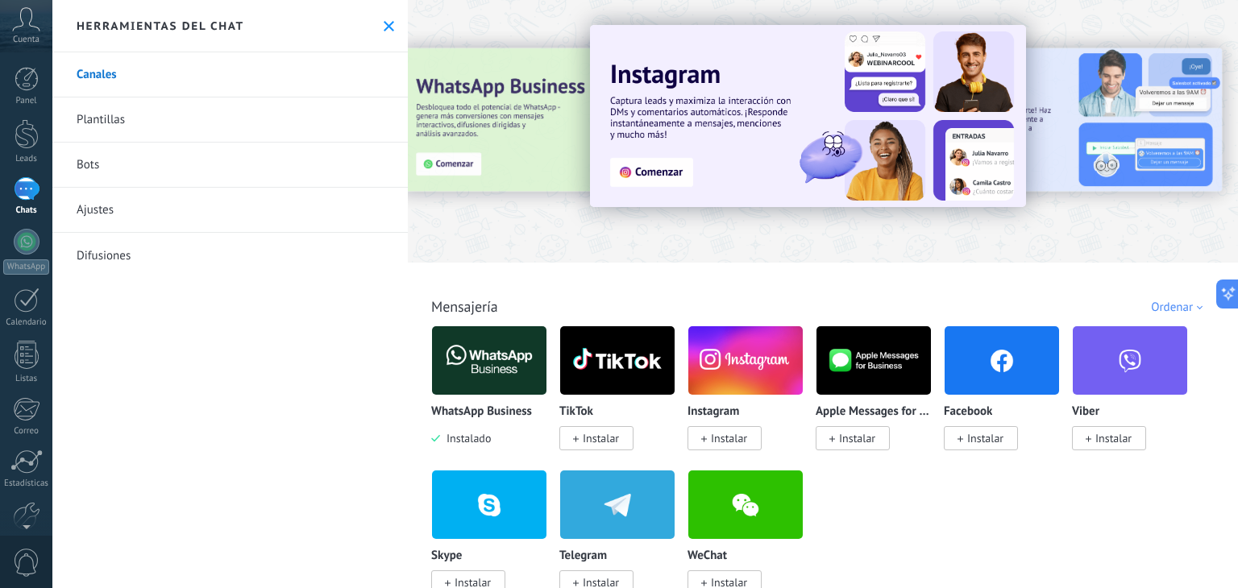
click at [533, 139] on div at bounding box center [427, 130] width 353 height 145
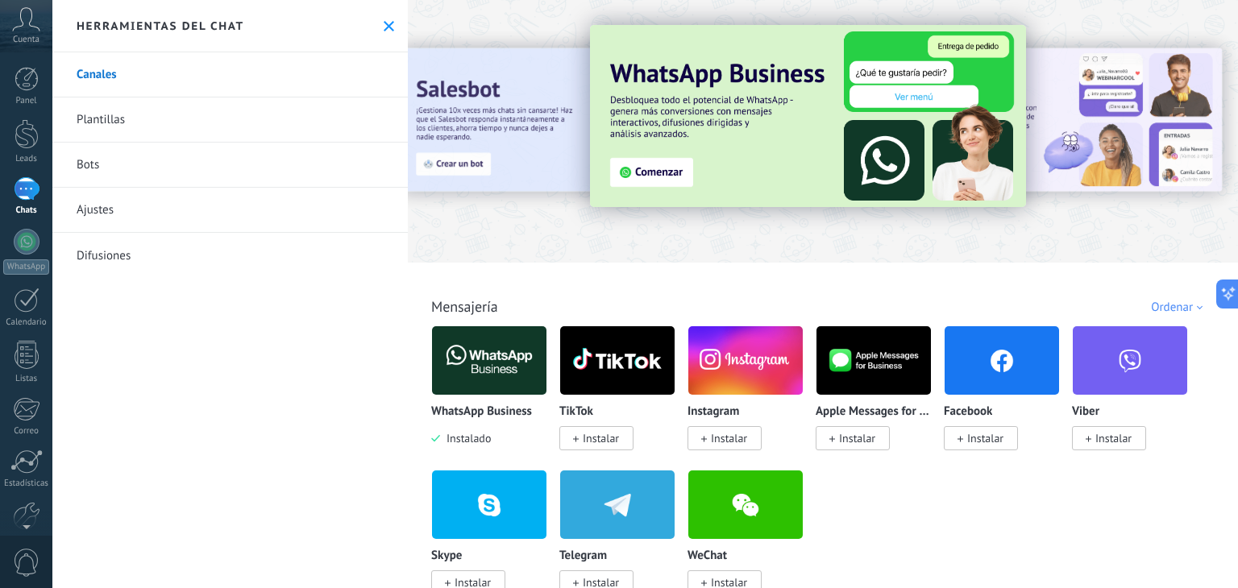
click at [483, 374] on img at bounding box center [489, 360] width 114 height 78
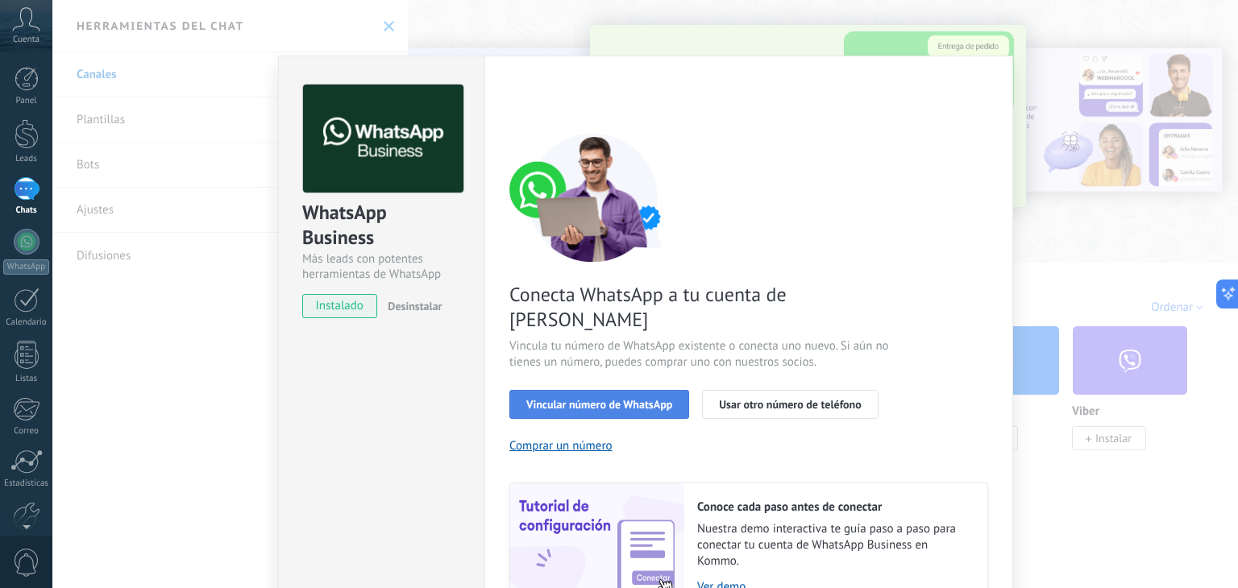
scroll to position [69, 0]
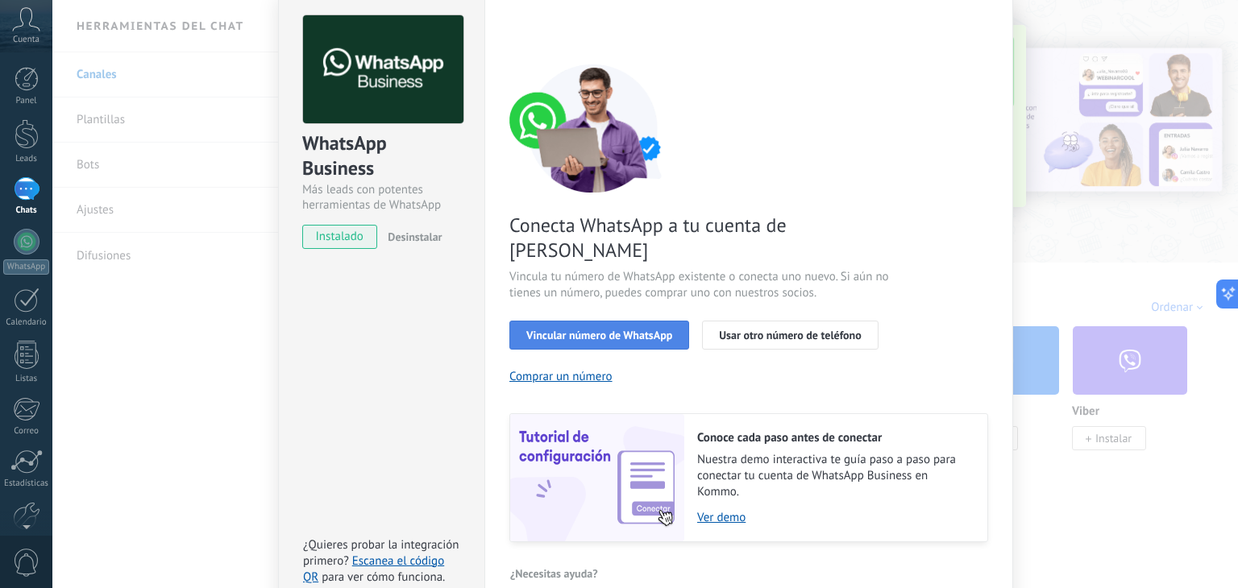
click at [573, 330] on span "Vincular número de WhatsApp" at bounding box center [599, 335] width 146 height 11
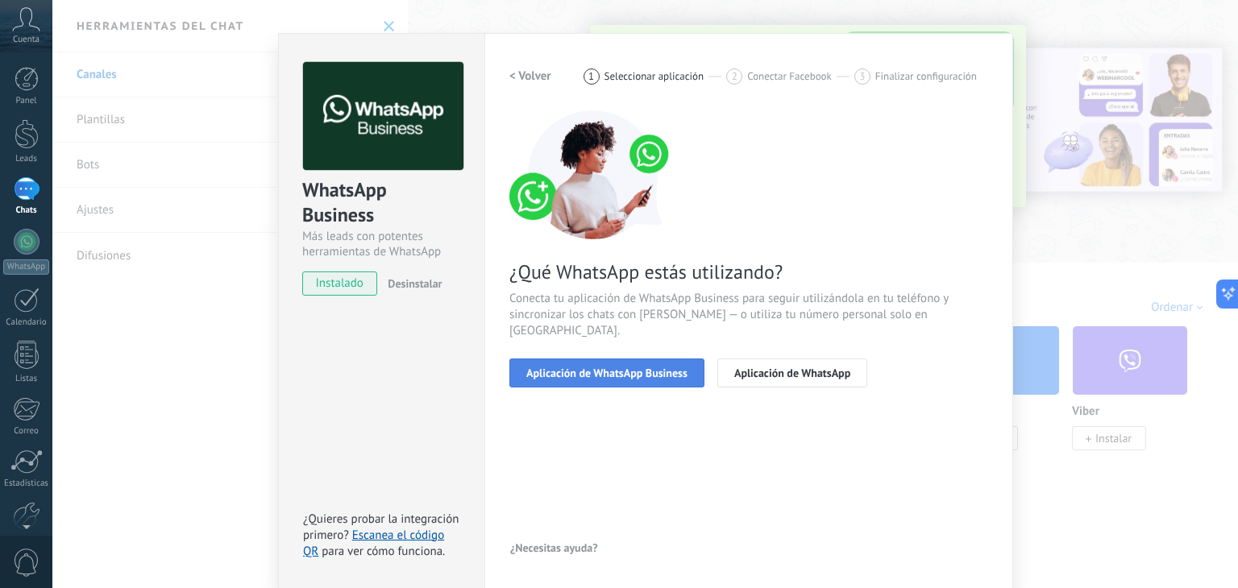
click at [580, 367] on span "Aplicación de WhatsApp Business" at bounding box center [606, 372] width 161 height 11
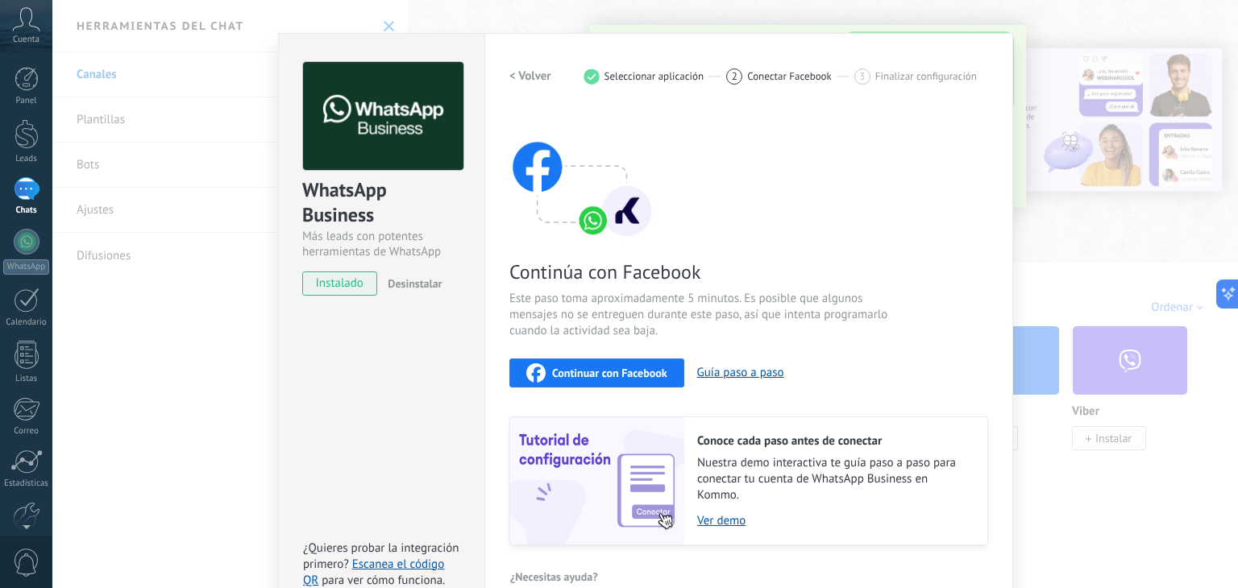
click at [613, 378] on span "Continuar con Facebook" at bounding box center [609, 372] width 115 height 11
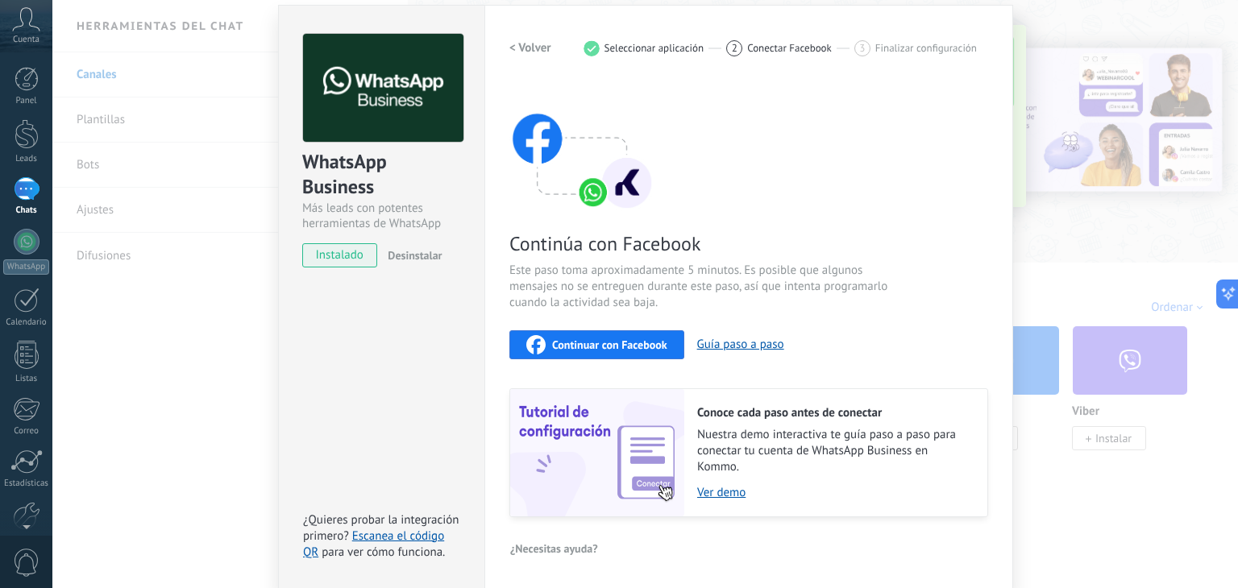
scroll to position [0, 0]
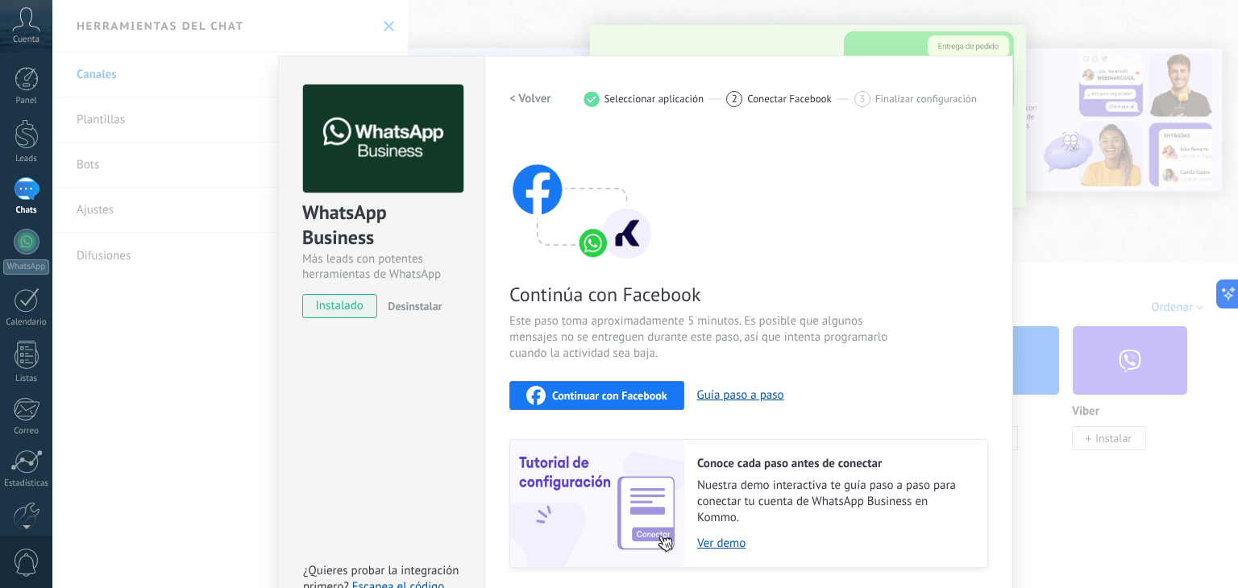
click at [1026, 310] on div "WhatsApp Business Más leads con potentes herramientas de WhatsApp instalado Des…" at bounding box center [644, 294] width 1185 height 588
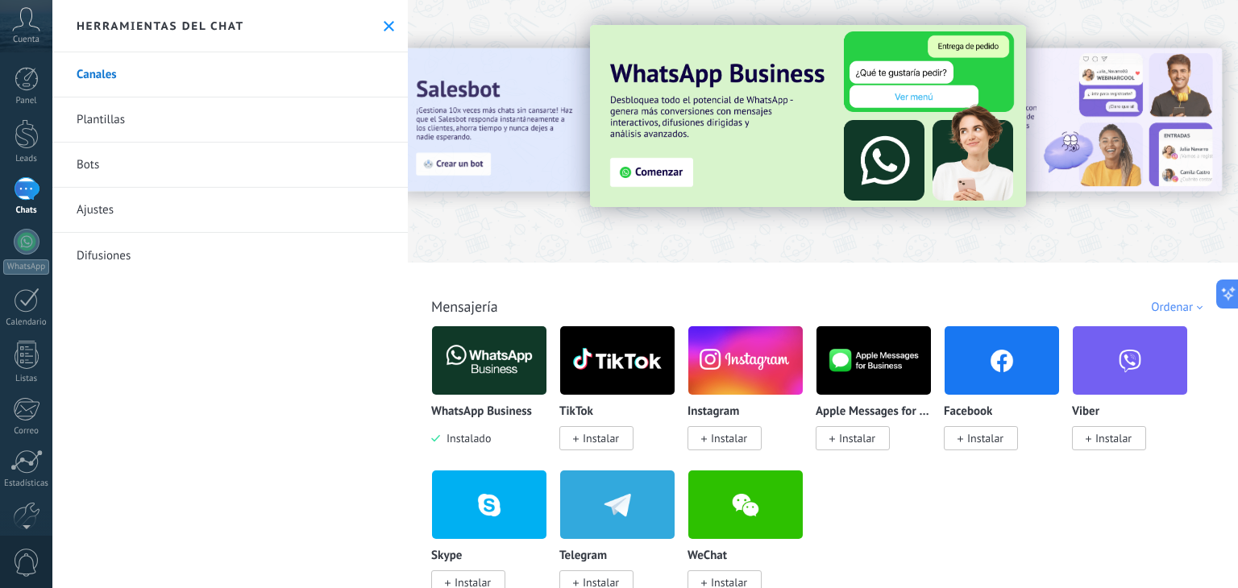
click at [501, 365] on img at bounding box center [489, 360] width 114 height 78
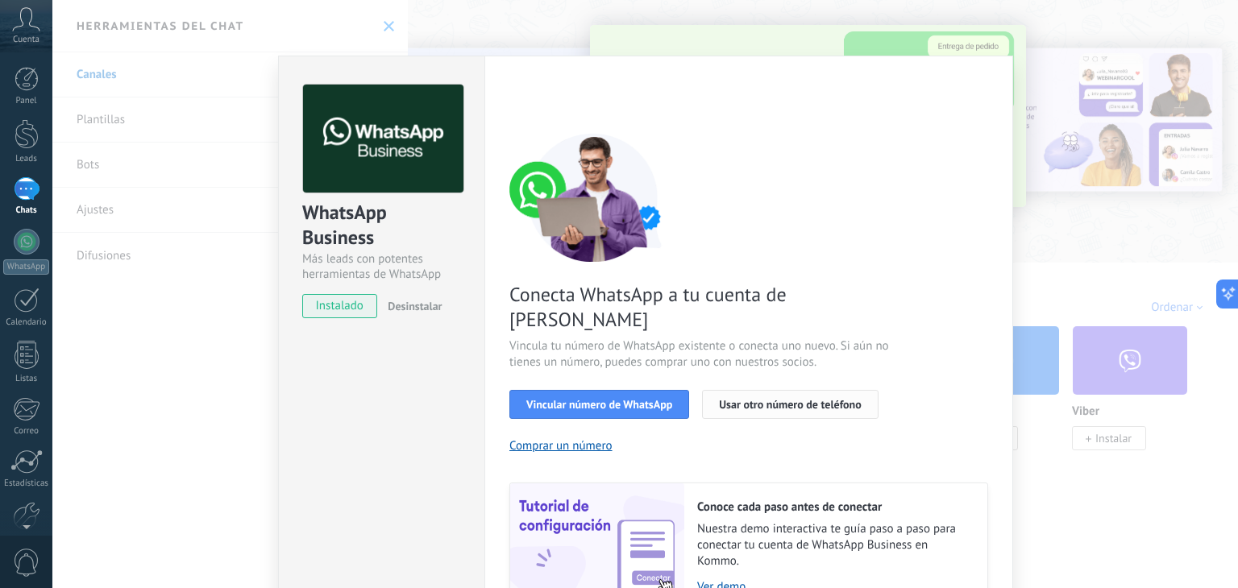
scroll to position [69, 0]
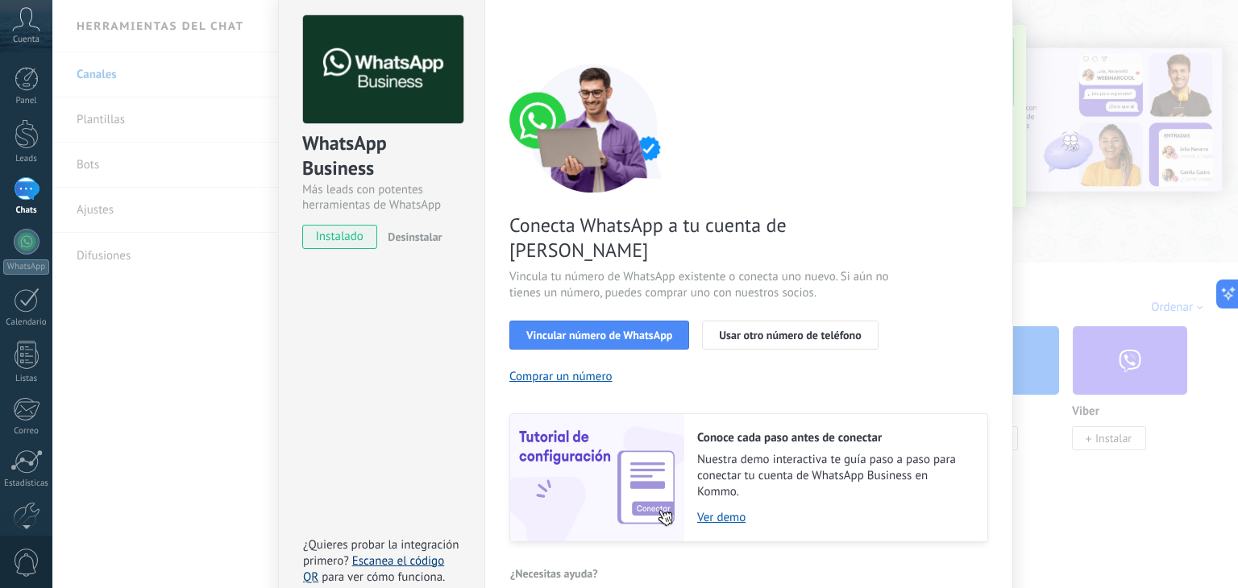
click at [409, 554] on link "Escanea el código QR" at bounding box center [373, 569] width 141 height 31
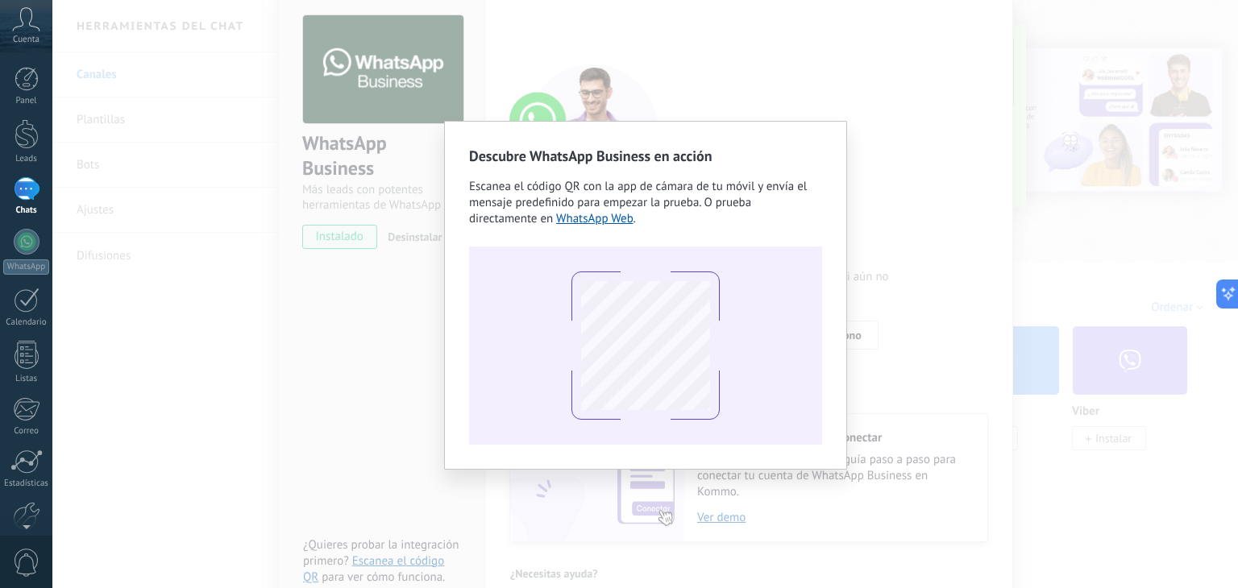
click at [981, 135] on div "Descubre WhatsApp Business en acción Escanea el código QR con la app de cámara …" at bounding box center [644, 294] width 1185 height 588
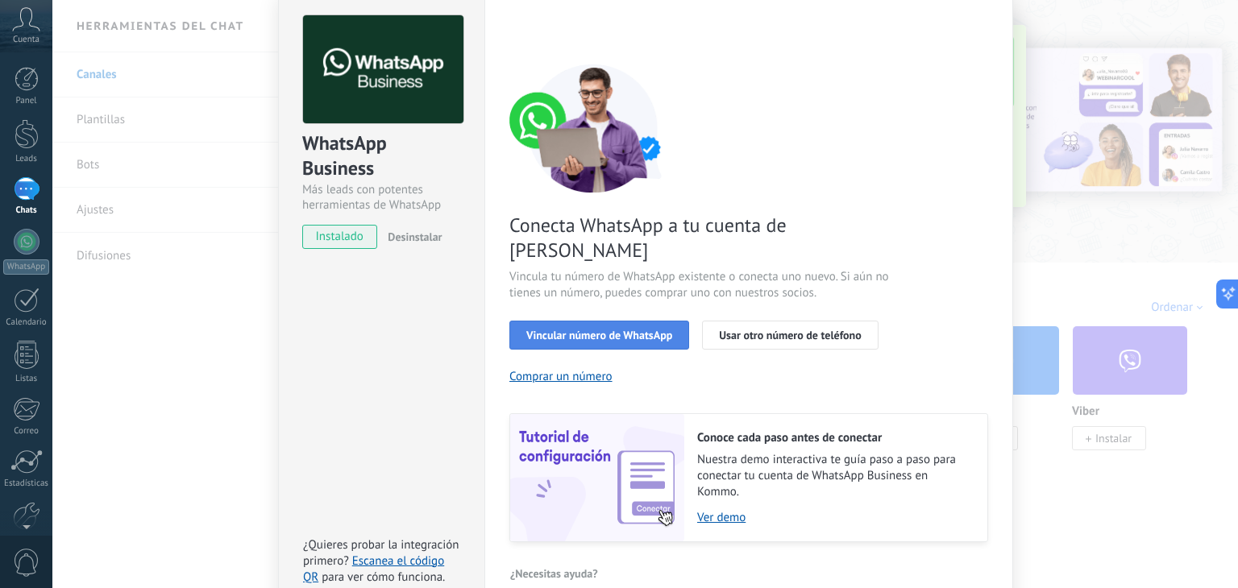
click at [641, 321] on button "Vincular número de WhatsApp" at bounding box center [599, 335] width 180 height 29
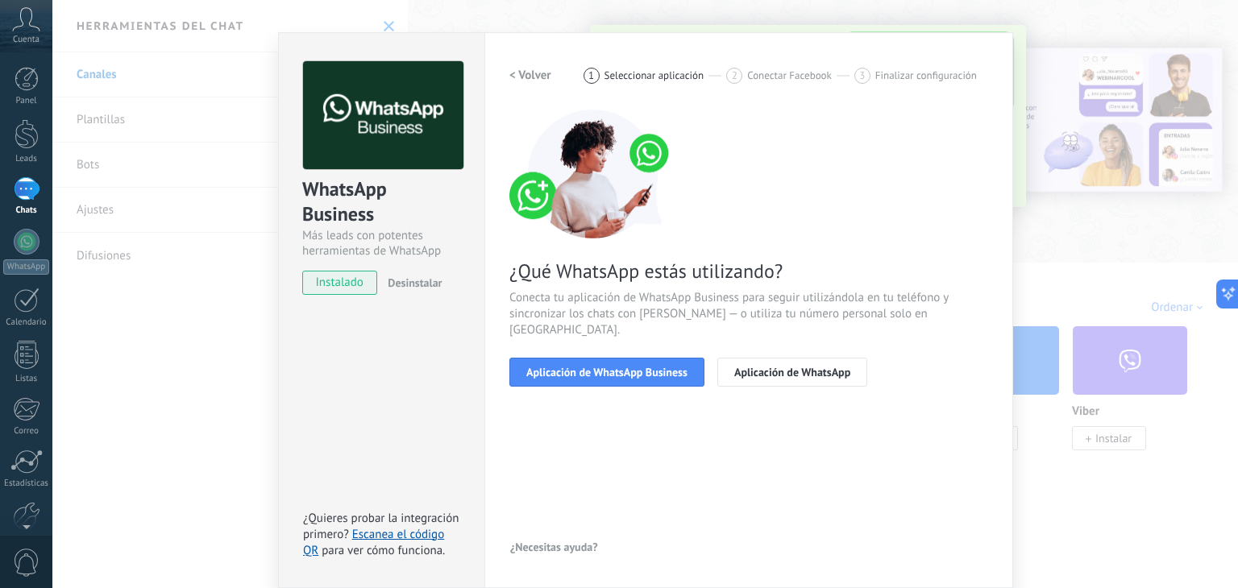
scroll to position [23, 0]
click at [744, 365] on button "Aplicación de WhatsApp" at bounding box center [792, 373] width 150 height 29
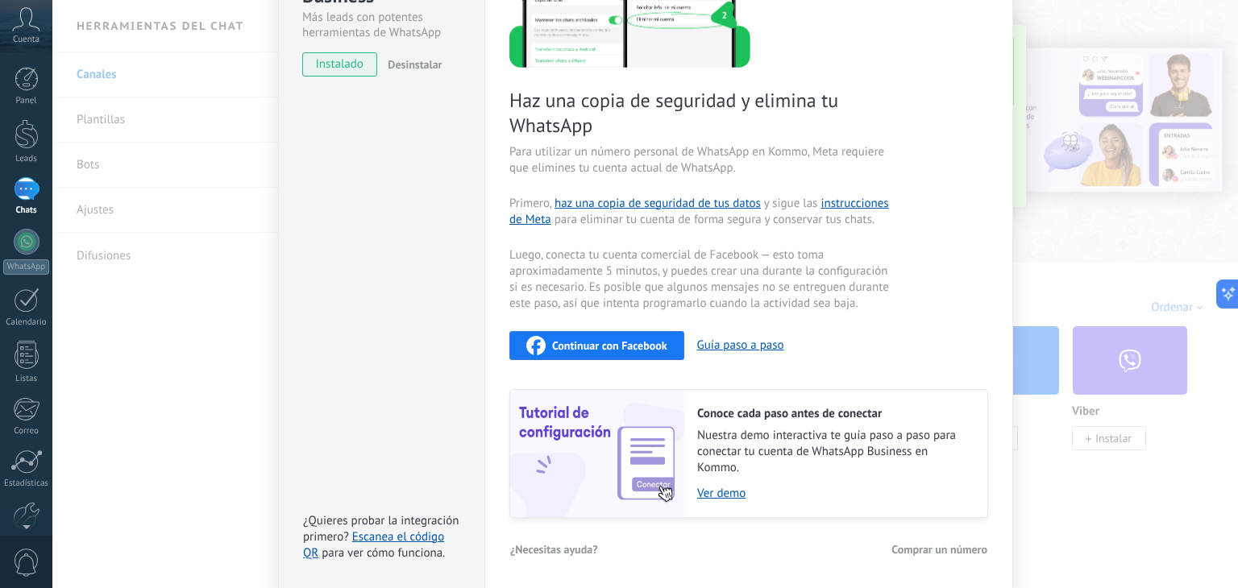
scroll to position [0, 0]
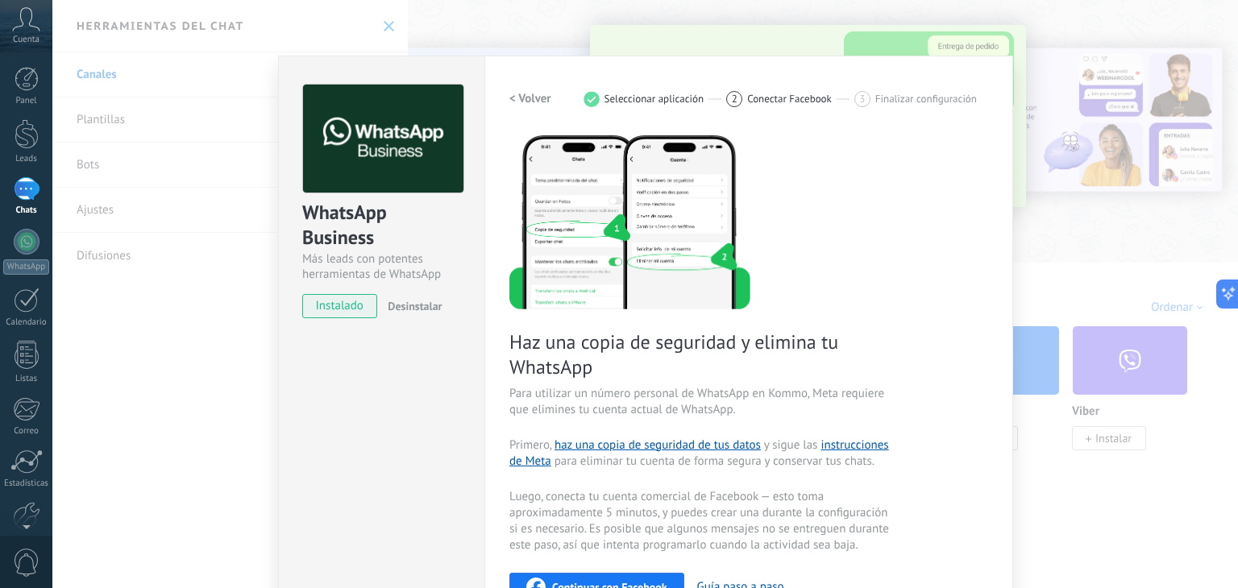
click at [533, 91] on h2 "< Volver" at bounding box center [530, 98] width 42 height 15
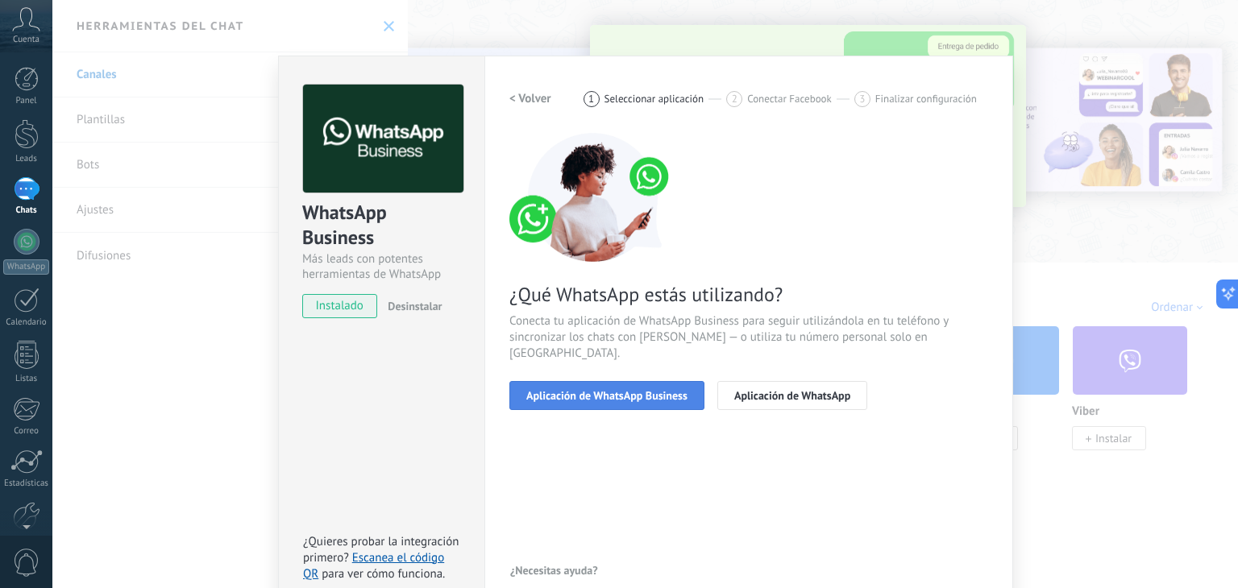
click at [629, 388] on button "Aplicación de WhatsApp Business" at bounding box center [606, 395] width 195 height 29
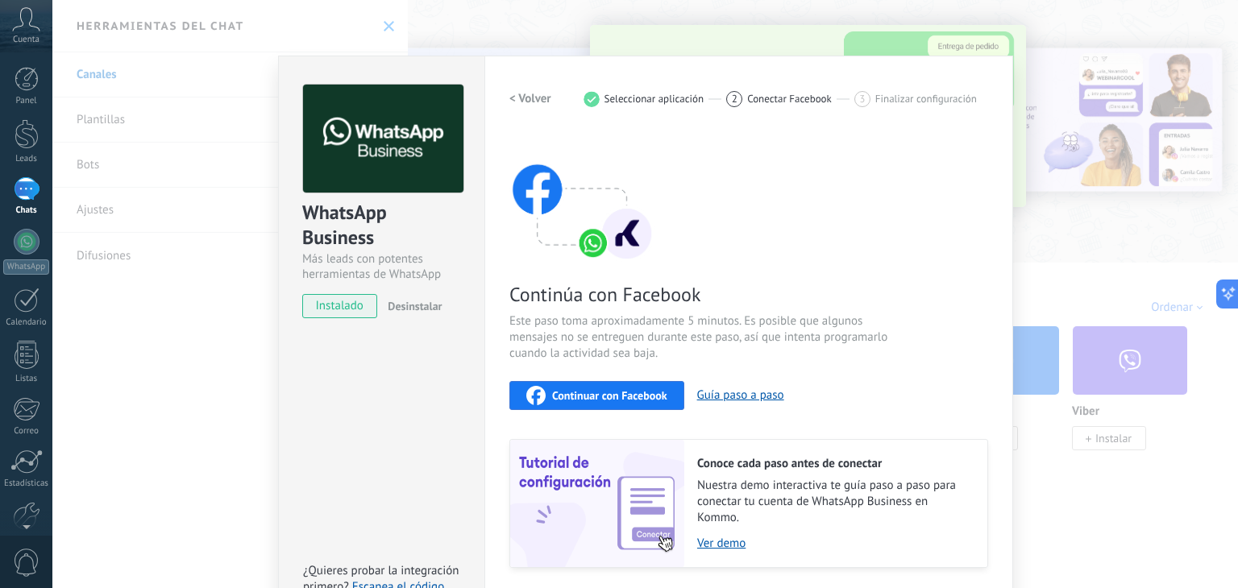
scroll to position [51, 0]
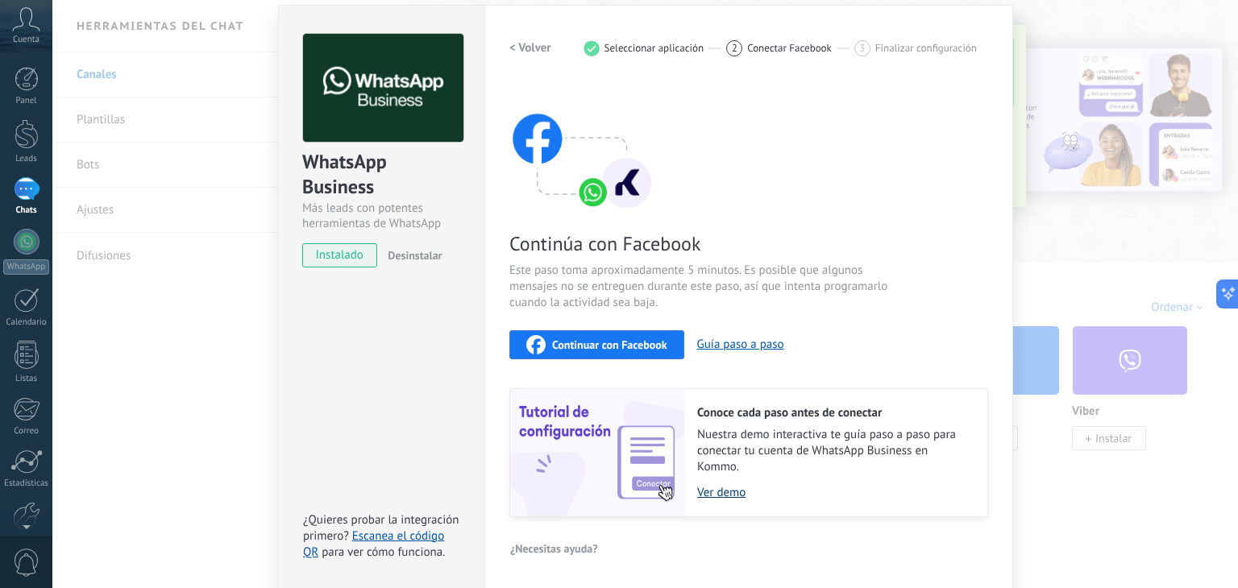
click at [709, 491] on link "Ver demo" at bounding box center [834, 492] width 274 height 15
click at [535, 350] on icon "button" at bounding box center [535, 344] width 19 height 19
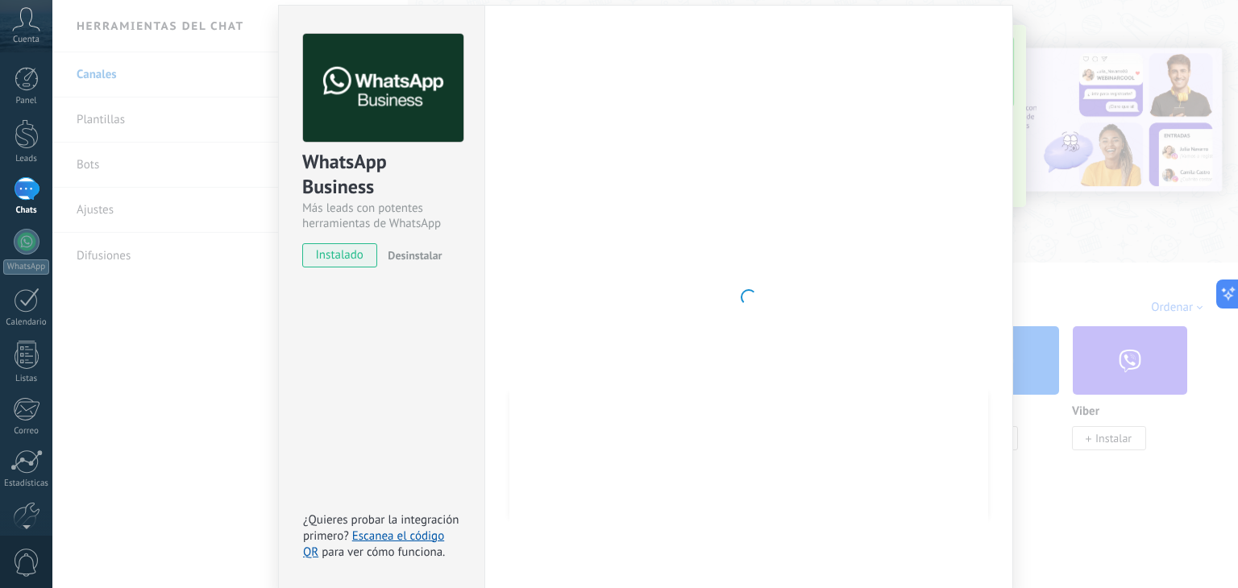
click at [338, 255] on span "instalado" at bounding box center [339, 255] width 73 height 24
click at [1060, 269] on div "WhatsApp Business Más leads con potentes herramientas de WhatsApp instalado Des…" at bounding box center [644, 294] width 1185 height 588
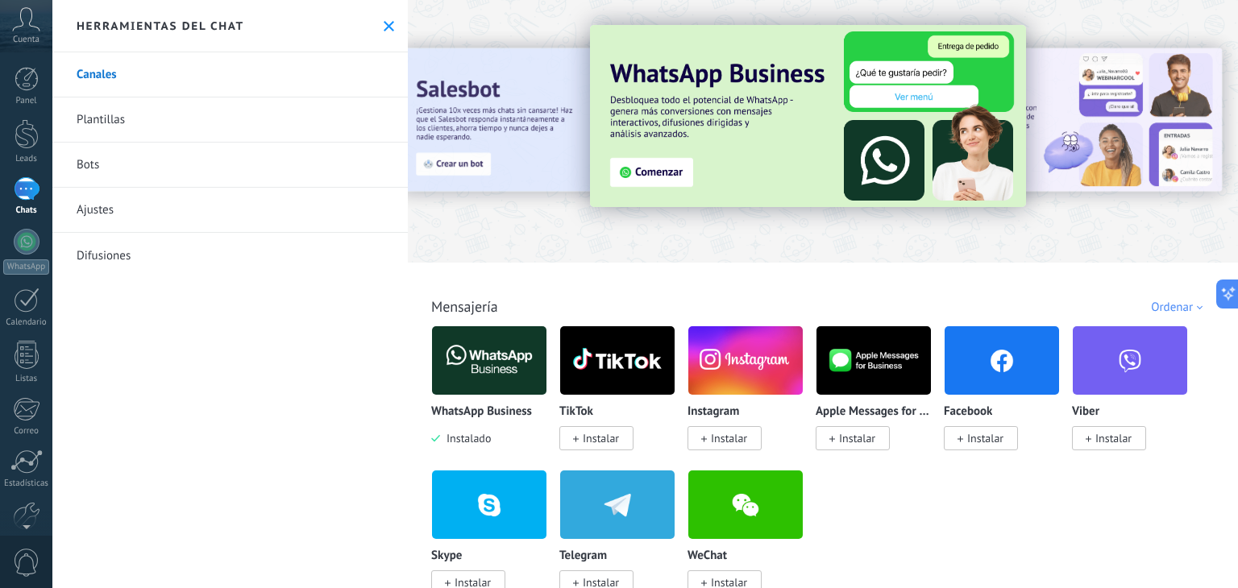
scroll to position [0, 0]
click at [478, 372] on img at bounding box center [489, 360] width 114 height 78
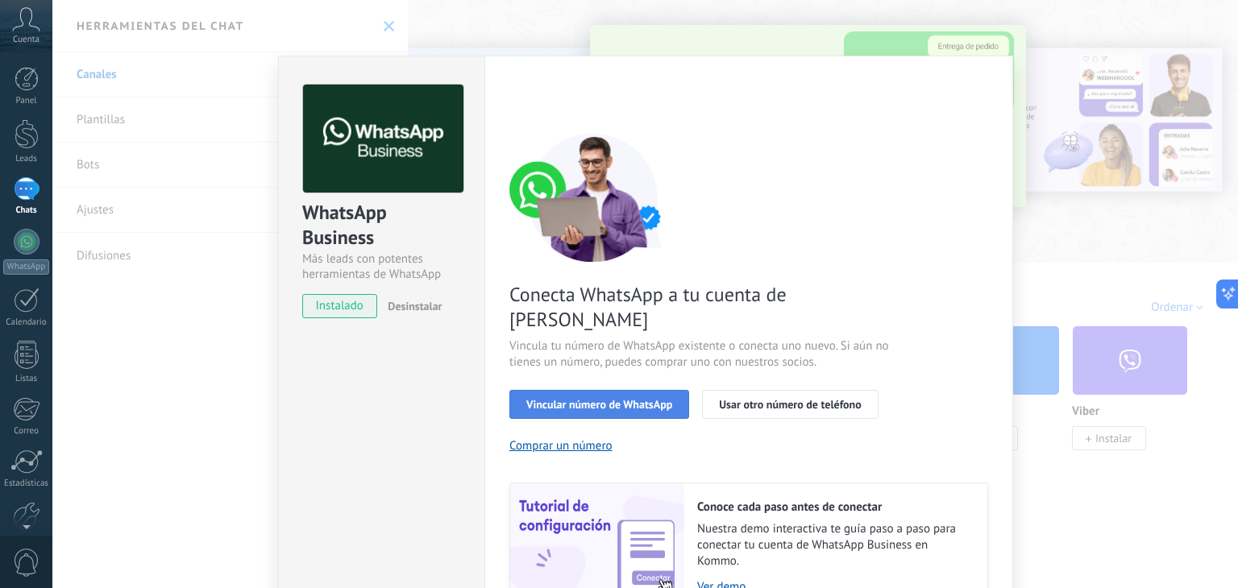
scroll to position [69, 0]
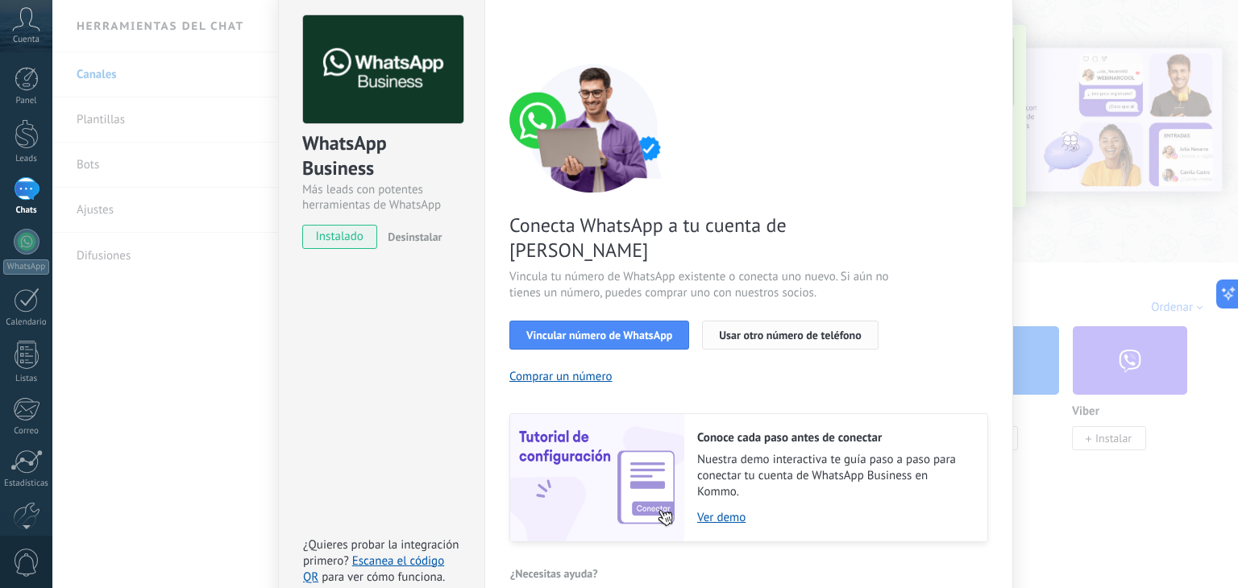
click at [749, 330] on span "Usar otro número de teléfono" at bounding box center [790, 335] width 142 height 11
click at [702, 321] on button "Usar otro número de teléfono" at bounding box center [790, 335] width 176 height 29
click at [580, 330] on span "Vincular número de WhatsApp" at bounding box center [599, 335] width 146 height 11
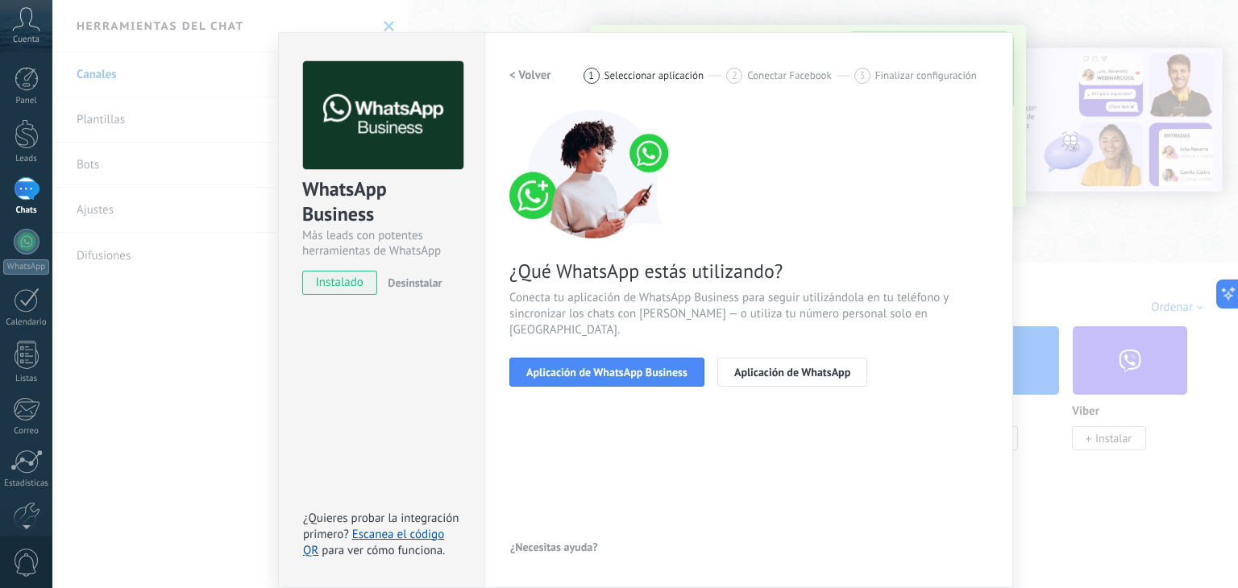
scroll to position [23, 0]
click at [611, 367] on span "Aplicación de WhatsApp Business" at bounding box center [606, 372] width 161 height 11
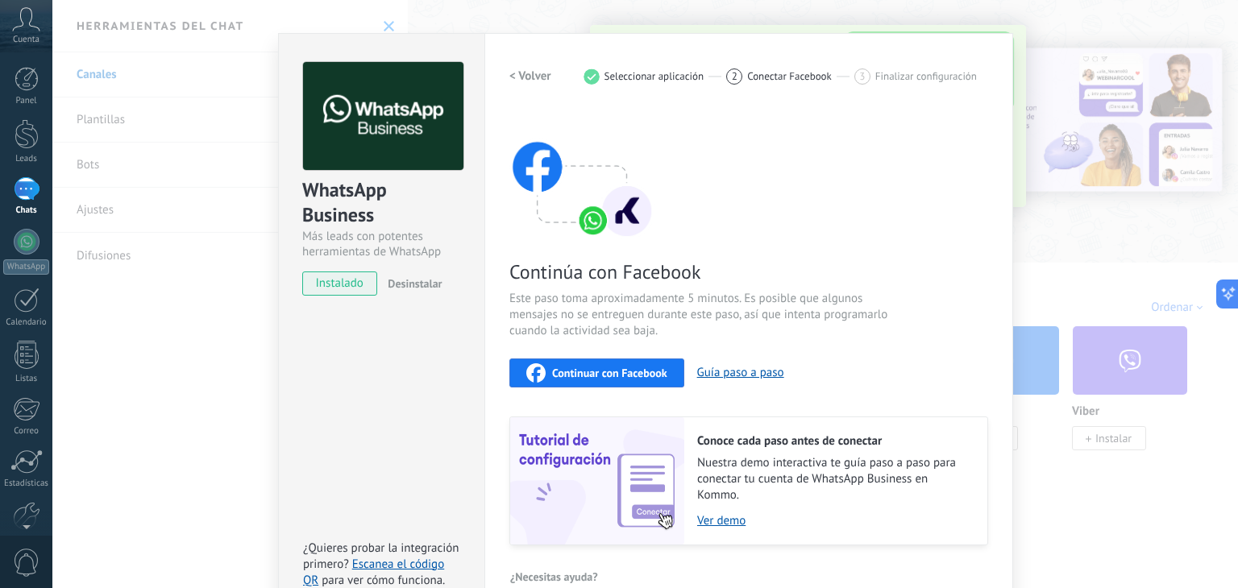
click at [612, 367] on span "Continuar con Facebook" at bounding box center [609, 372] width 115 height 11
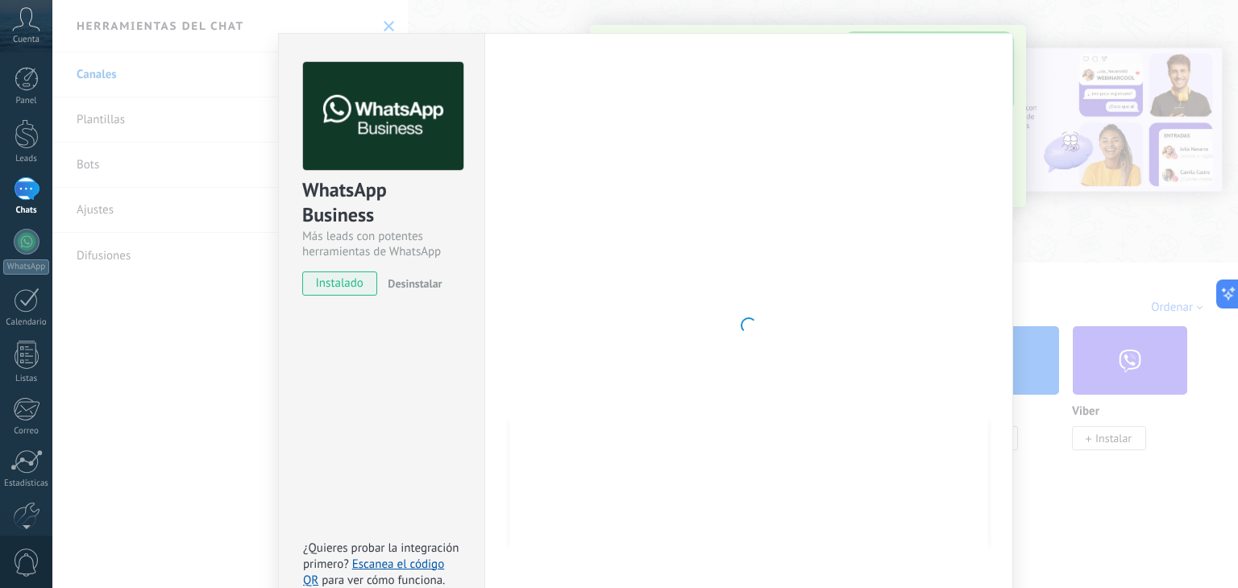
click at [348, 284] on span "instalado" at bounding box center [339, 284] width 73 height 24
click at [1101, 274] on div "WhatsApp Business Más leads con potentes herramientas de WhatsApp instalado Des…" at bounding box center [644, 294] width 1185 height 588
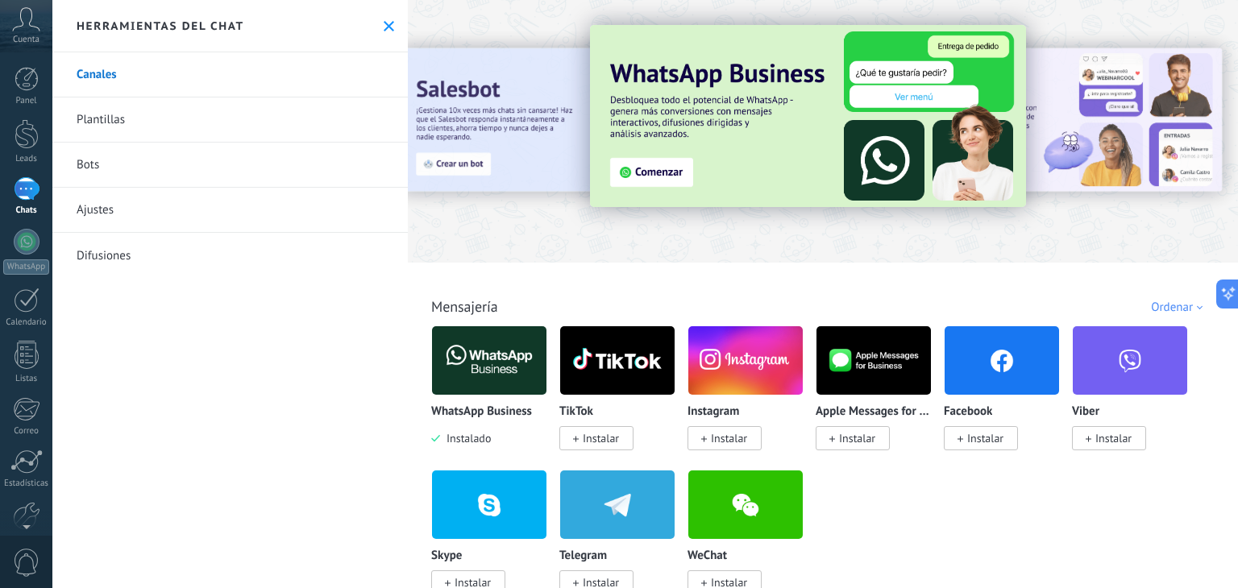
scroll to position [0, 0]
click at [461, 375] on img at bounding box center [489, 360] width 114 height 78
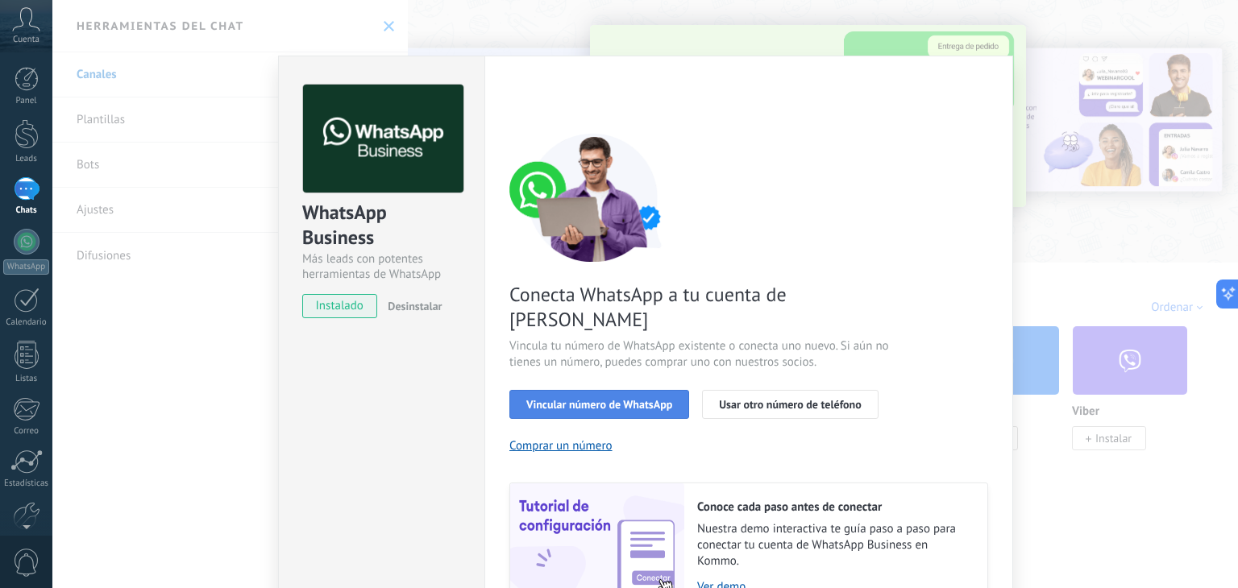
click at [666, 399] on span "Vincular número de WhatsApp" at bounding box center [599, 404] width 146 height 11
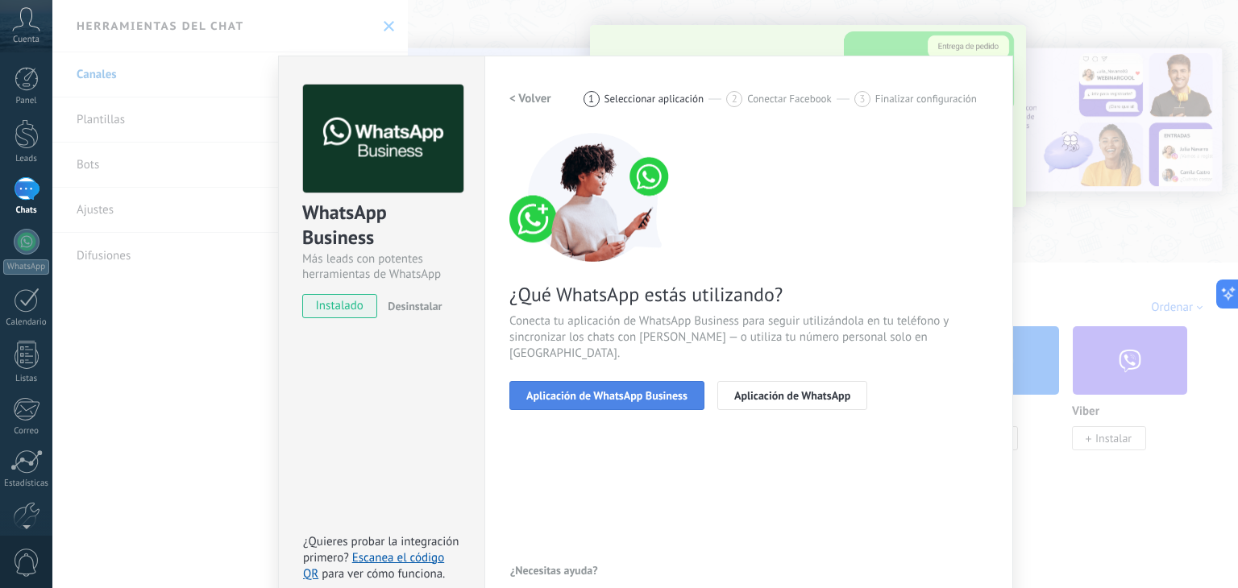
click at [657, 390] on span "Aplicación de WhatsApp Business" at bounding box center [606, 395] width 161 height 11
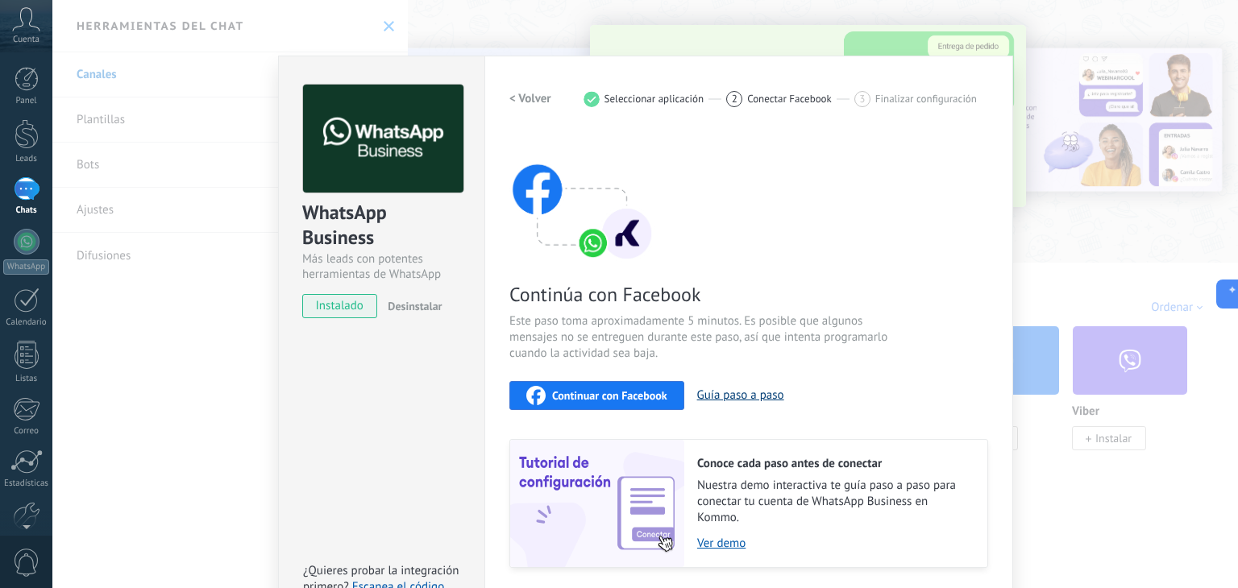
click at [731, 393] on button "Guía paso a paso" at bounding box center [740, 395] width 87 height 15
click at [561, 401] on div "Continuar con Facebook" at bounding box center [596, 395] width 141 height 19
click at [639, 392] on span "Continuar con Facebook" at bounding box center [609, 395] width 115 height 11
click at [628, 390] on span "Continuar con Facebook" at bounding box center [609, 395] width 115 height 11
click at [1031, 26] on div "WhatsApp Business Más leads con potentes herramientas de WhatsApp instalado Des…" at bounding box center [644, 294] width 1185 height 588
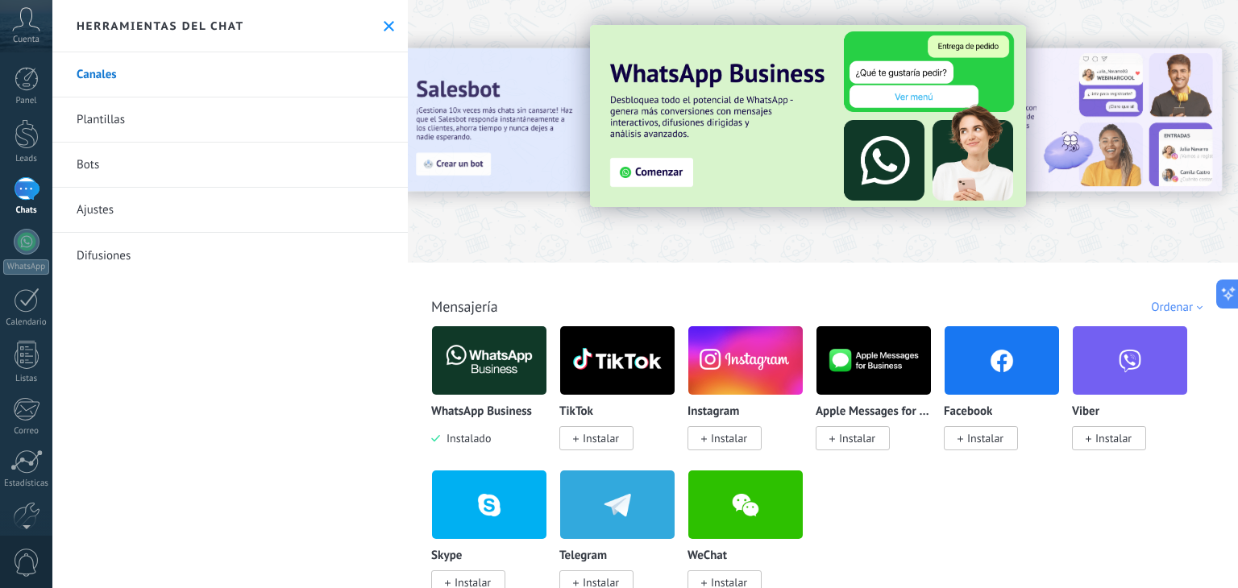
click at [838, 113] on img at bounding box center [808, 116] width 436 height 182
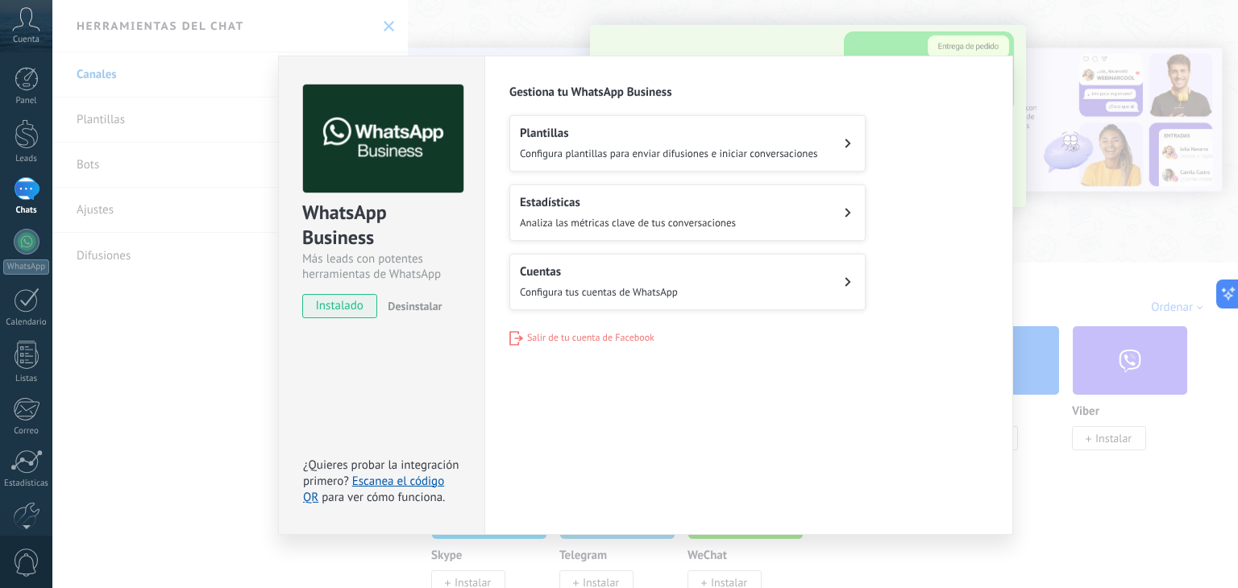
click at [1064, 131] on div "WhatsApp Business Más leads con potentes herramientas de WhatsApp instalado Des…" at bounding box center [644, 294] width 1185 height 588
